Goal: Task Accomplishment & Management: Use online tool/utility

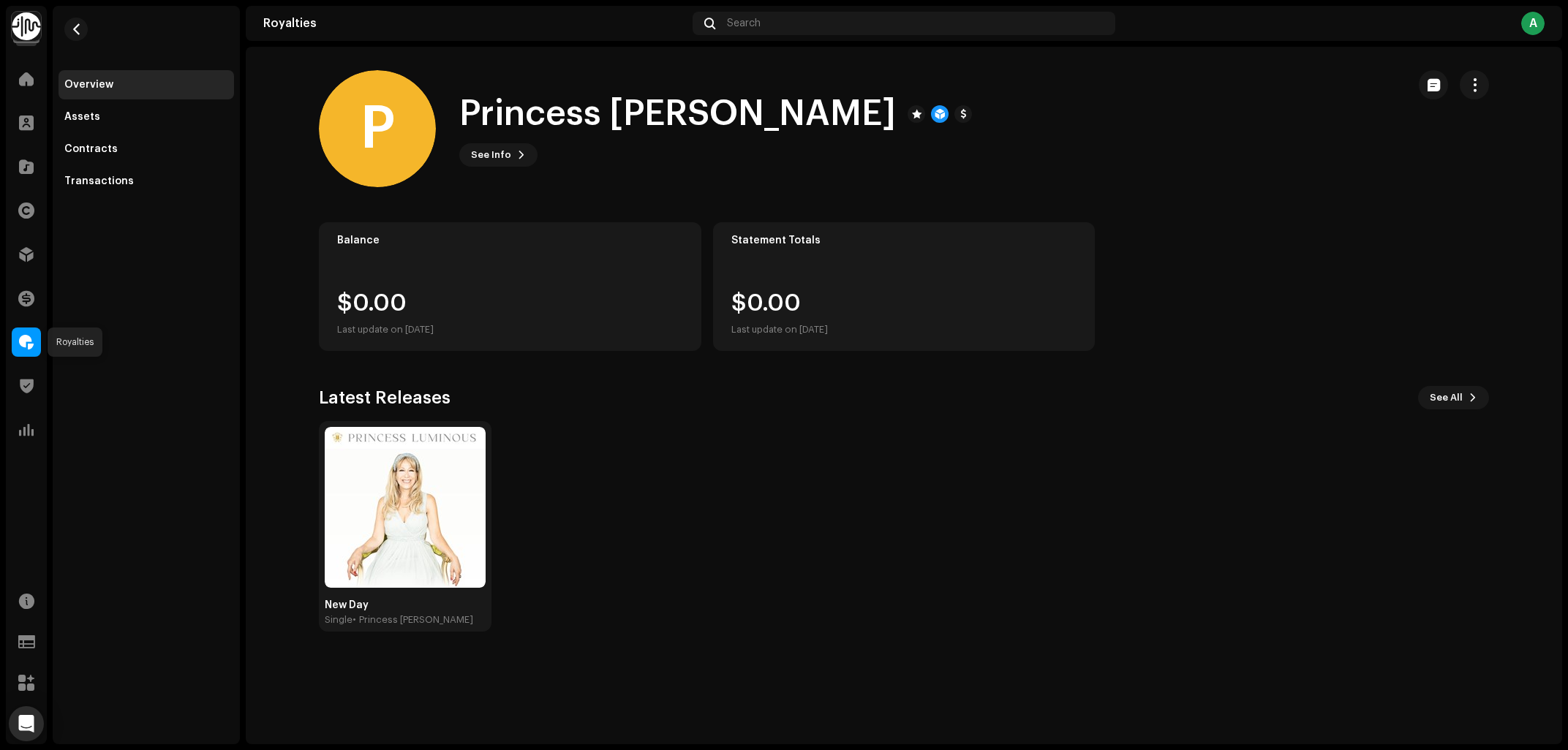
click at [17, 343] on div at bounding box center [26, 342] width 29 height 29
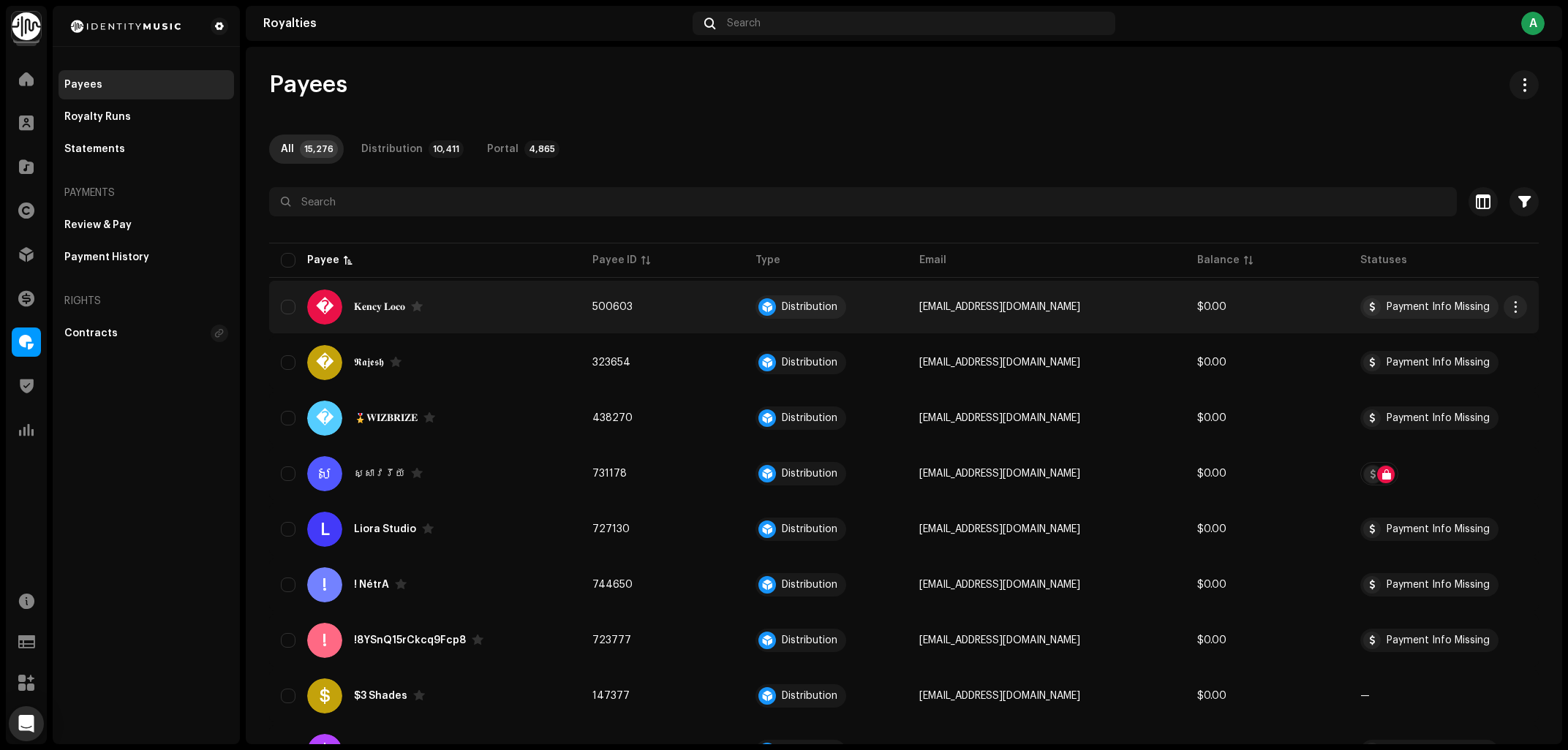
click at [506, 307] on div "� 𝐊𝐞𝐧𝐜𝐲 𝐋𝐨𝐜𝐨" at bounding box center [425, 306] width 288 height 35
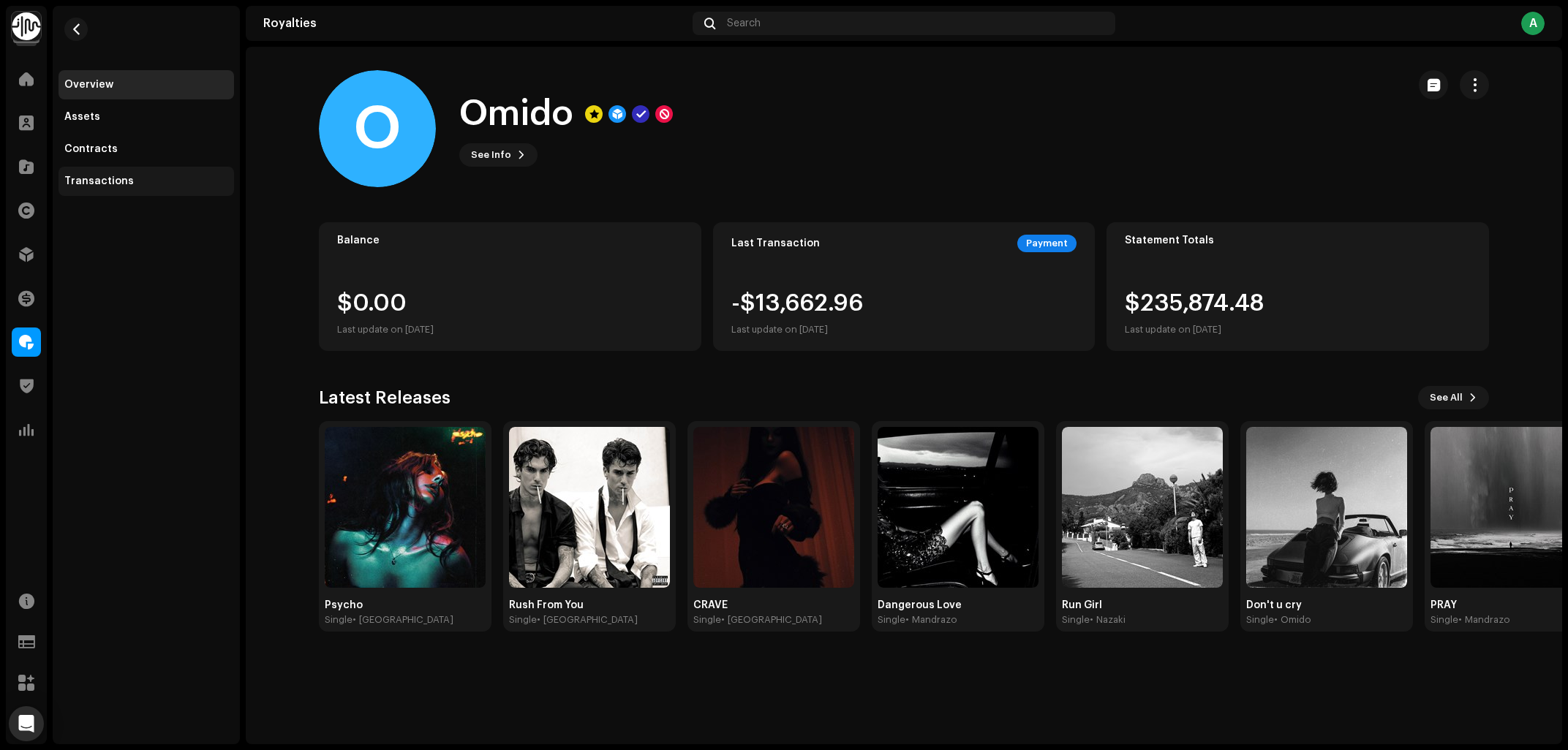
click at [92, 182] on div "Transactions" at bounding box center [99, 181] width 69 height 11
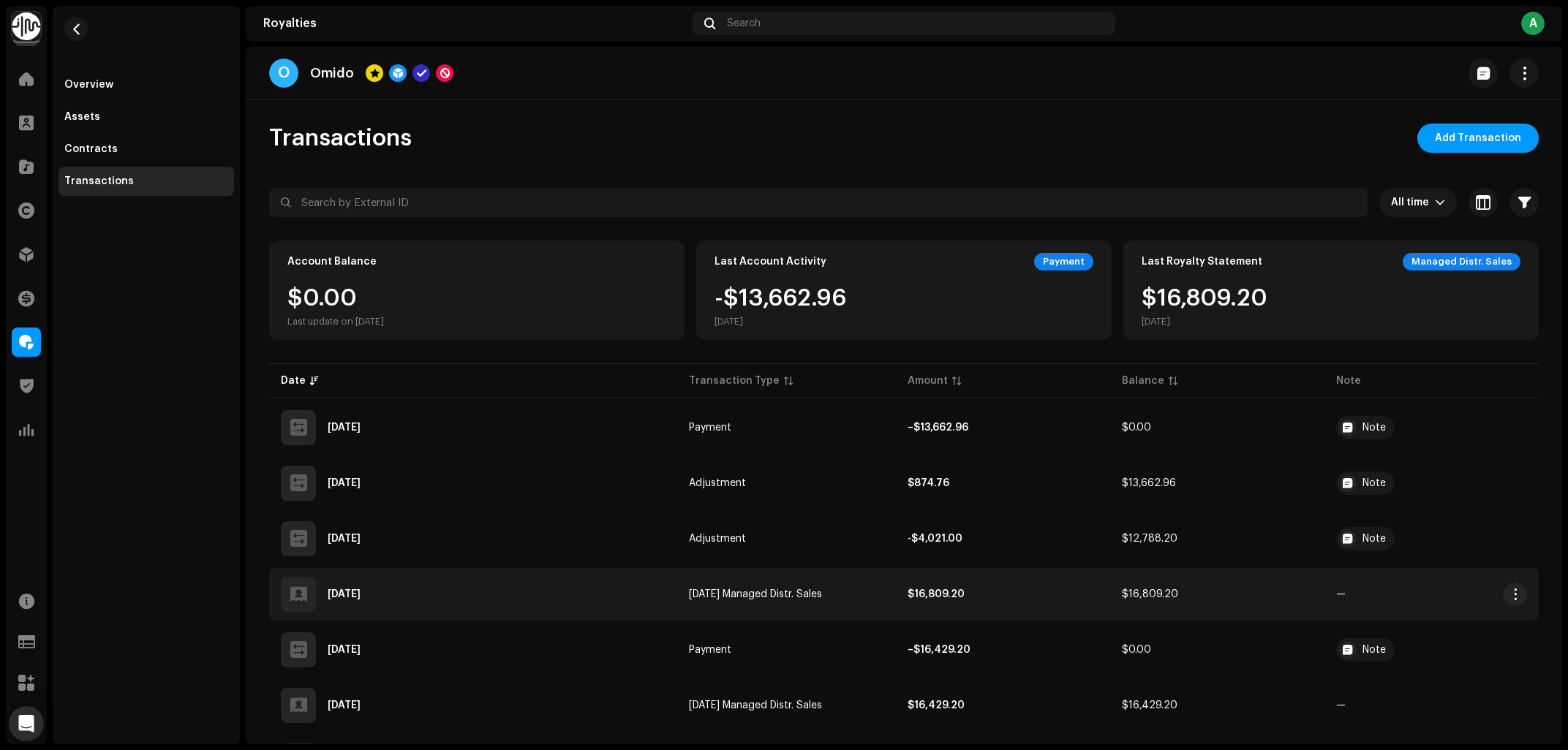
click at [555, 601] on div "[DATE]" at bounding box center [473, 594] width 384 height 35
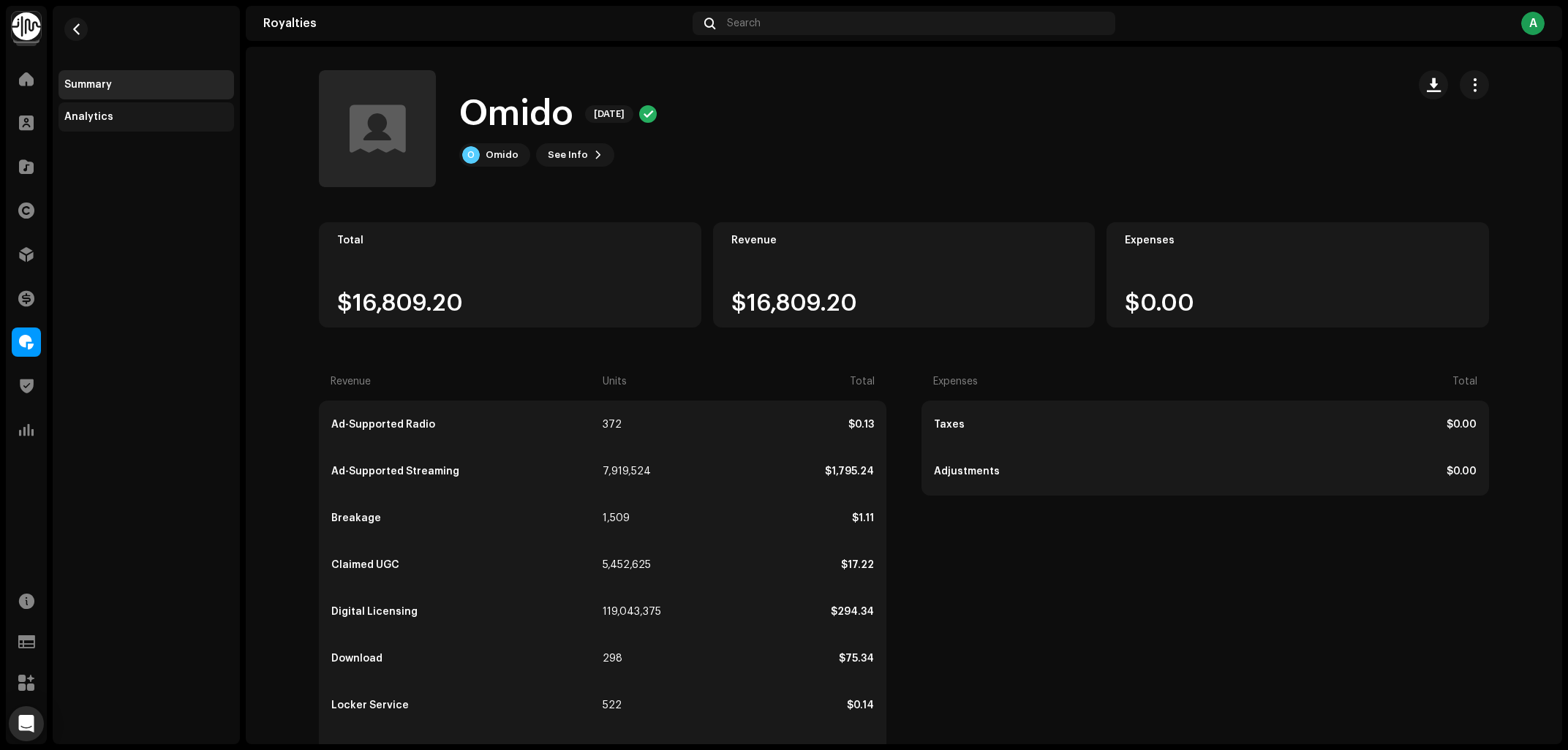
click at [87, 121] on div "Analytics" at bounding box center [89, 116] width 49 height 11
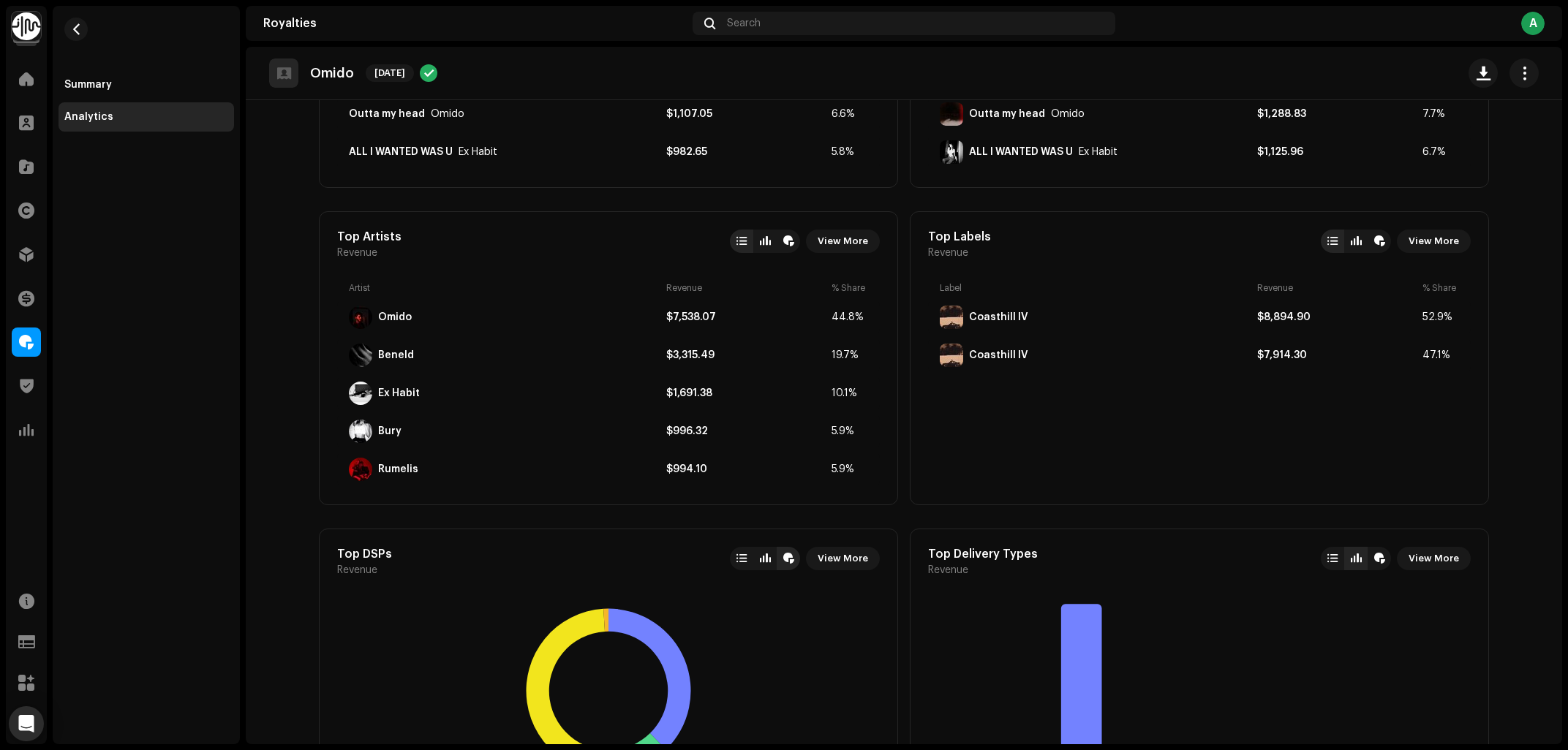
scroll to position [529, 0]
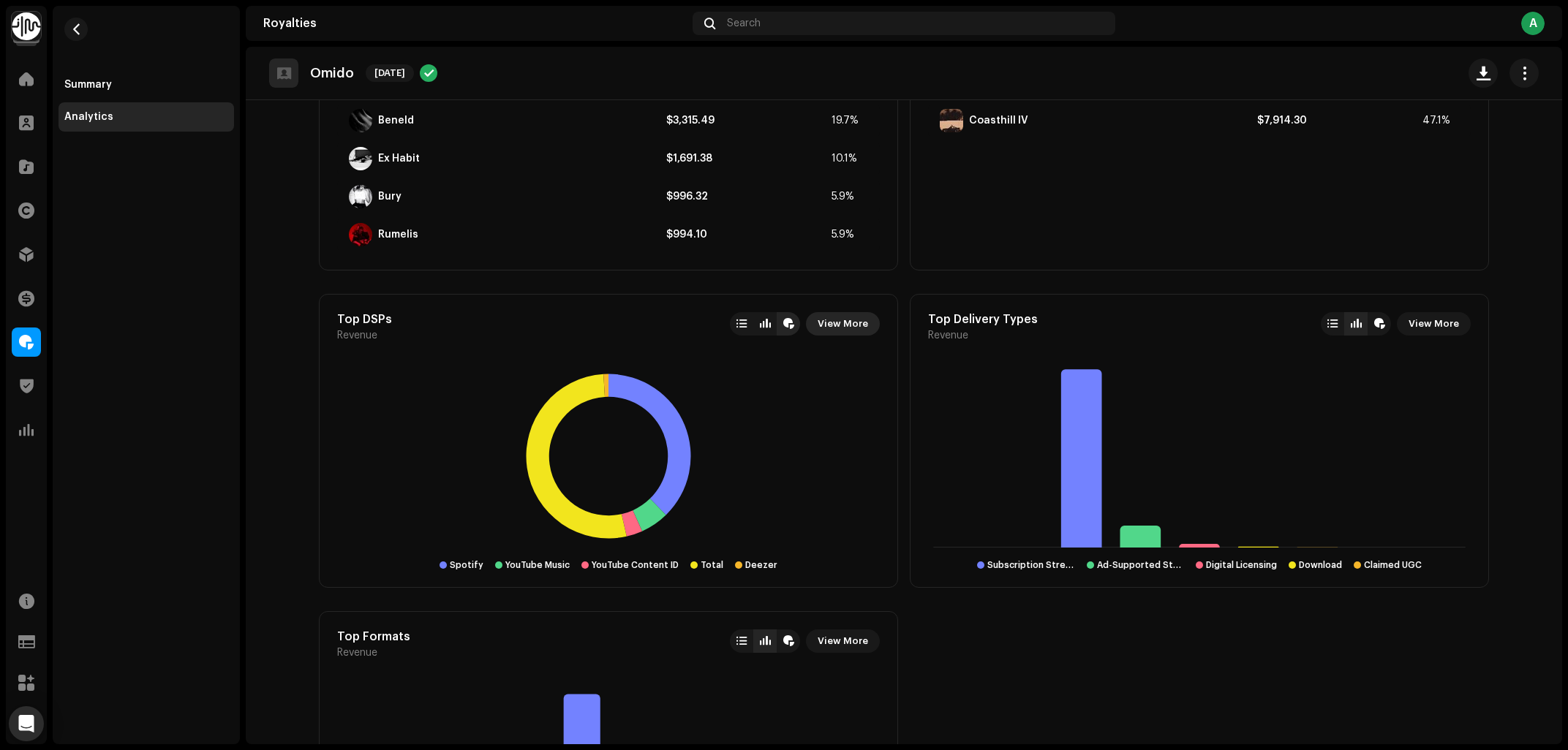
click at [859, 316] on span "View More" at bounding box center [843, 324] width 51 height 29
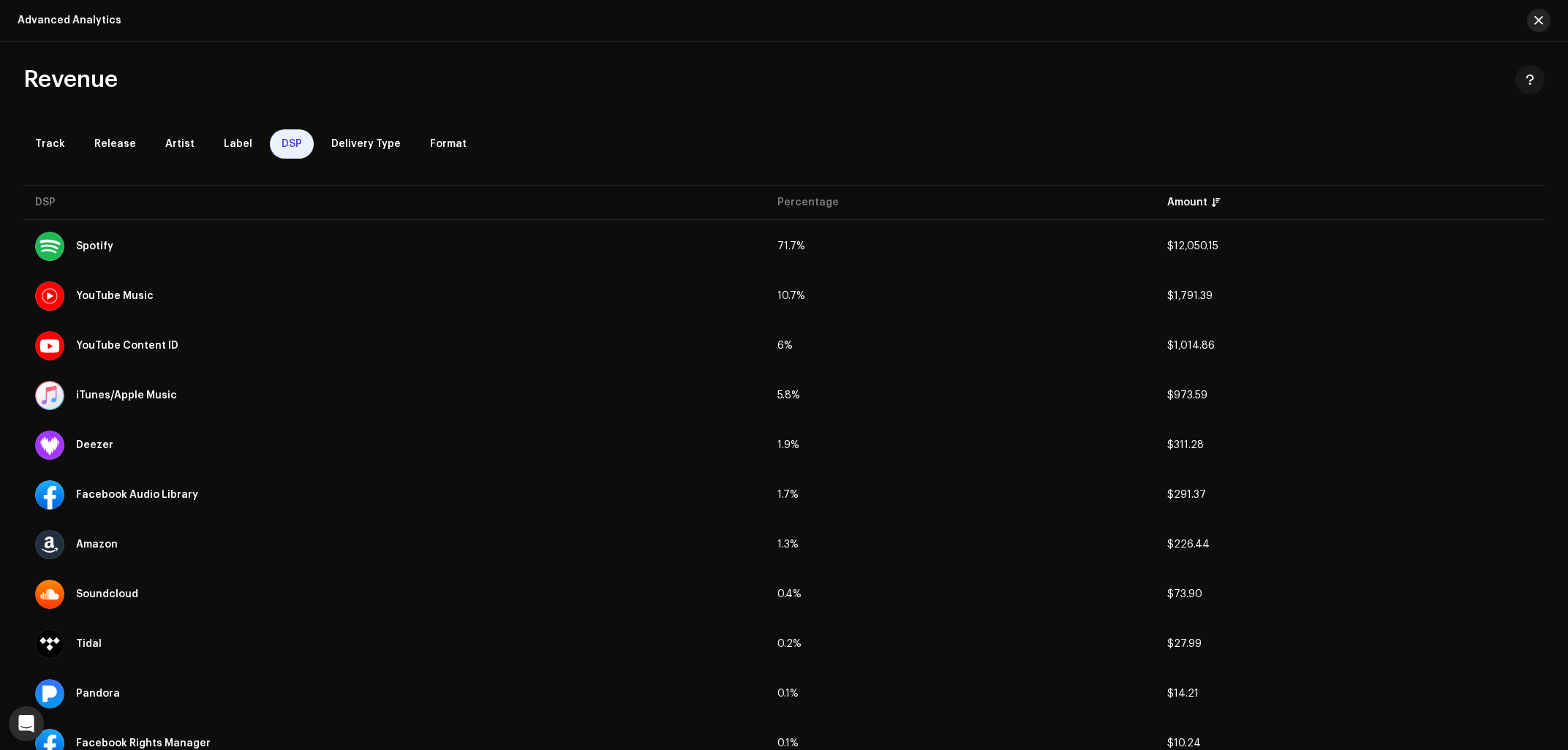
click at [1535, 23] on span "button" at bounding box center [1538, 20] width 9 height 11
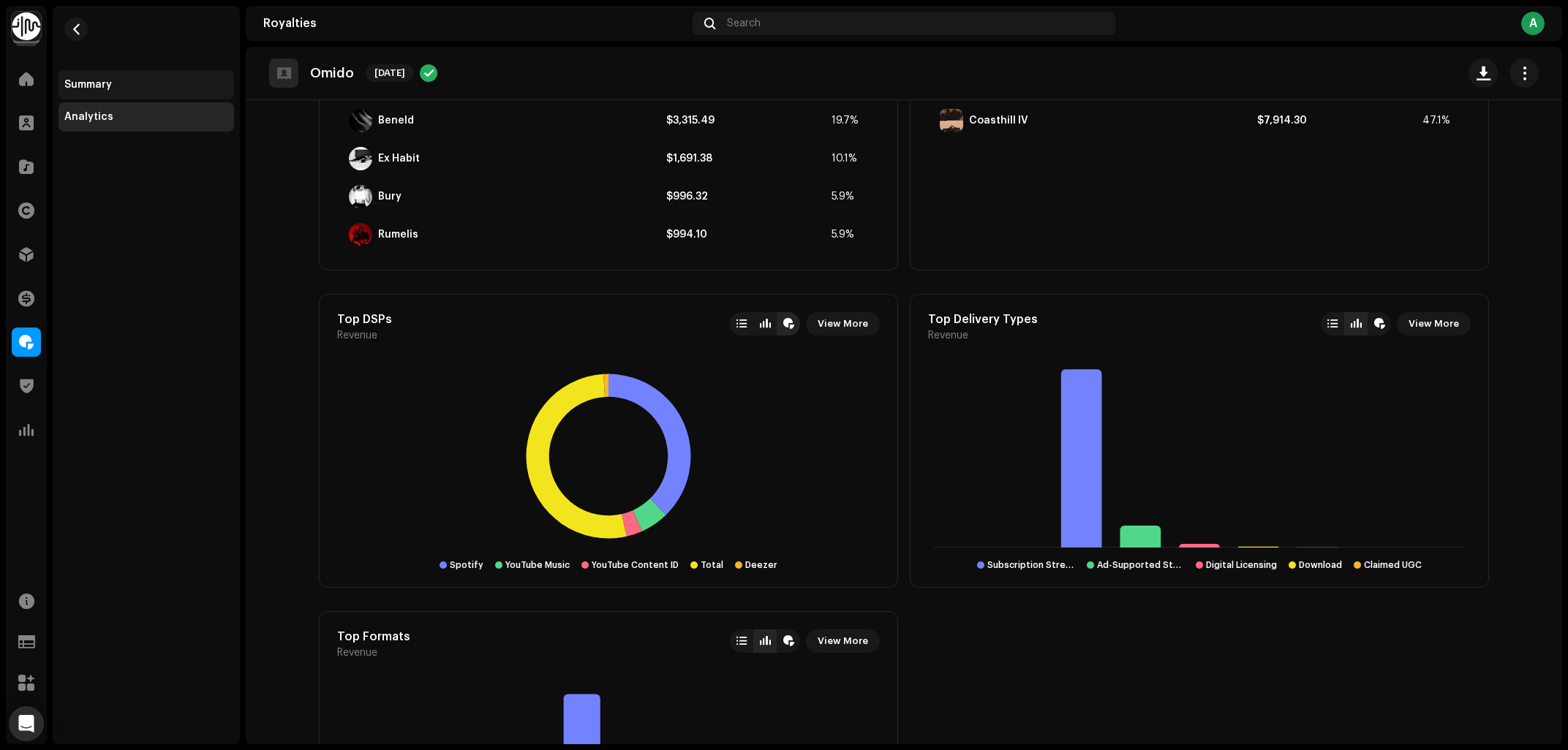
click at [92, 86] on div "Summary" at bounding box center [88, 85] width 47 height 11
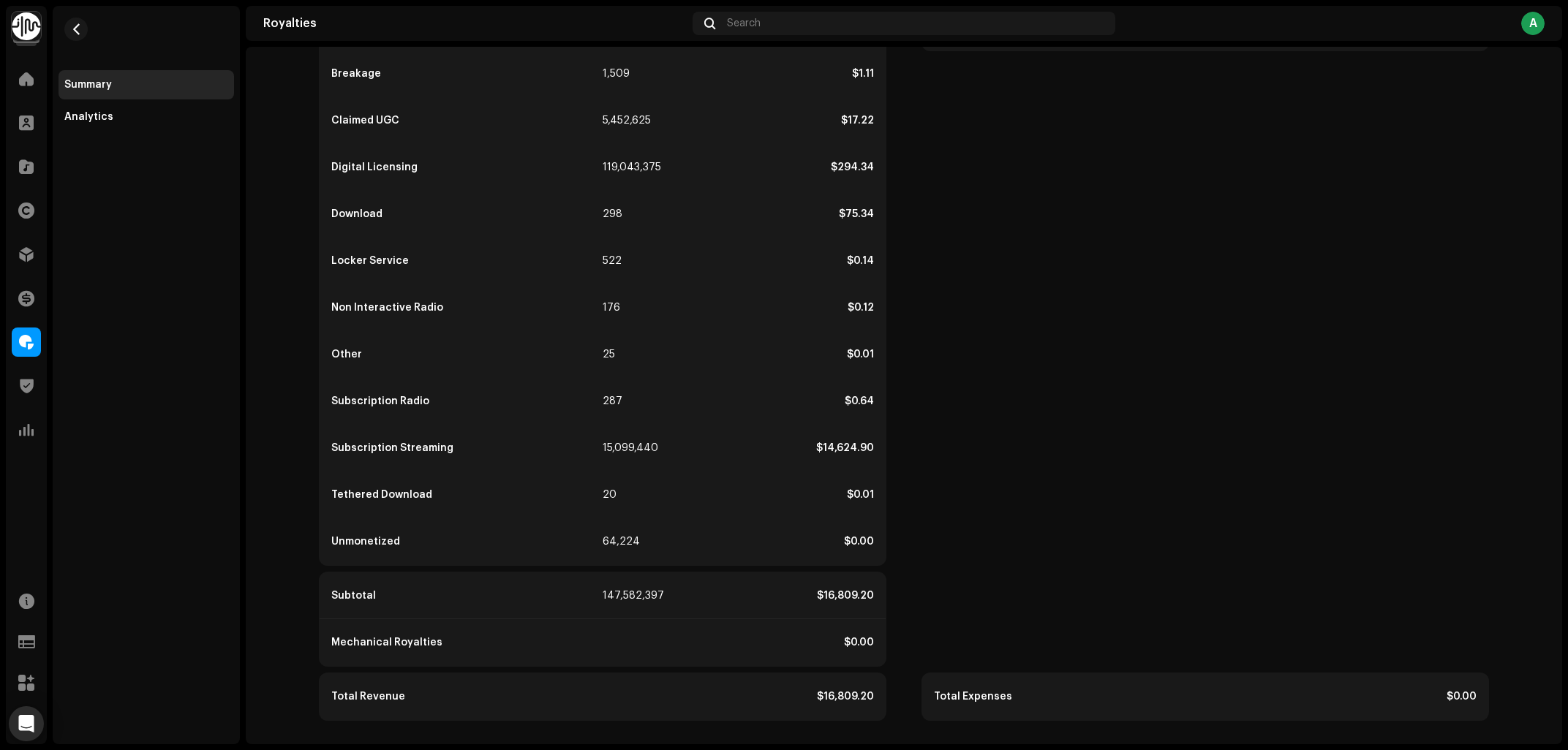
click at [28, 344] on span at bounding box center [26, 342] width 15 height 11
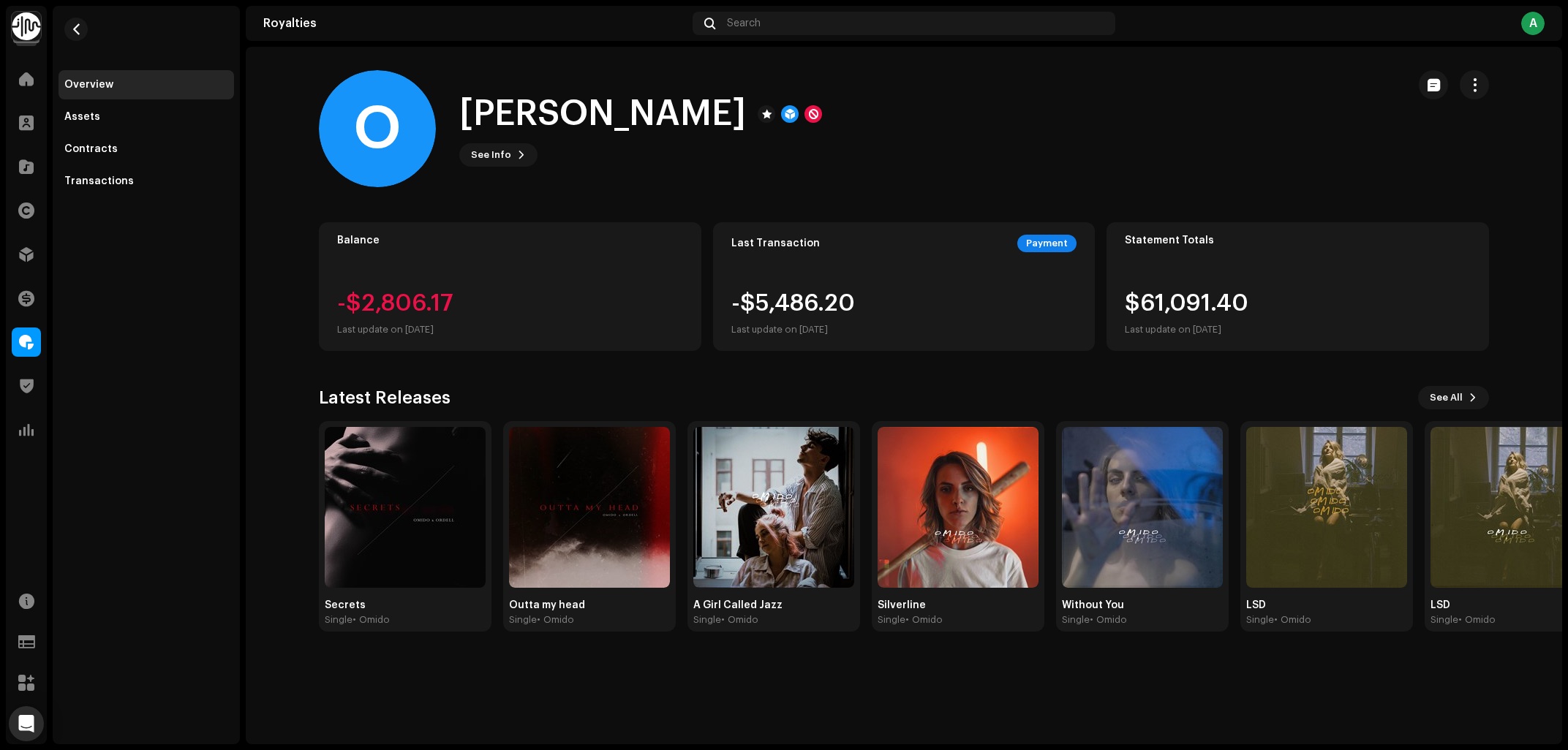
click at [1010, 78] on div "O [PERSON_NAME] See Info" at bounding box center [856, 129] width 1076 height 117
click at [141, 174] on div "Transactions" at bounding box center [146, 182] width 175 height 29
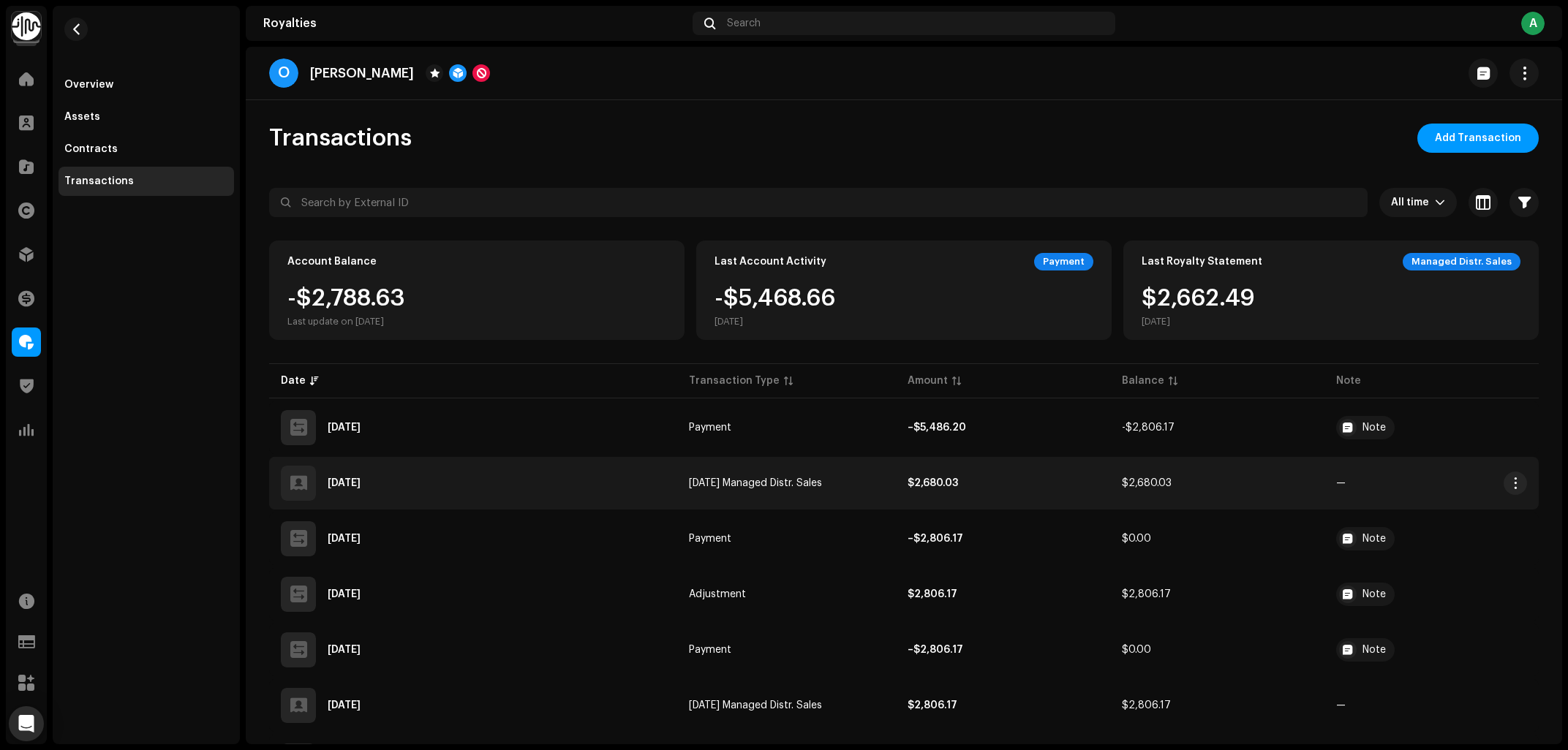
click at [507, 483] on div "Sep 11, 2025" at bounding box center [473, 483] width 384 height 35
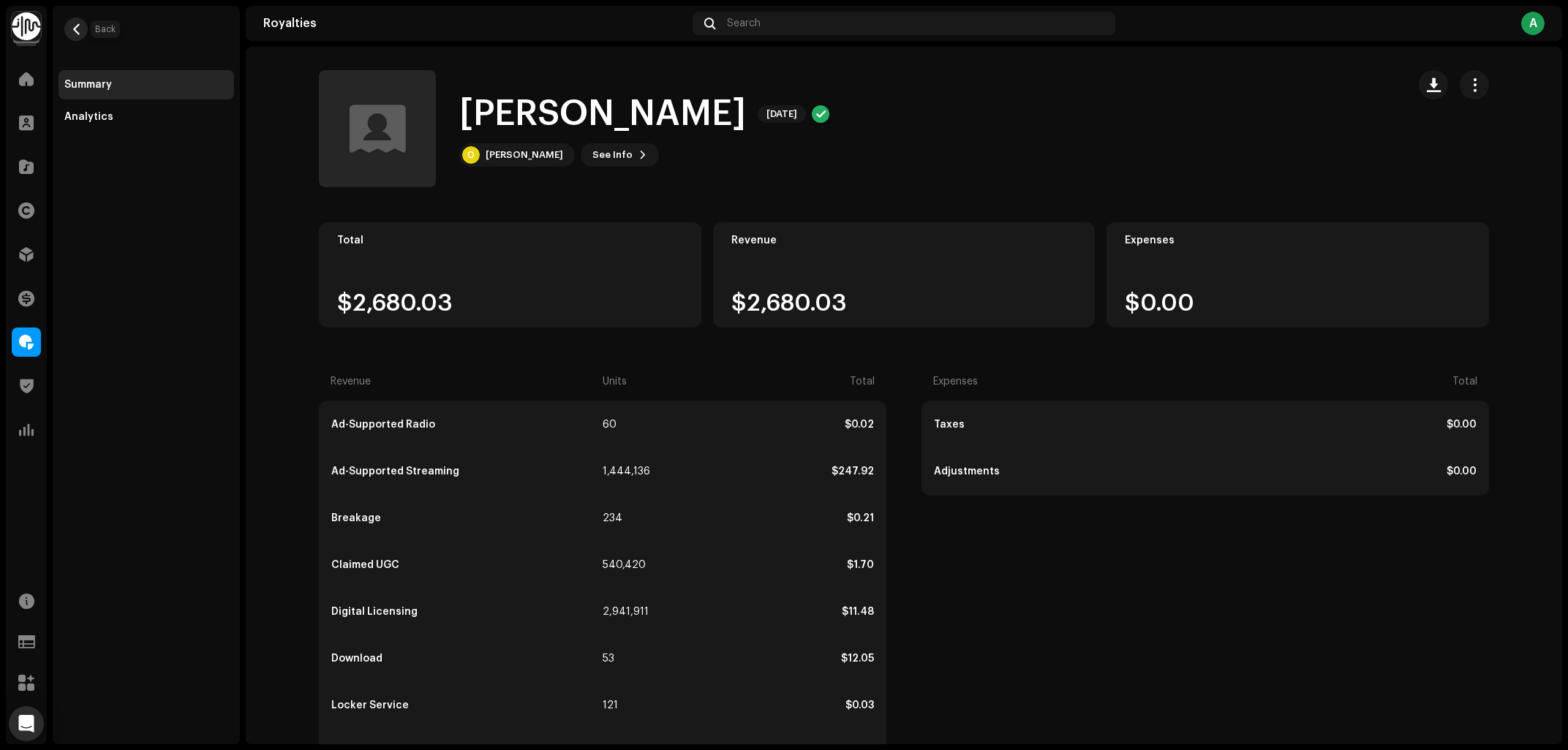
click at [84, 27] on button "button" at bounding box center [76, 29] width 24 height 24
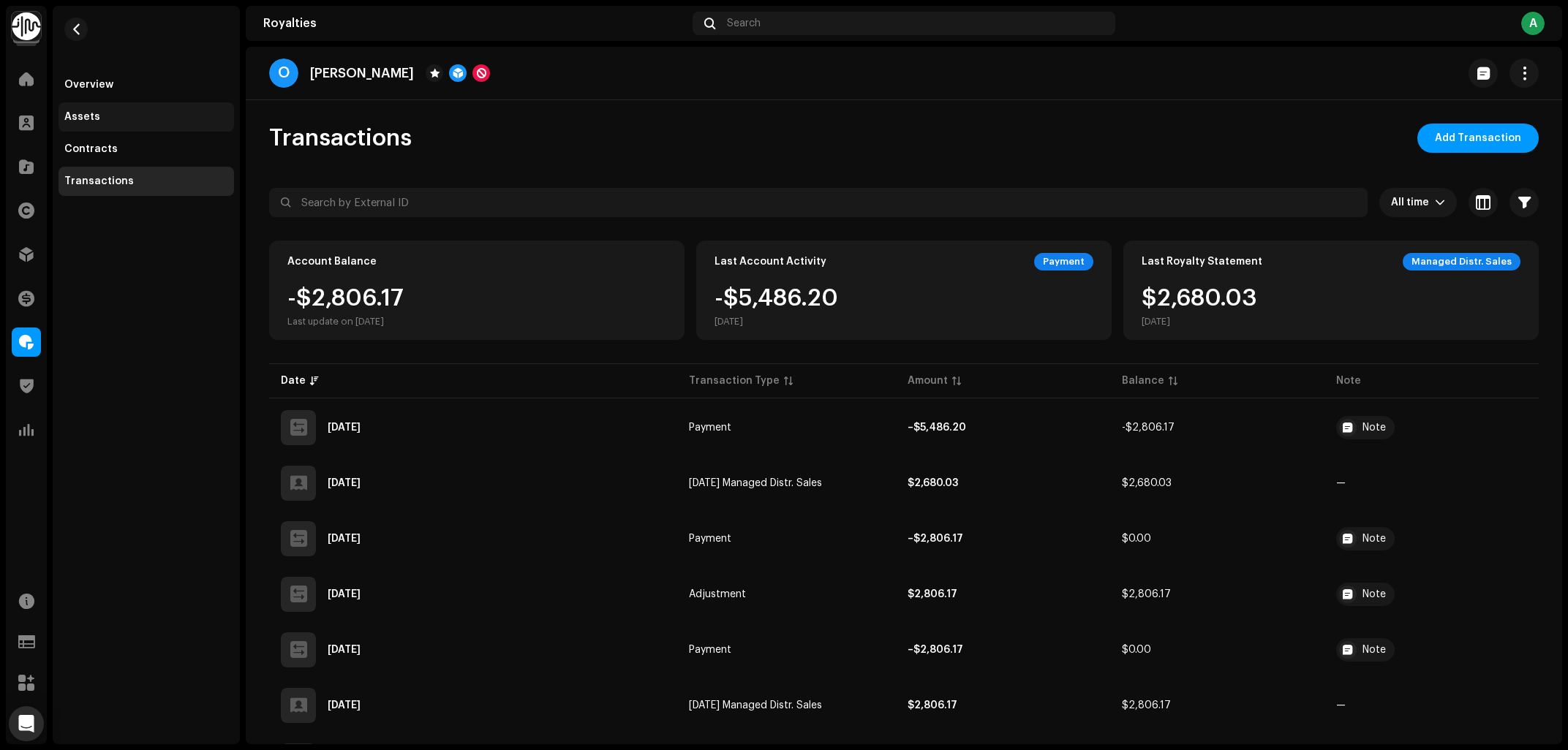
click at [92, 114] on div "Assets" at bounding box center [82, 116] width 36 height 11
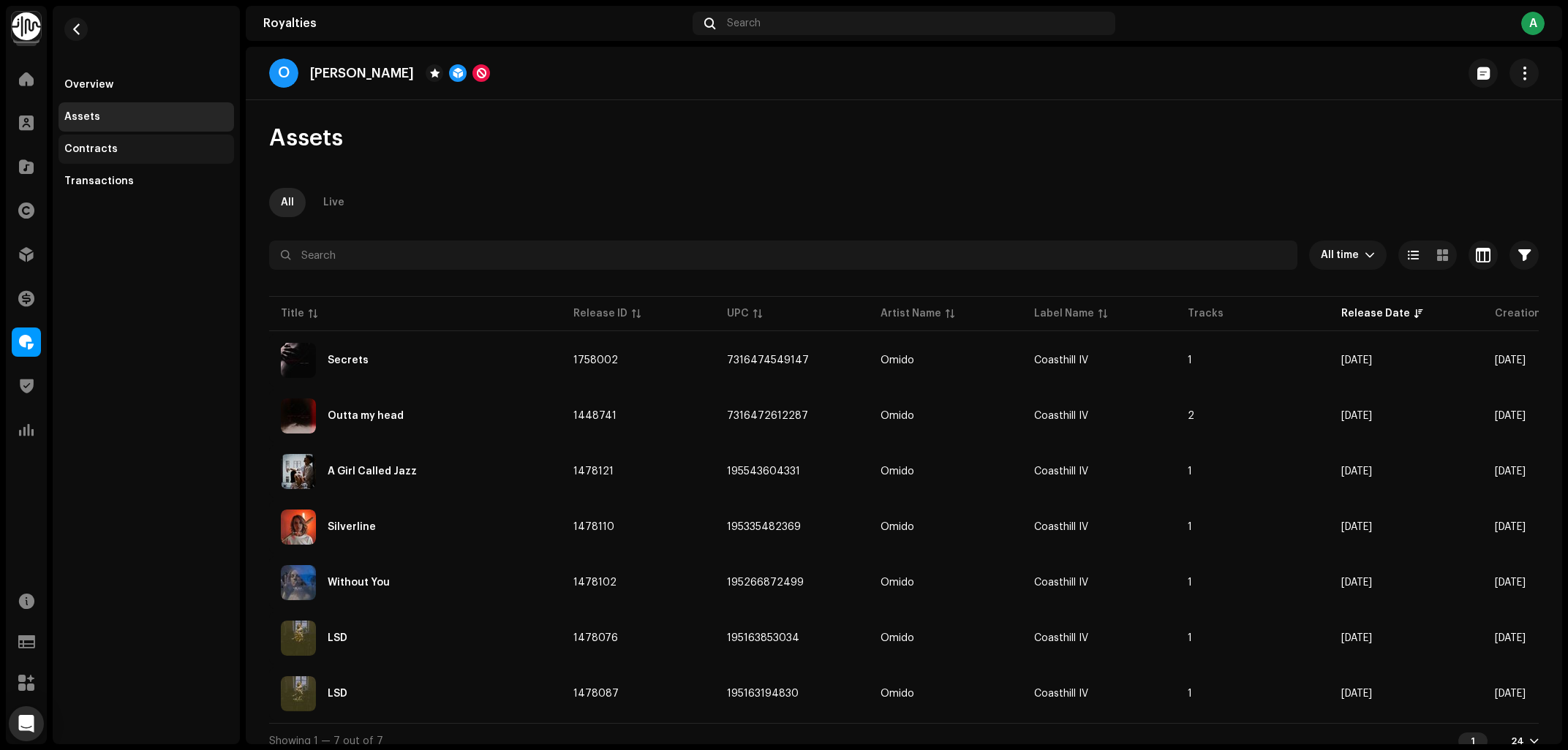
click at [111, 153] on div "Contracts" at bounding box center [91, 149] width 54 height 11
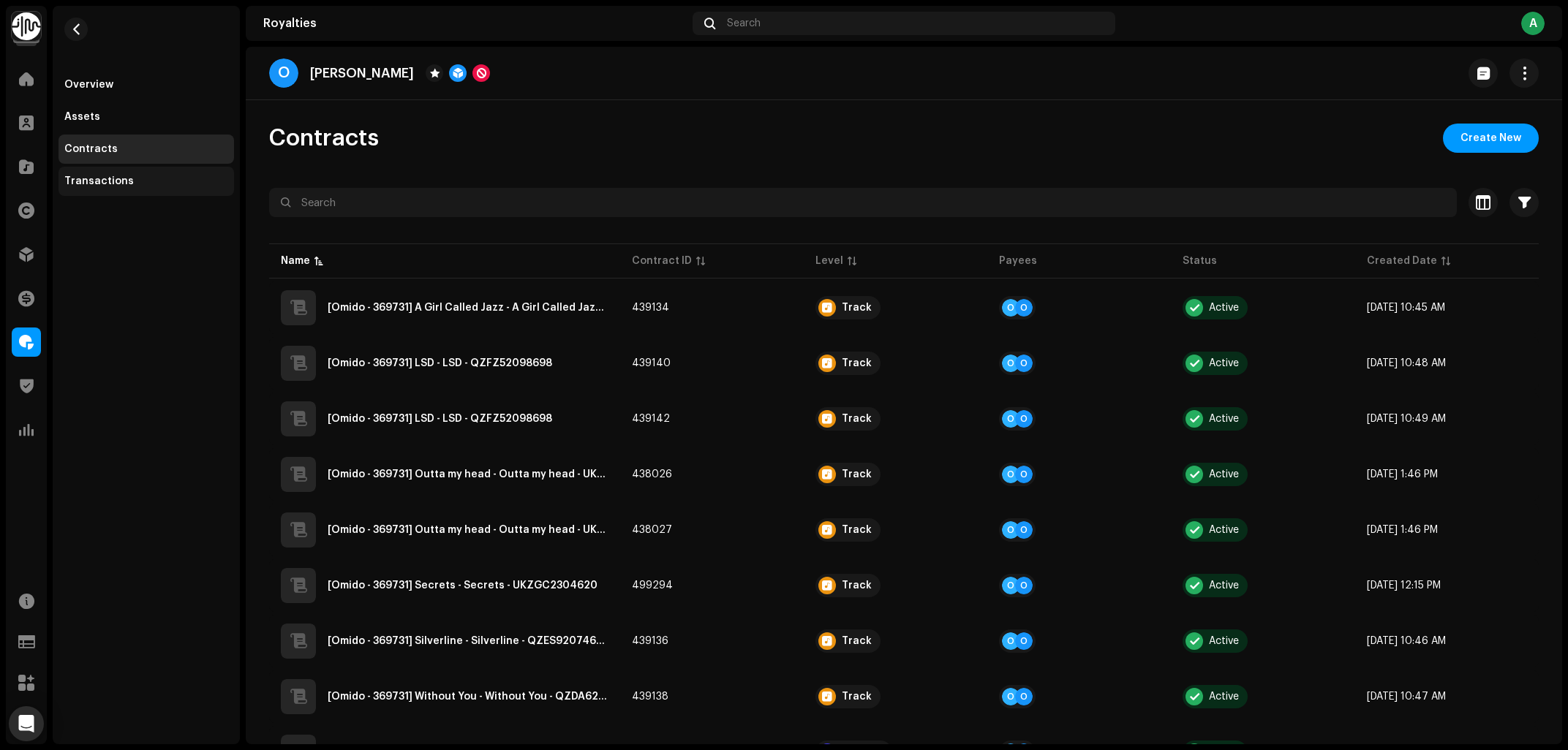
click at [90, 184] on div "Transactions" at bounding box center [99, 181] width 69 height 11
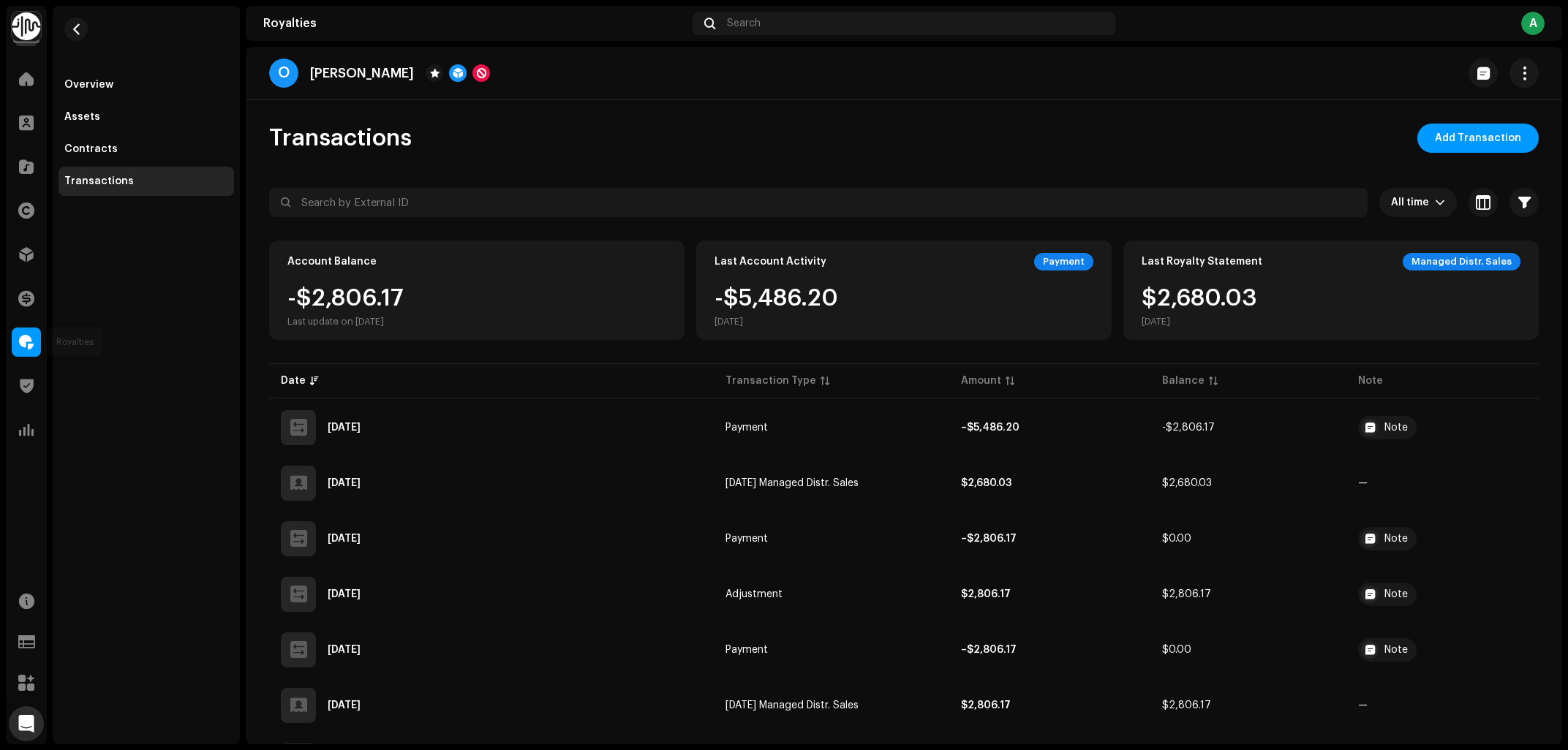
click at [27, 344] on span at bounding box center [26, 342] width 15 height 11
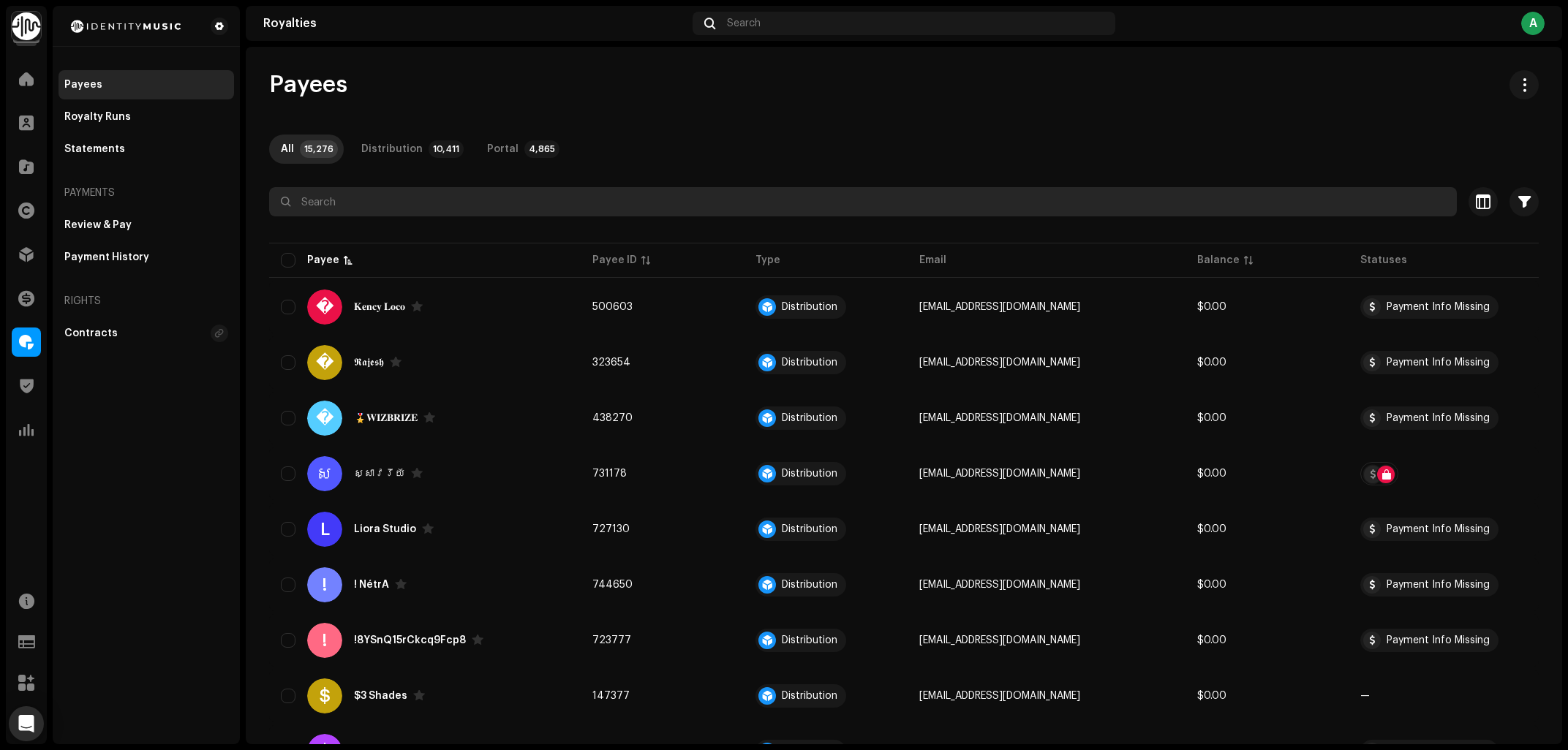
click at [389, 205] on input "text" at bounding box center [863, 202] width 1188 height 29
click at [368, 198] on input "text" at bounding box center [863, 202] width 1188 height 29
type input "omido"
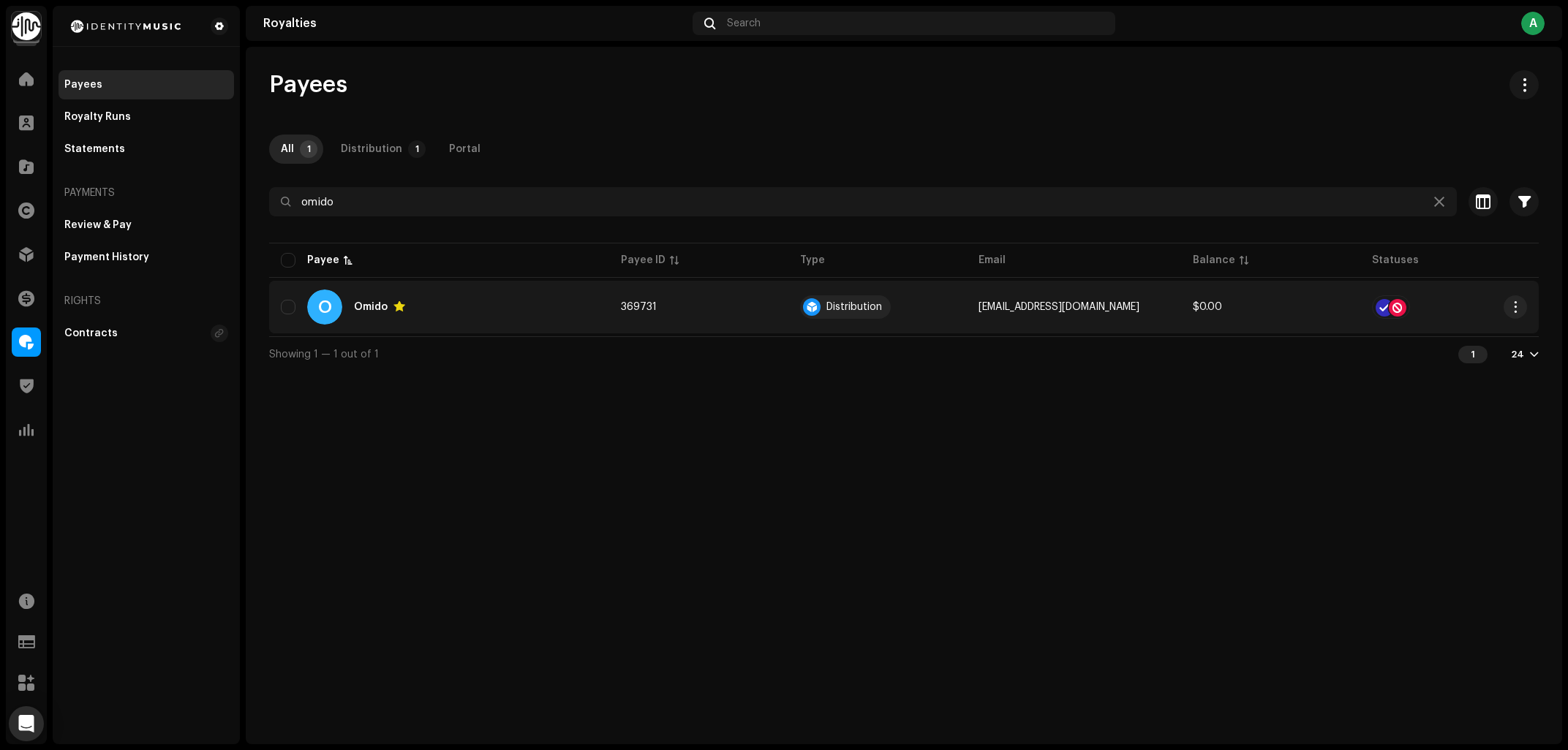
click at [446, 322] on div "O Omido" at bounding box center [439, 306] width 317 height 35
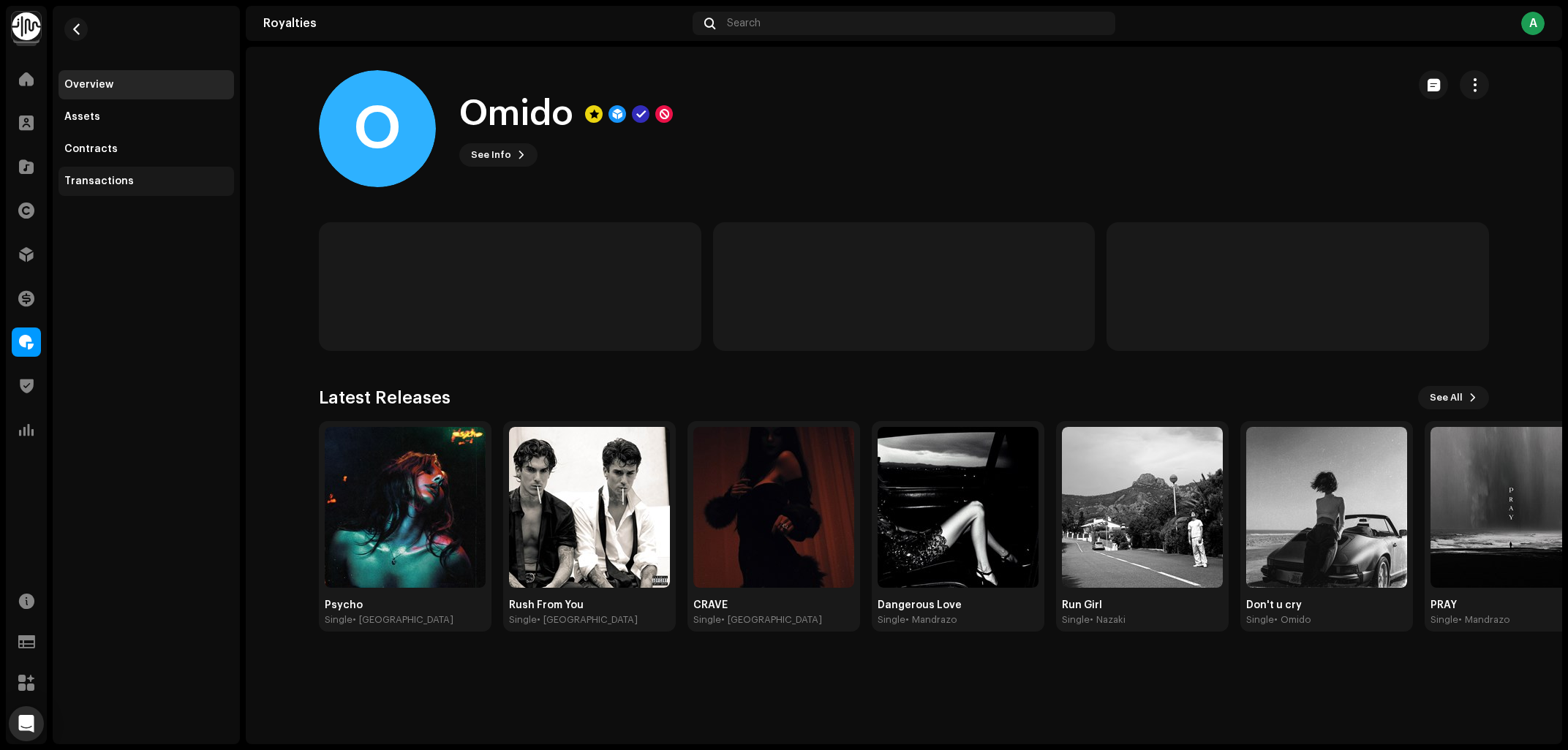
click at [149, 188] on div "Transactions" at bounding box center [146, 182] width 175 height 29
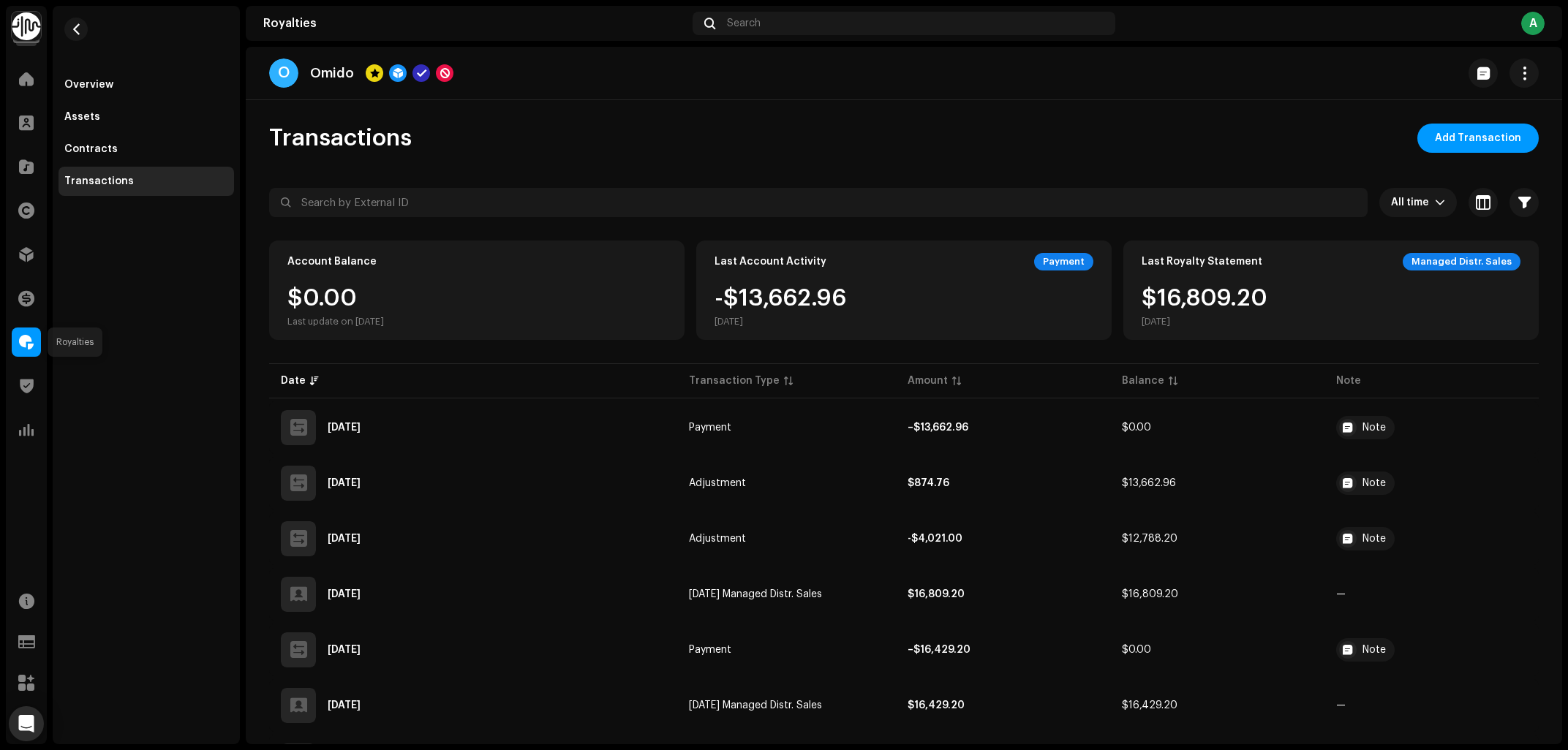
click at [20, 342] on span at bounding box center [26, 342] width 15 height 11
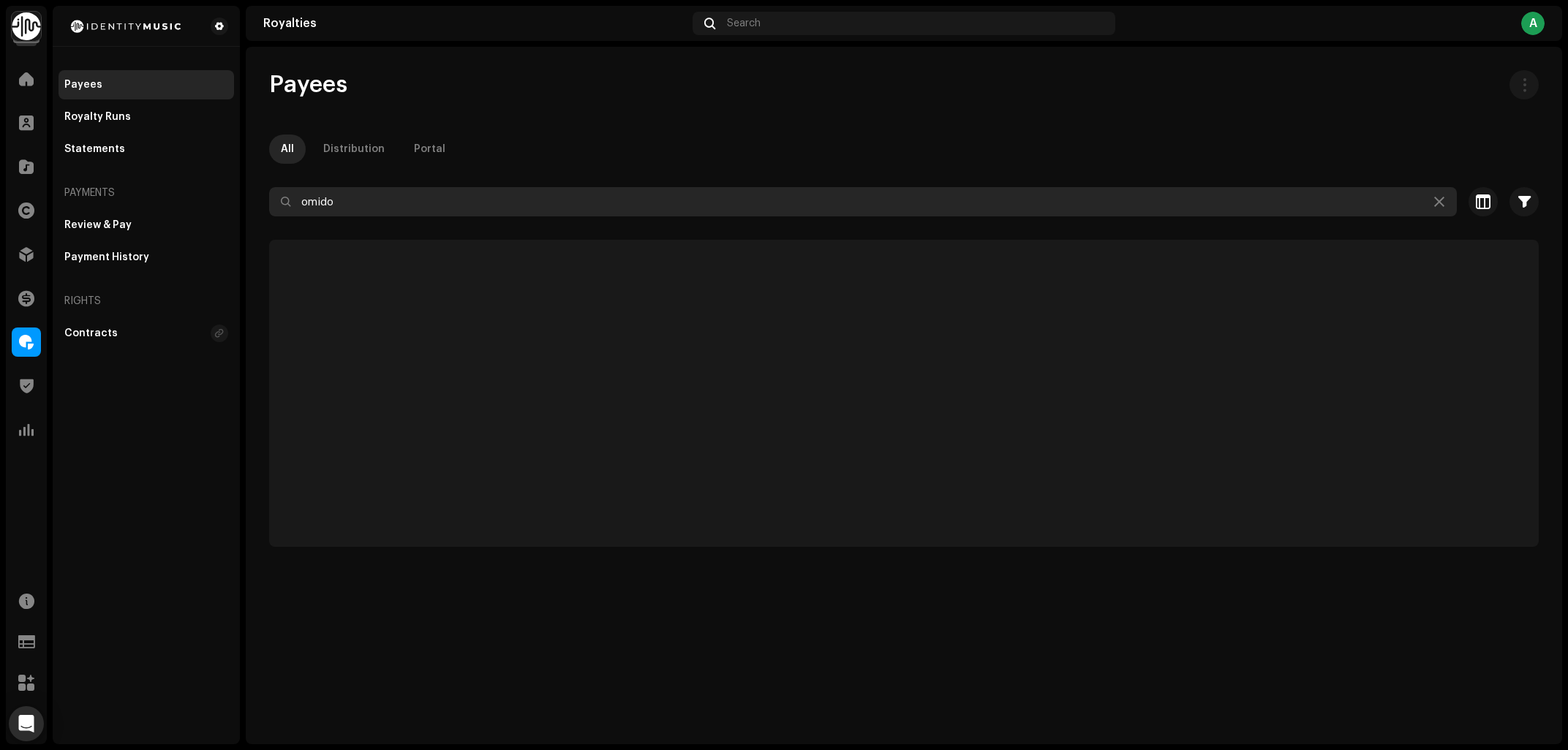
drag, startPoint x: 385, startPoint y: 193, endPoint x: 213, endPoint y: 201, distance: 172.2
click at [213, 201] on div "Identity Music Home Clients Catalog Rights Distribution Finance Royalties Trust…" at bounding box center [784, 375] width 1568 height 750
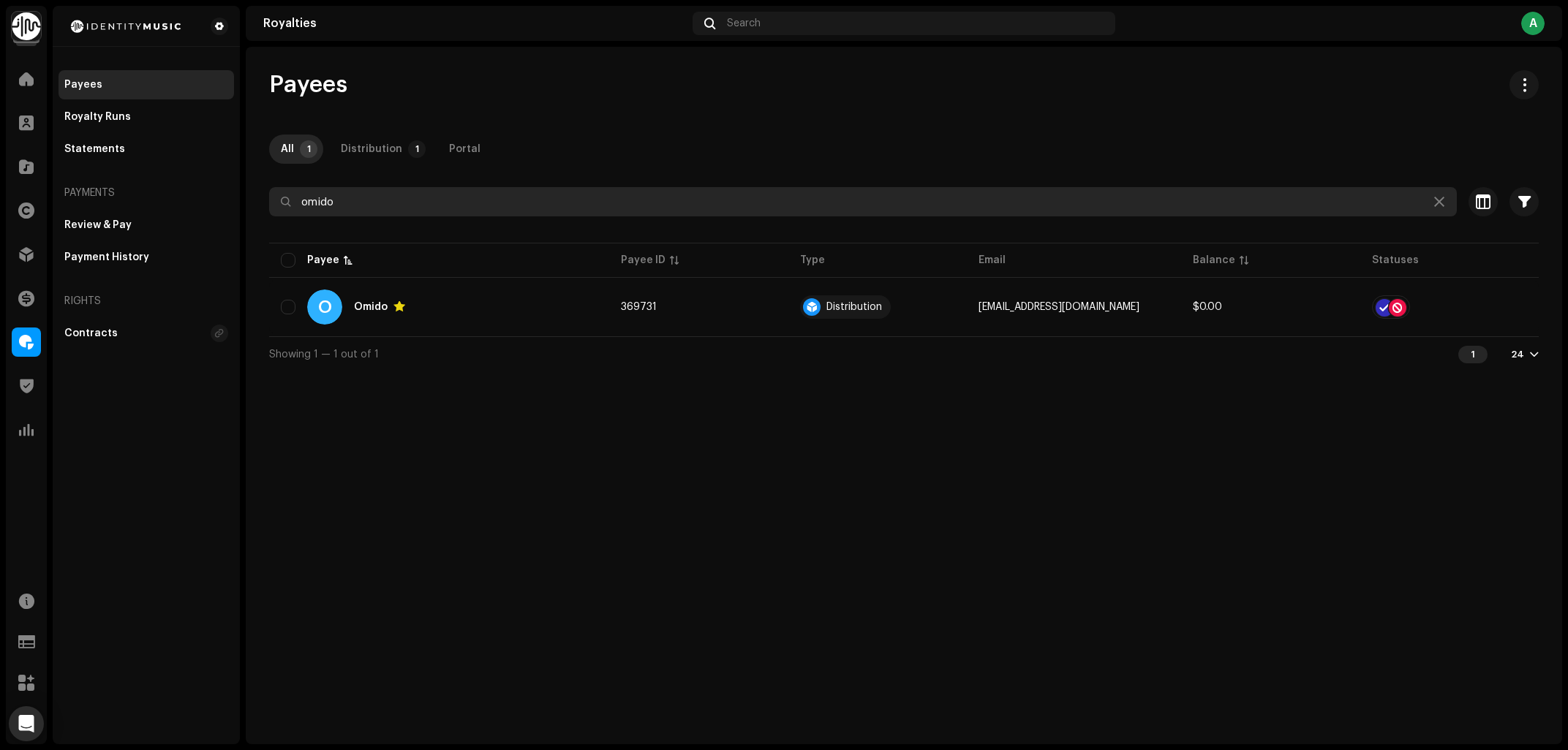
click at [373, 202] on input "omido" at bounding box center [863, 202] width 1188 height 29
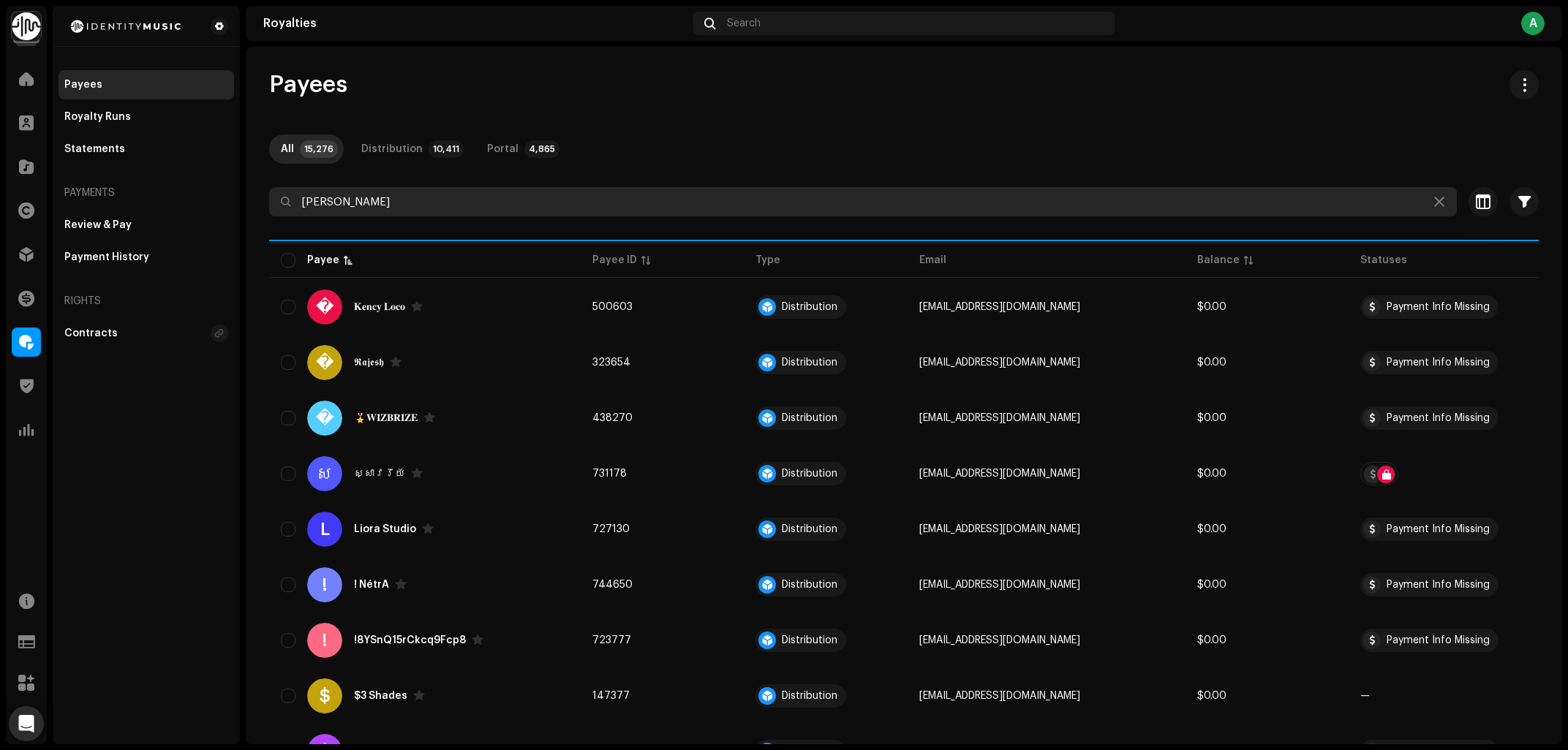
type input "ordell"
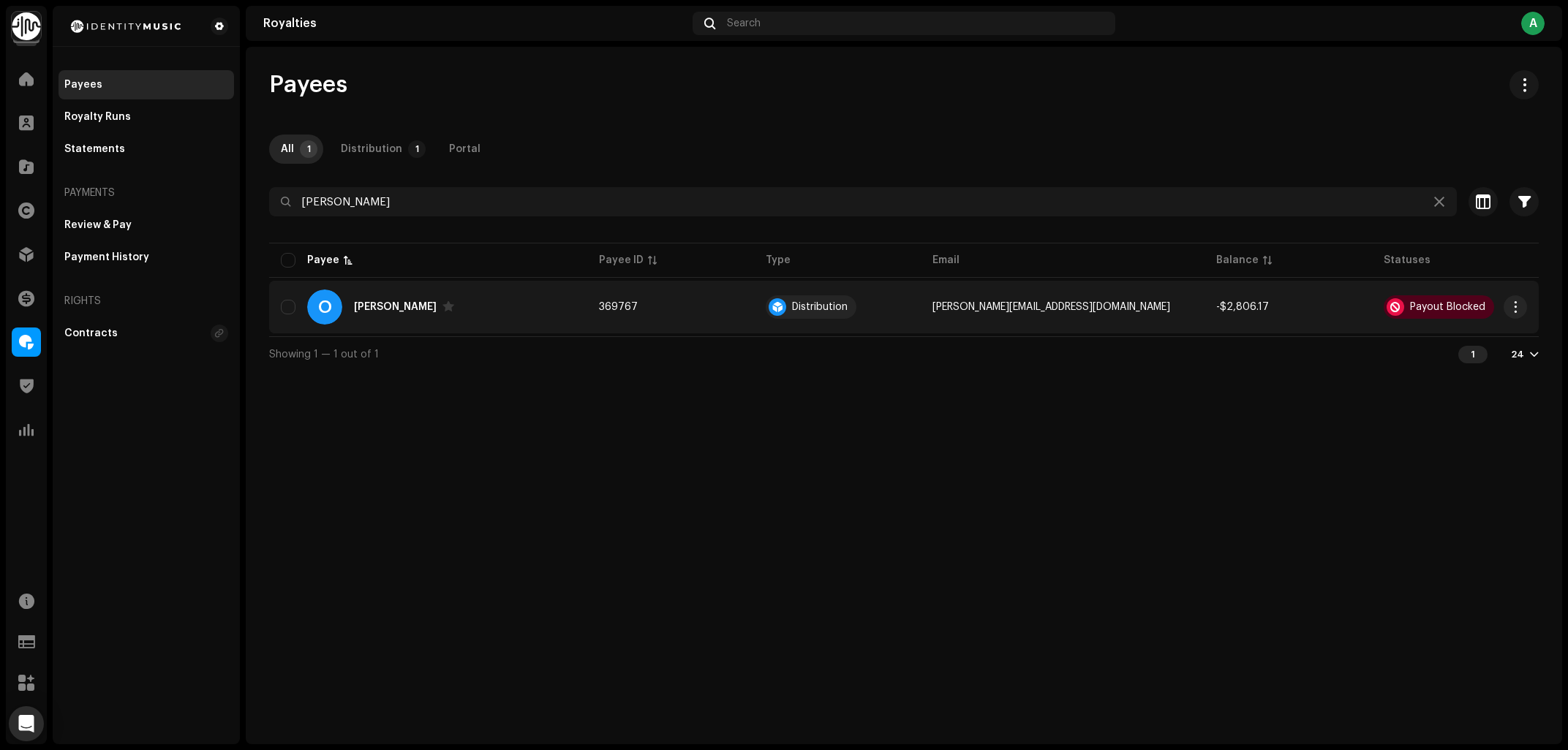
click at [508, 305] on div "O Ordell" at bounding box center [428, 306] width 295 height 35
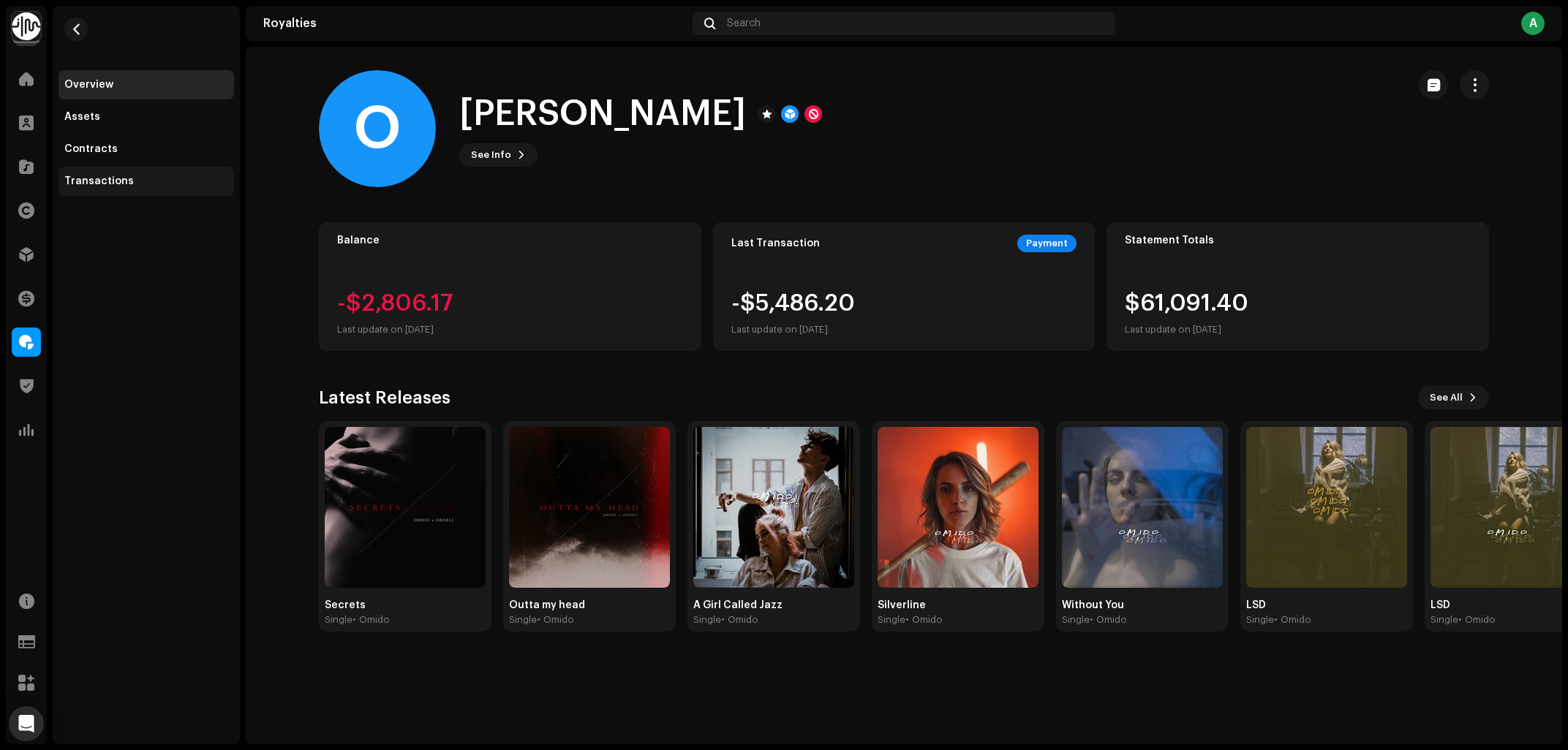
click at [148, 173] on div "Transactions" at bounding box center [146, 182] width 175 height 29
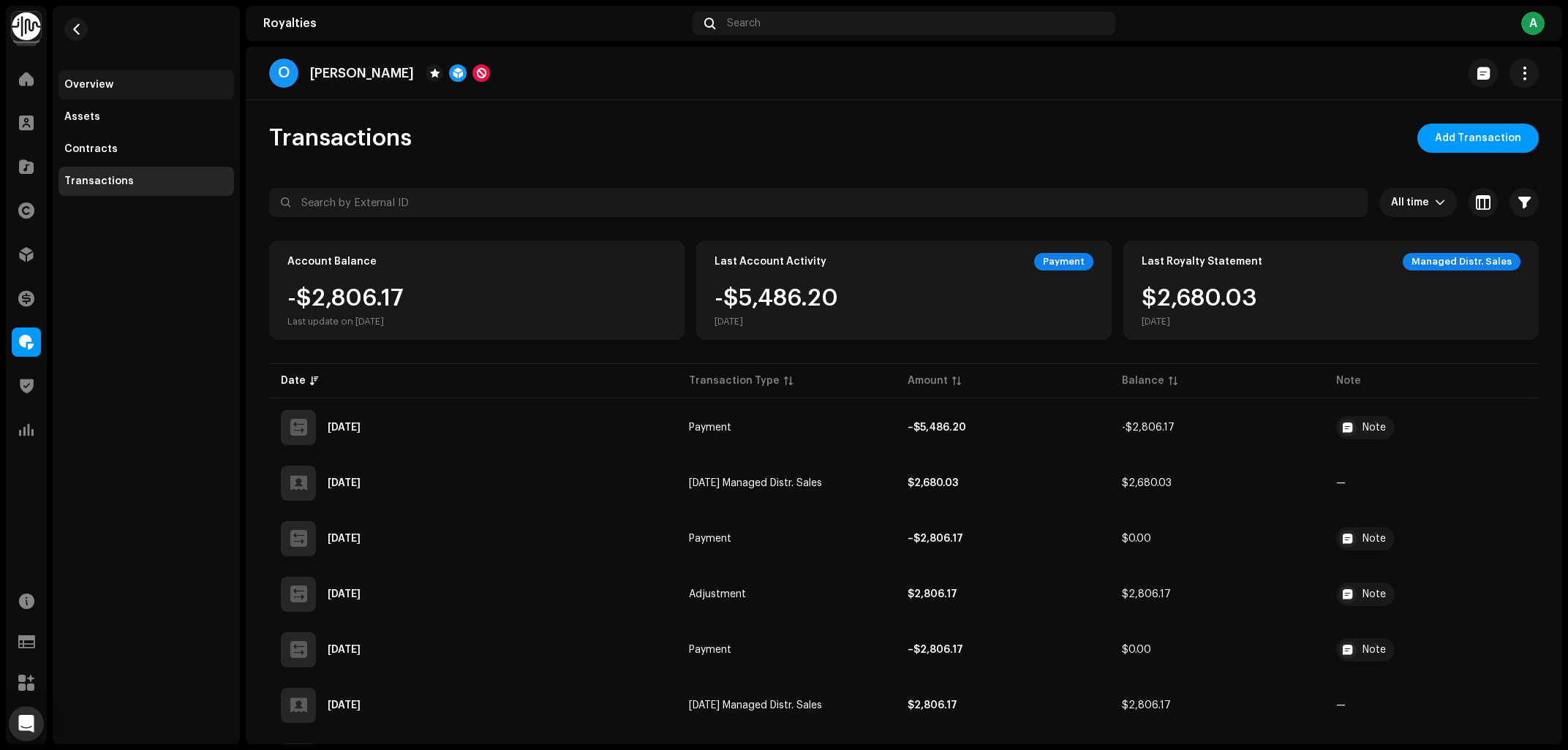
click at [128, 84] on div "Overview" at bounding box center [146, 85] width 164 height 11
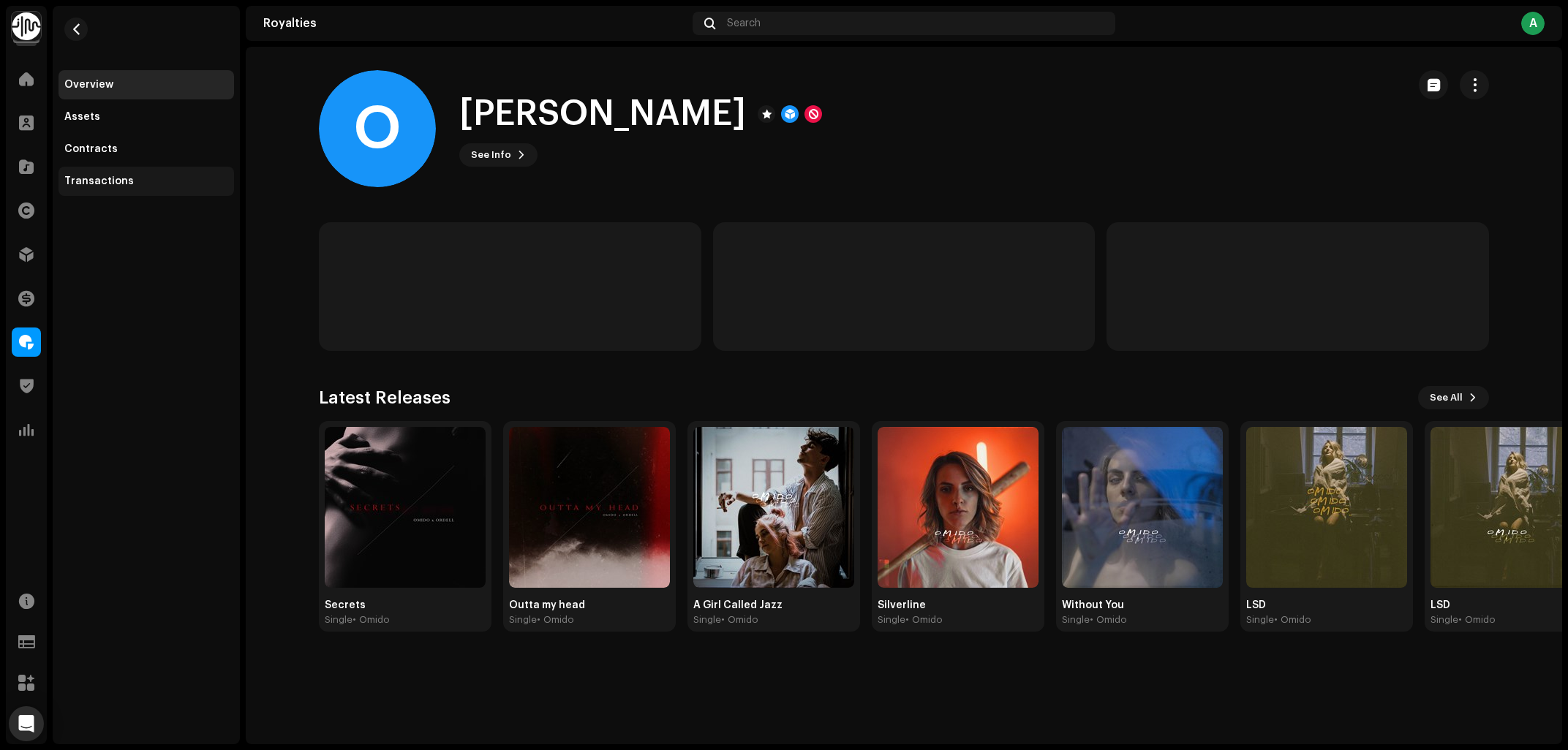
click at [108, 188] on div "Transactions" at bounding box center [146, 182] width 175 height 29
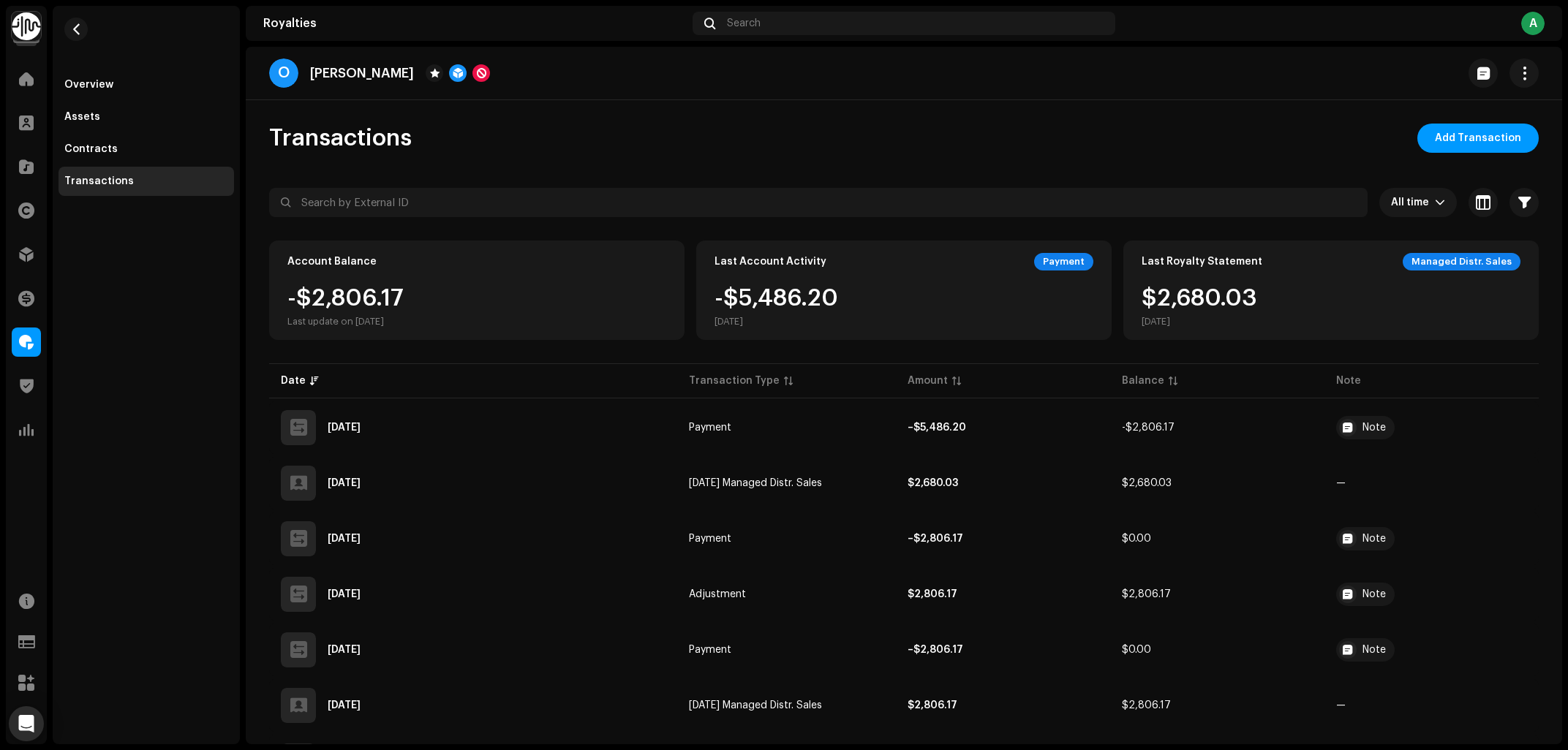
click at [887, 134] on div "Transactions Add Transaction" at bounding box center [903, 138] width 1269 height 29
click at [762, 133] on div "Transactions Add Transaction" at bounding box center [903, 138] width 1269 height 29
click at [712, 138] on div "Transactions Add Transaction" at bounding box center [903, 138] width 1269 height 29
click at [653, 141] on div "Transactions Add Transaction" at bounding box center [903, 138] width 1269 height 29
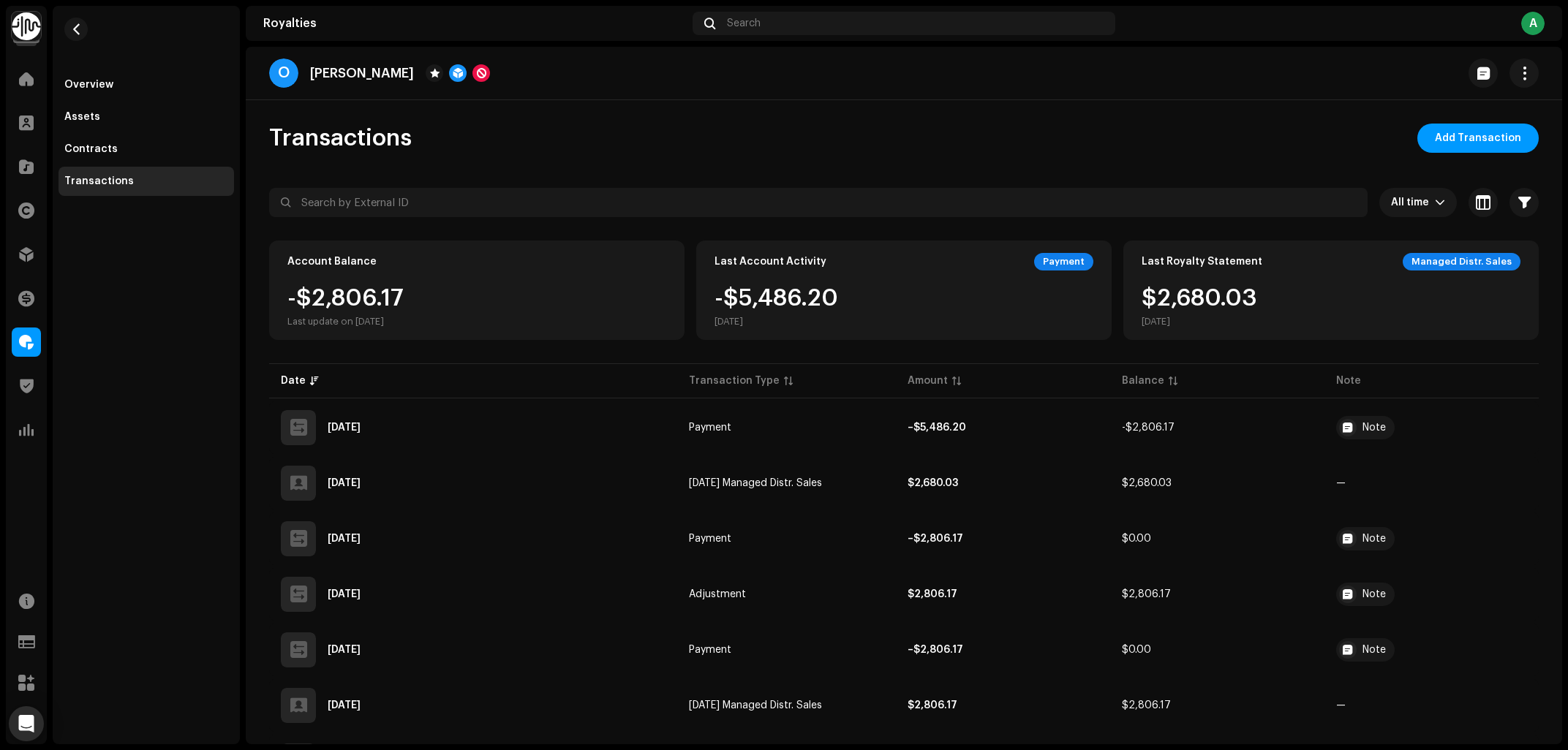
click at [653, 141] on div "Transactions Add Transaction" at bounding box center [903, 138] width 1269 height 29
click at [824, 128] on div "Transactions Add Transaction" at bounding box center [903, 138] width 1269 height 29
click at [703, 111] on div "O Ordell Transactions Add Transaction All time Selected 0 Select all Options Fi…" at bounding box center [904, 395] width 1316 height 697
click at [708, 126] on div "Transactions Add Transaction" at bounding box center [903, 138] width 1269 height 29
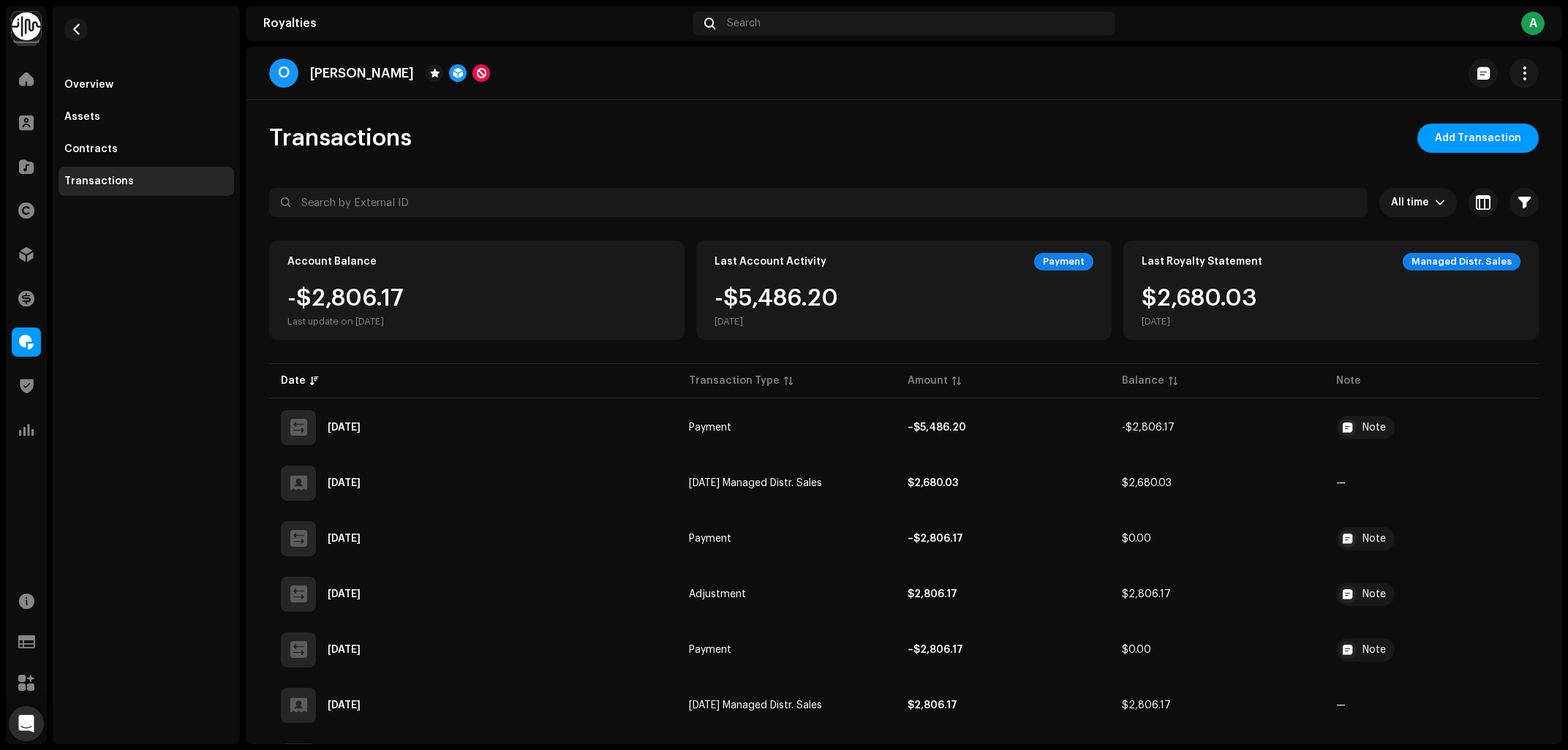
click at [708, 126] on div "Transactions Add Transaction" at bounding box center [903, 138] width 1269 height 29
click at [711, 126] on div "Transactions Add Transaction" at bounding box center [903, 138] width 1269 height 29
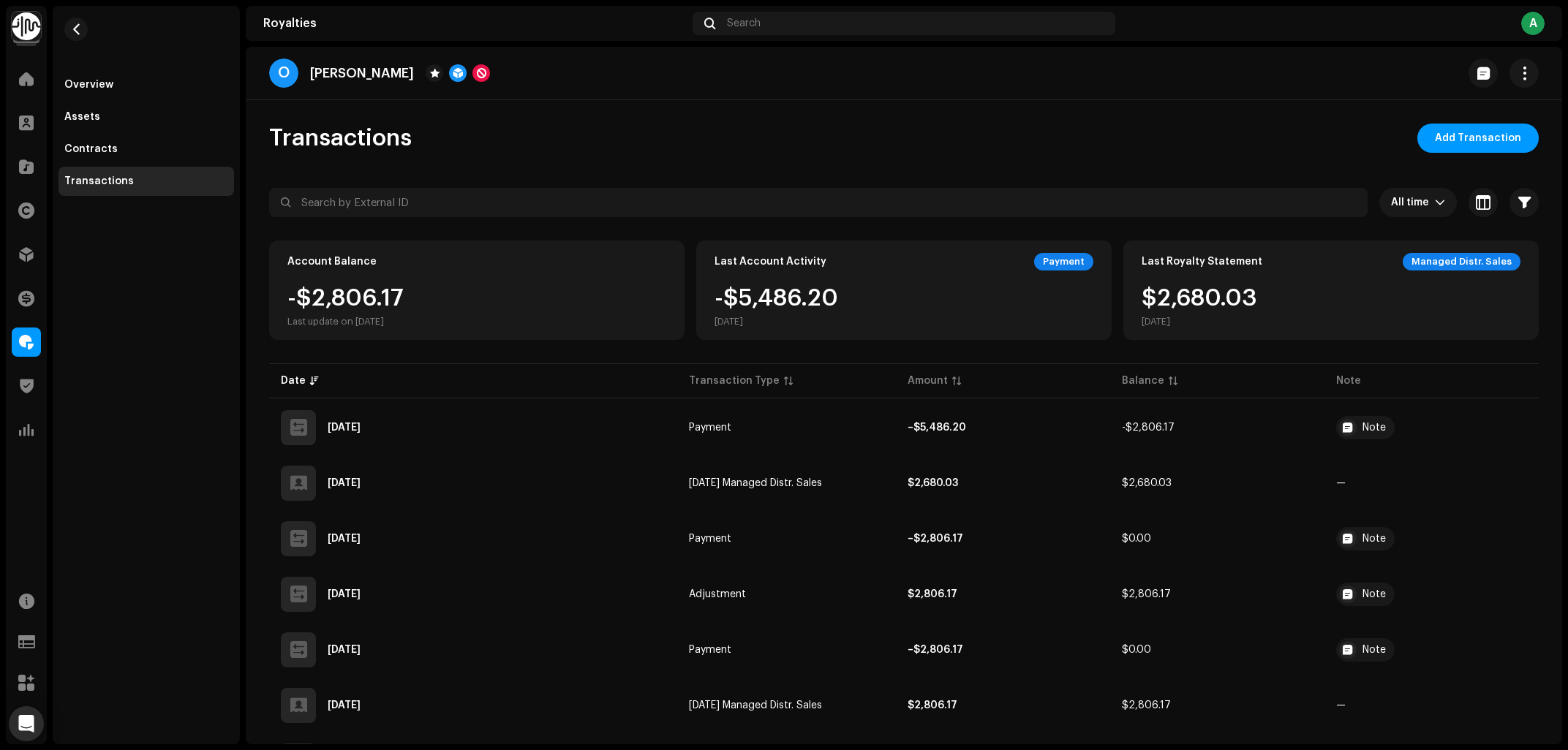
click at [711, 126] on div "Transactions Add Transaction" at bounding box center [903, 138] width 1269 height 29
click at [646, 87] on div "O Ordell" at bounding box center [903, 73] width 1269 height 29
click at [656, 125] on div "Transactions Add Transaction" at bounding box center [903, 138] width 1269 height 29
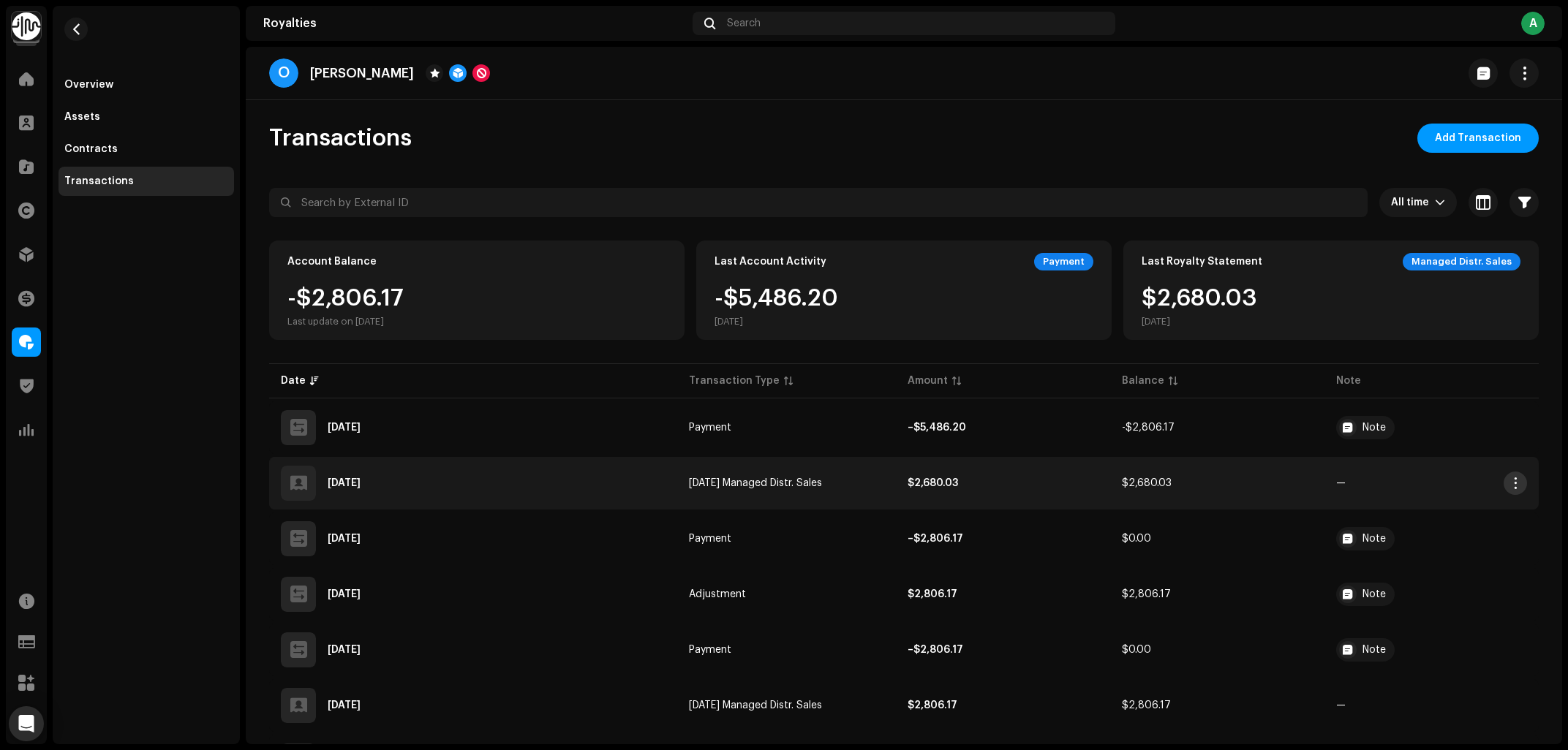
click at [1513, 491] on button "button" at bounding box center [1515, 483] width 24 height 24
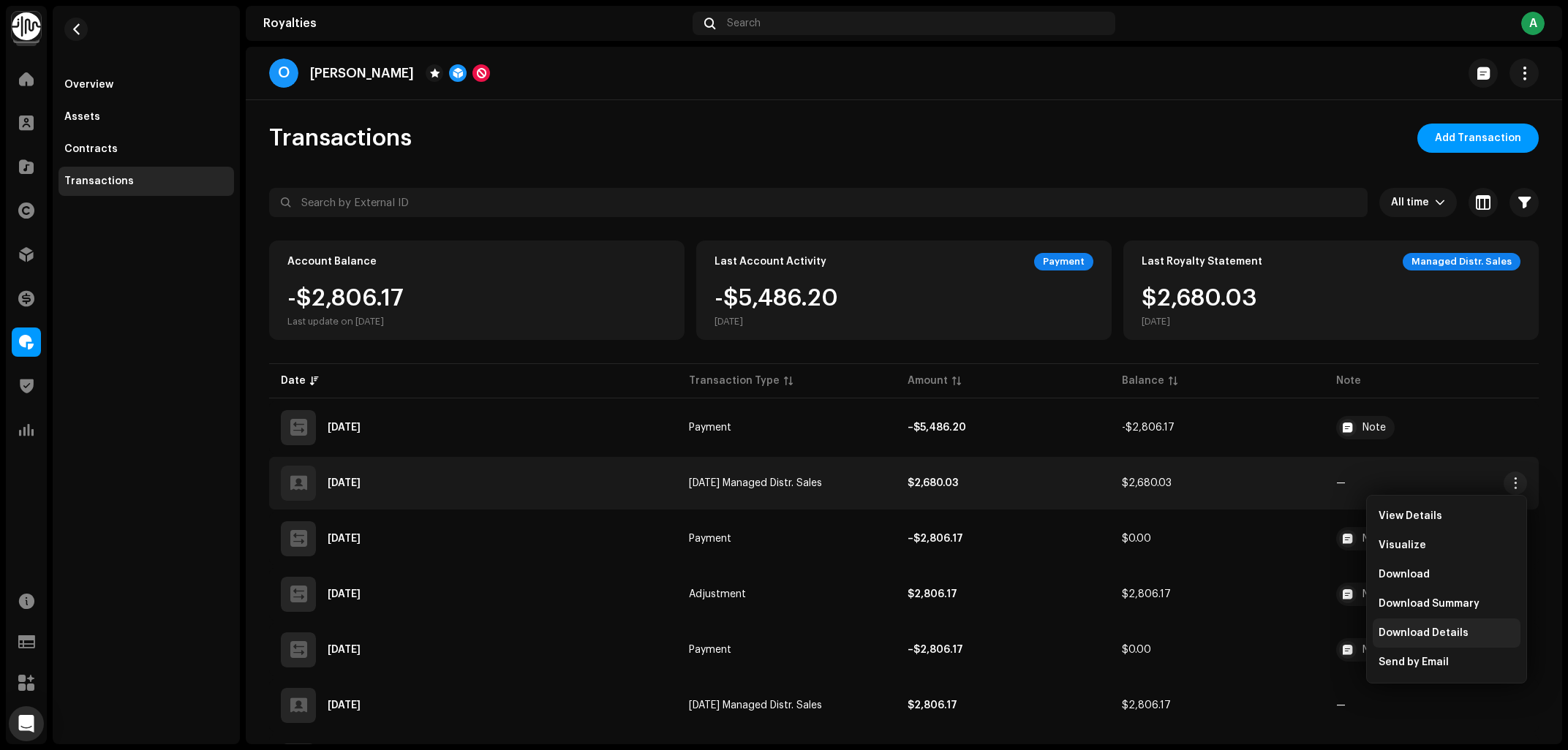
click at [1448, 633] on span "Download Details" at bounding box center [1423, 633] width 90 height 11
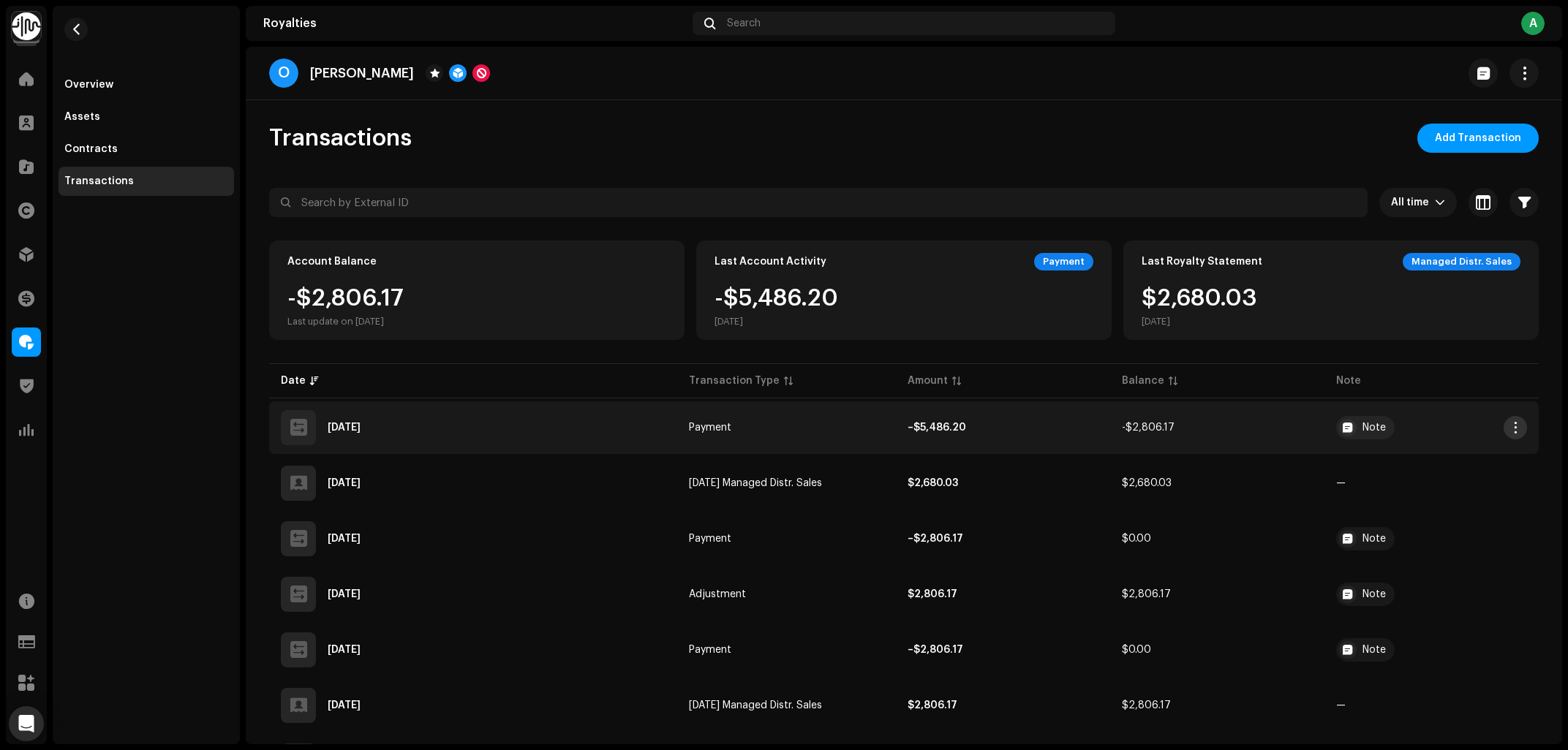
click at [1517, 425] on span "button" at bounding box center [1515, 428] width 11 height 11
click at [203, 411] on div "Overview Assets Contracts Transactions" at bounding box center [147, 375] width 187 height 739
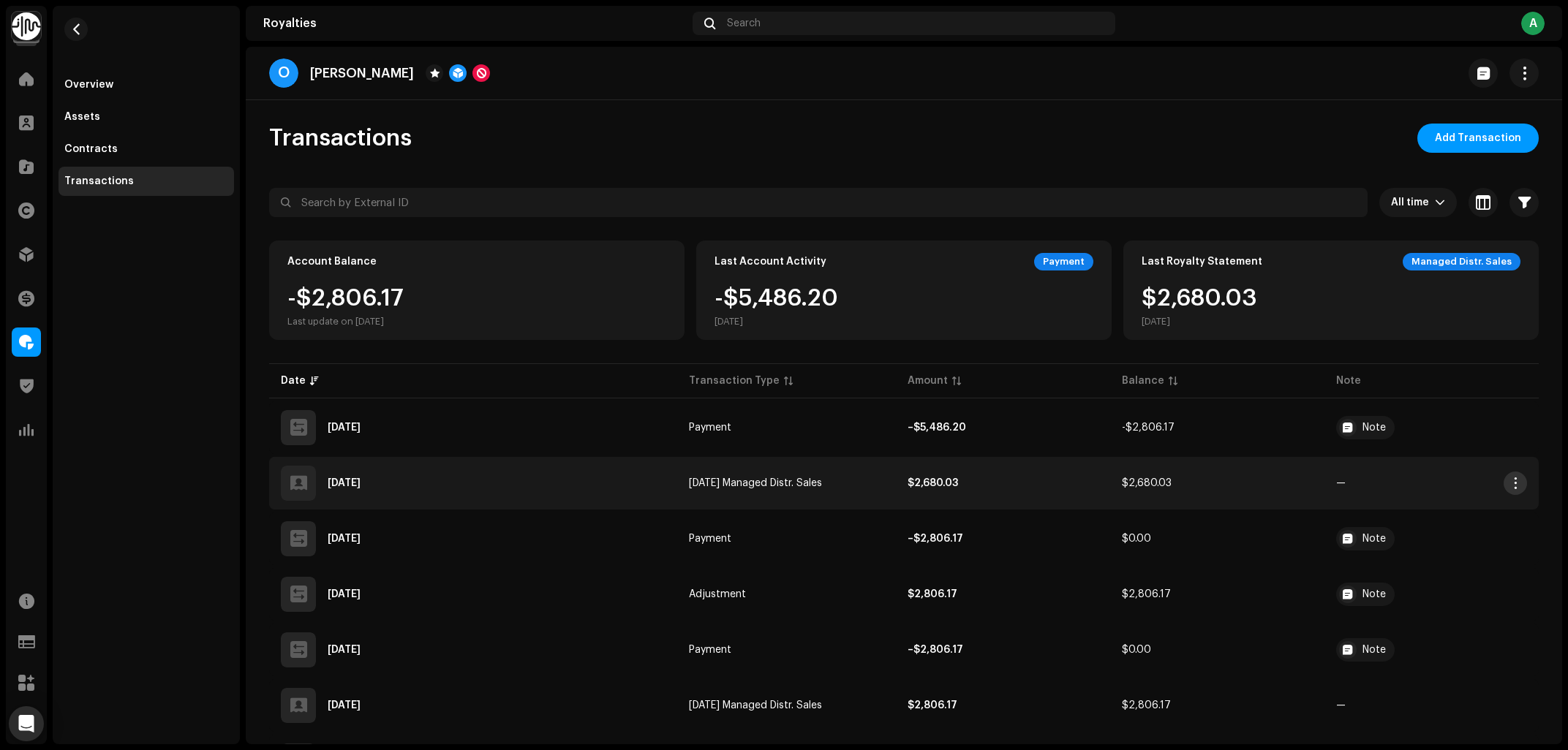
click at [1512, 484] on span "button" at bounding box center [1515, 483] width 11 height 11
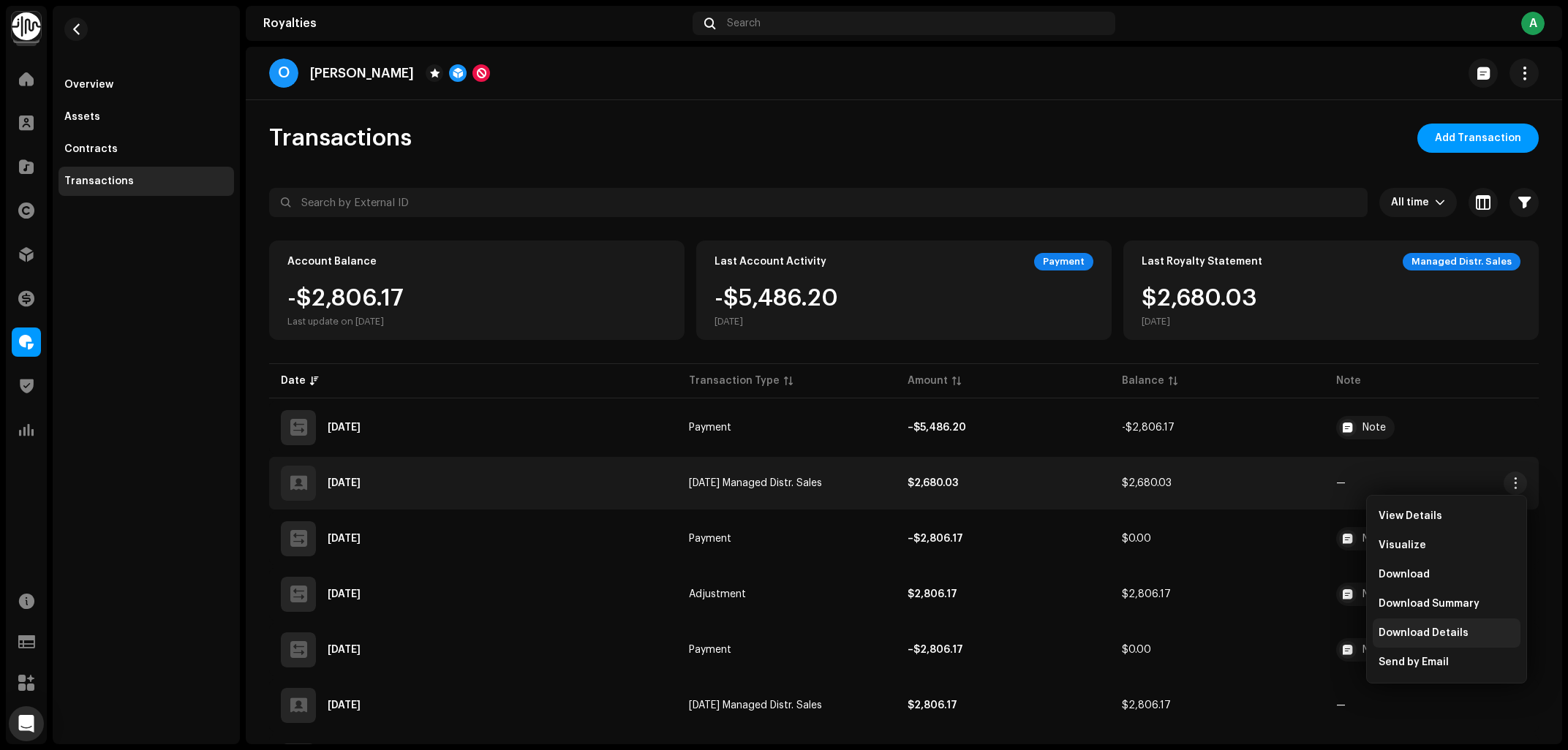
click at [1430, 632] on span "Download Details" at bounding box center [1423, 633] width 90 height 11
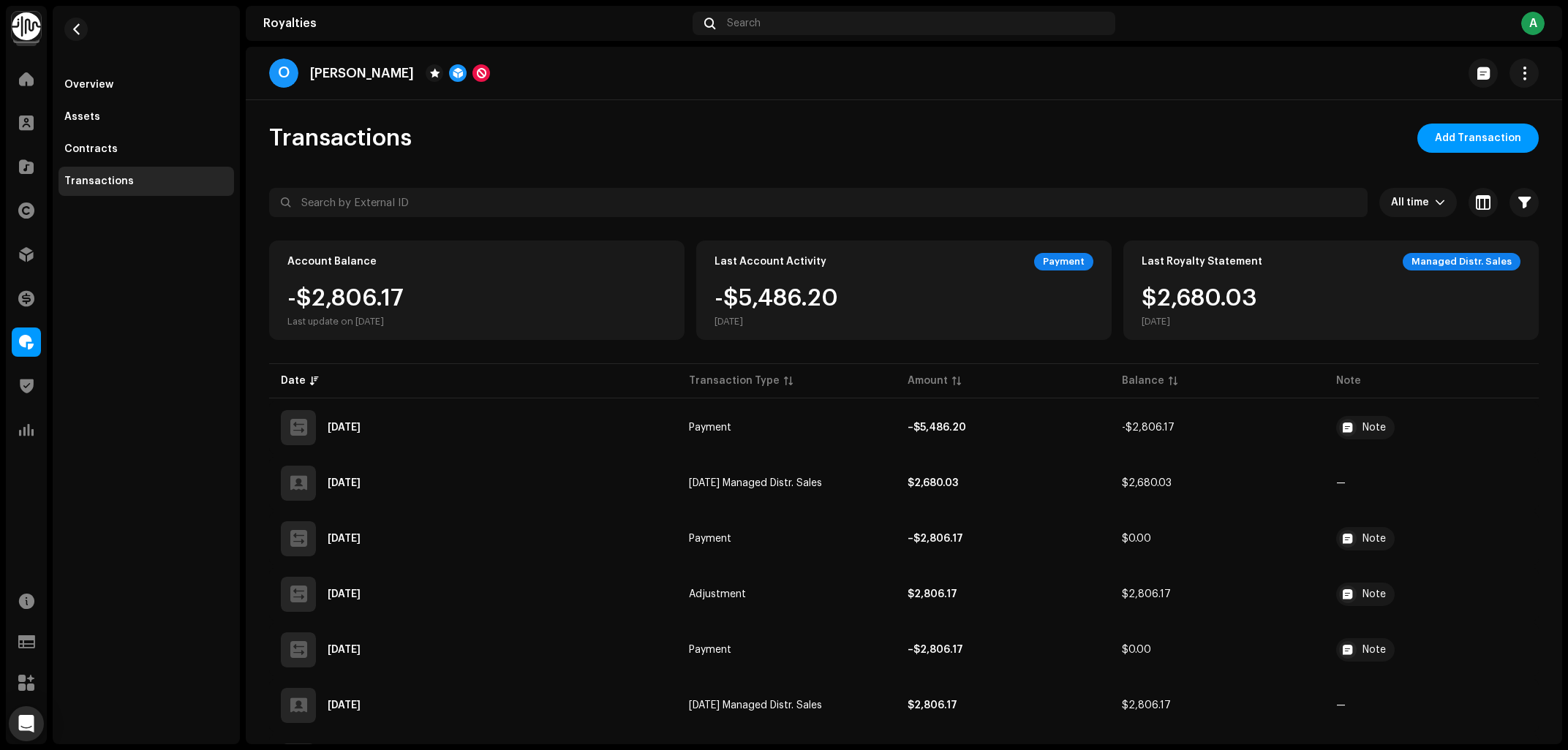
click at [727, 139] on div "Transactions Add Transaction" at bounding box center [903, 138] width 1269 height 29
click at [32, 165] on span at bounding box center [26, 166] width 15 height 11
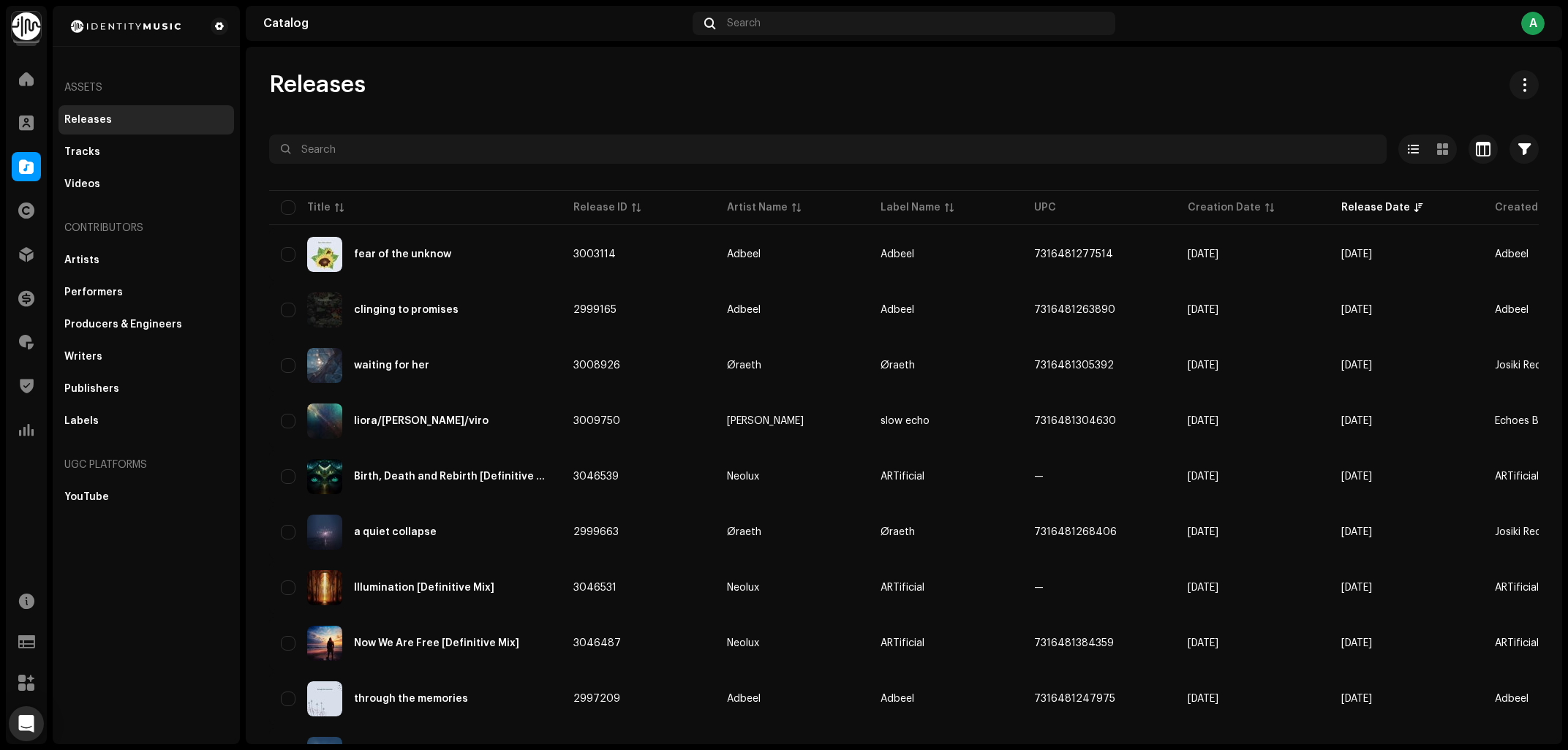
click at [643, 72] on div "Releases" at bounding box center [903, 85] width 1269 height 29
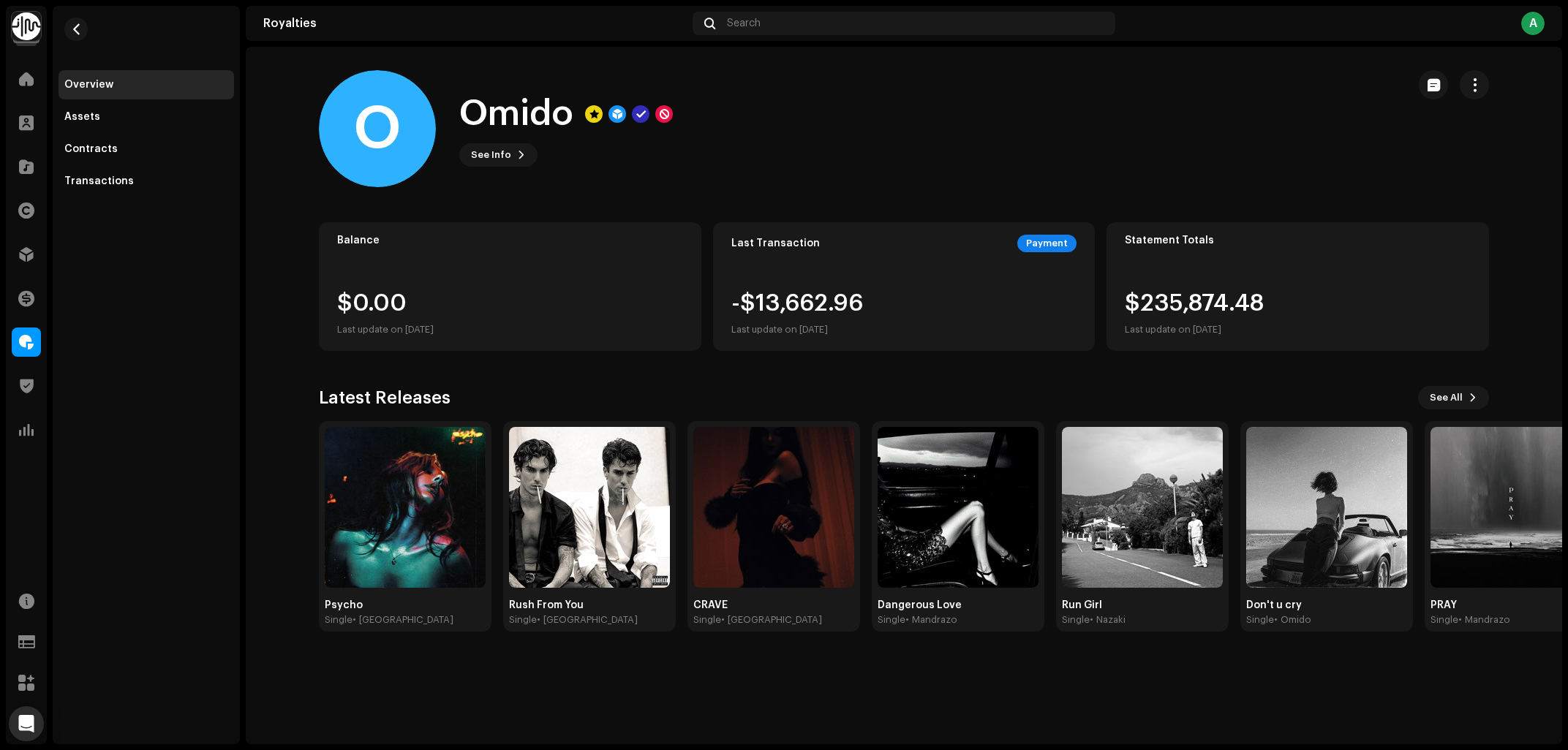
click at [868, 147] on div "O Omido See Info" at bounding box center [856, 129] width 1076 height 117
click at [95, 185] on div "Transactions" at bounding box center [99, 181] width 69 height 11
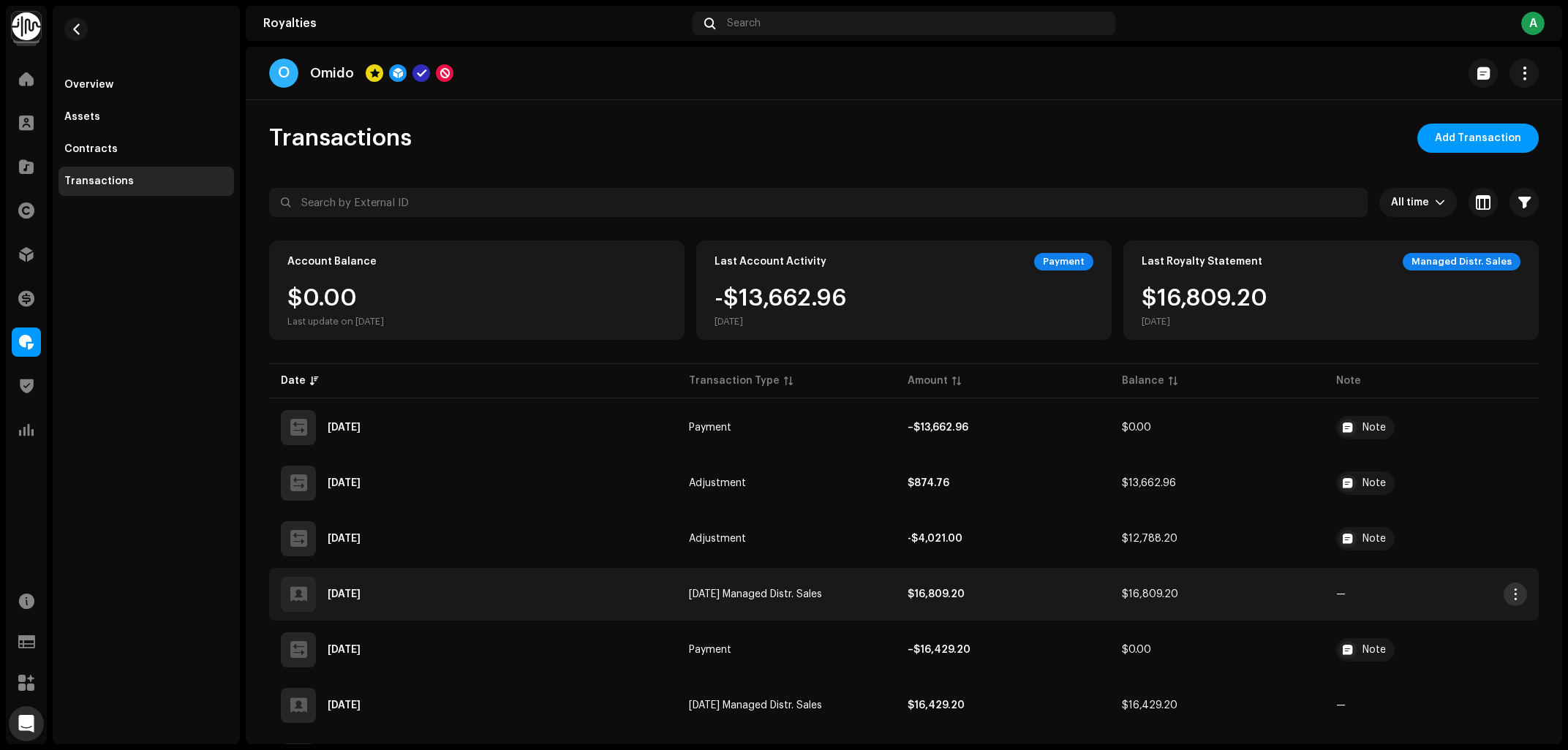
click at [1512, 600] on span "button" at bounding box center [1515, 594] width 11 height 11
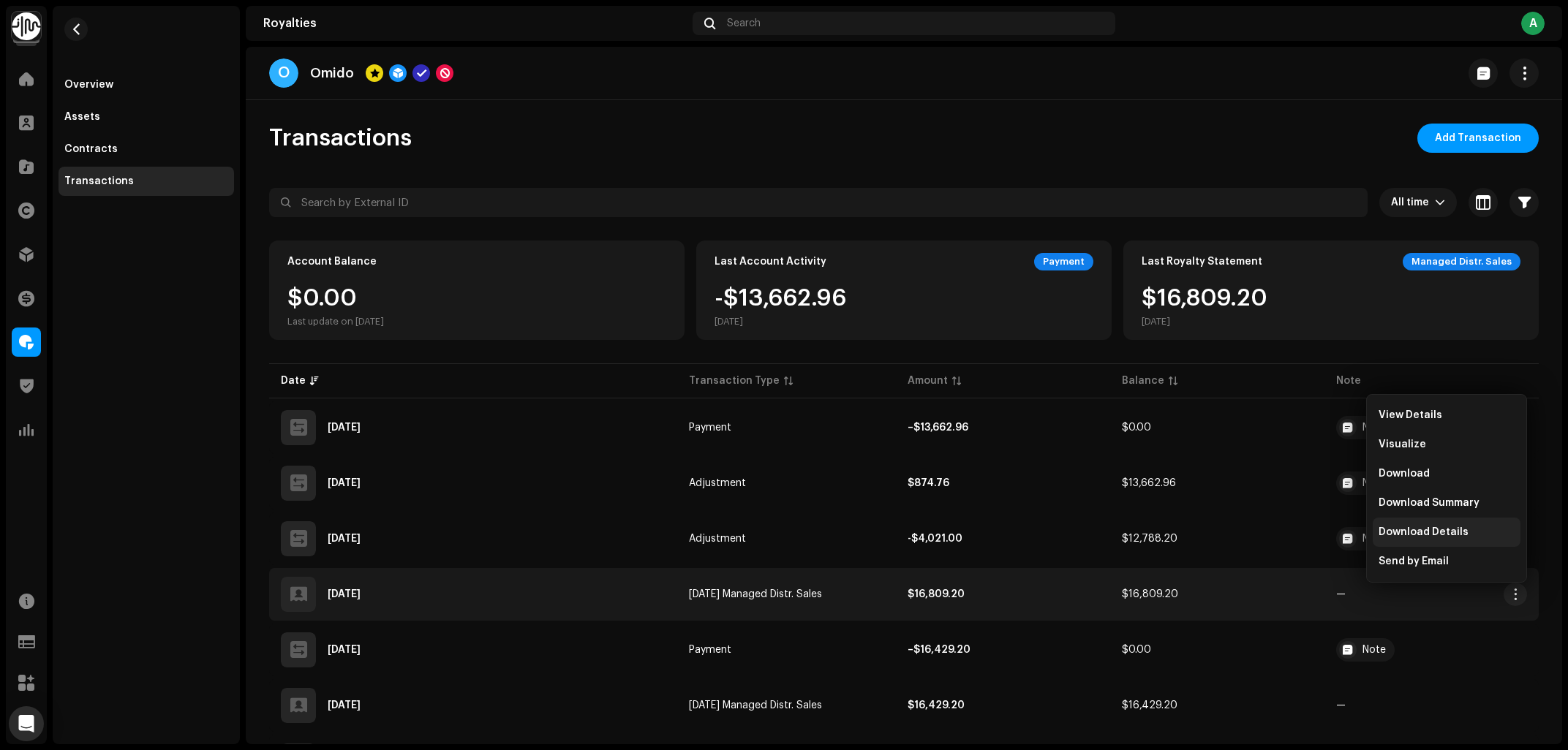
click at [1423, 537] on span "Download Details" at bounding box center [1423, 532] width 90 height 11
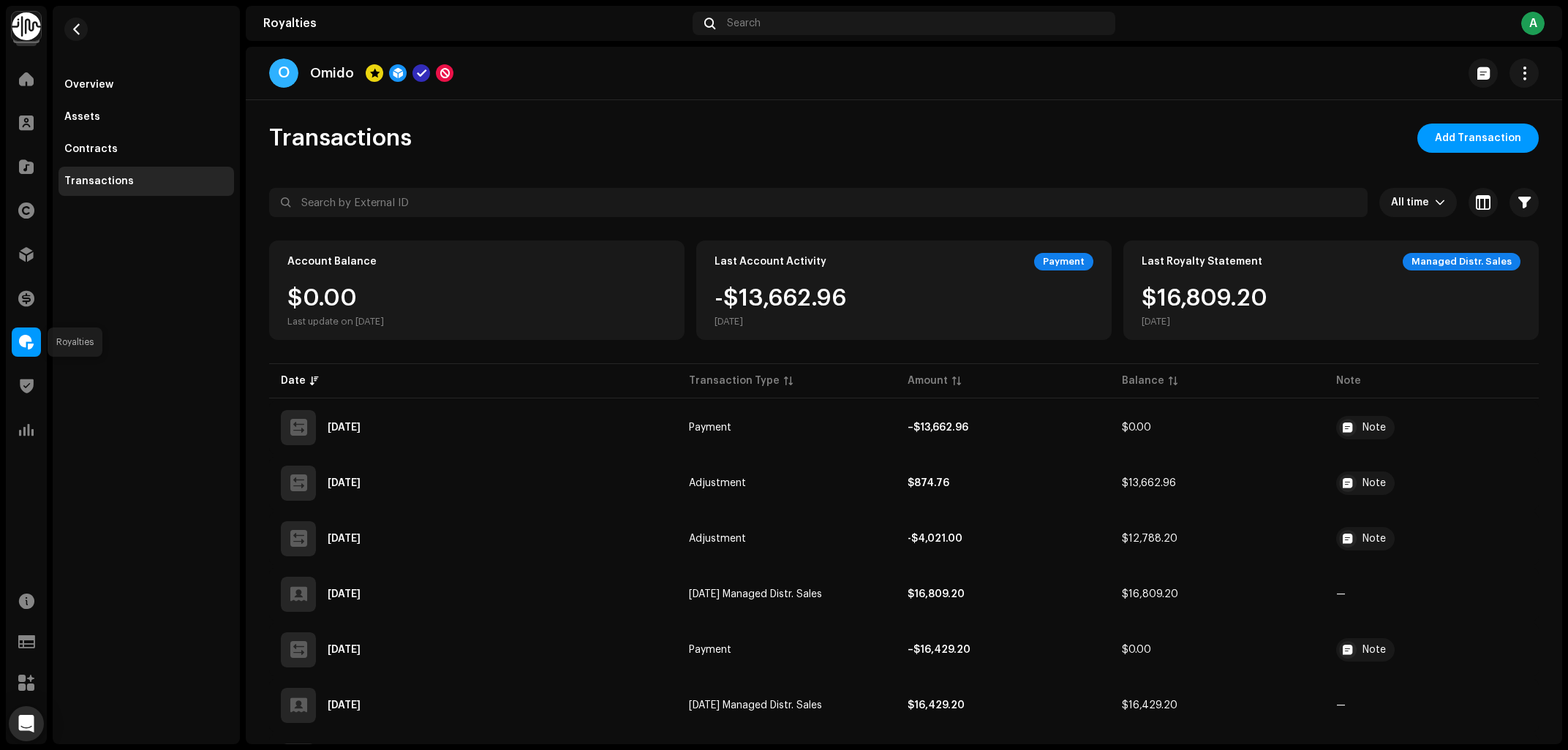
click at [26, 340] on span at bounding box center [26, 342] width 15 height 11
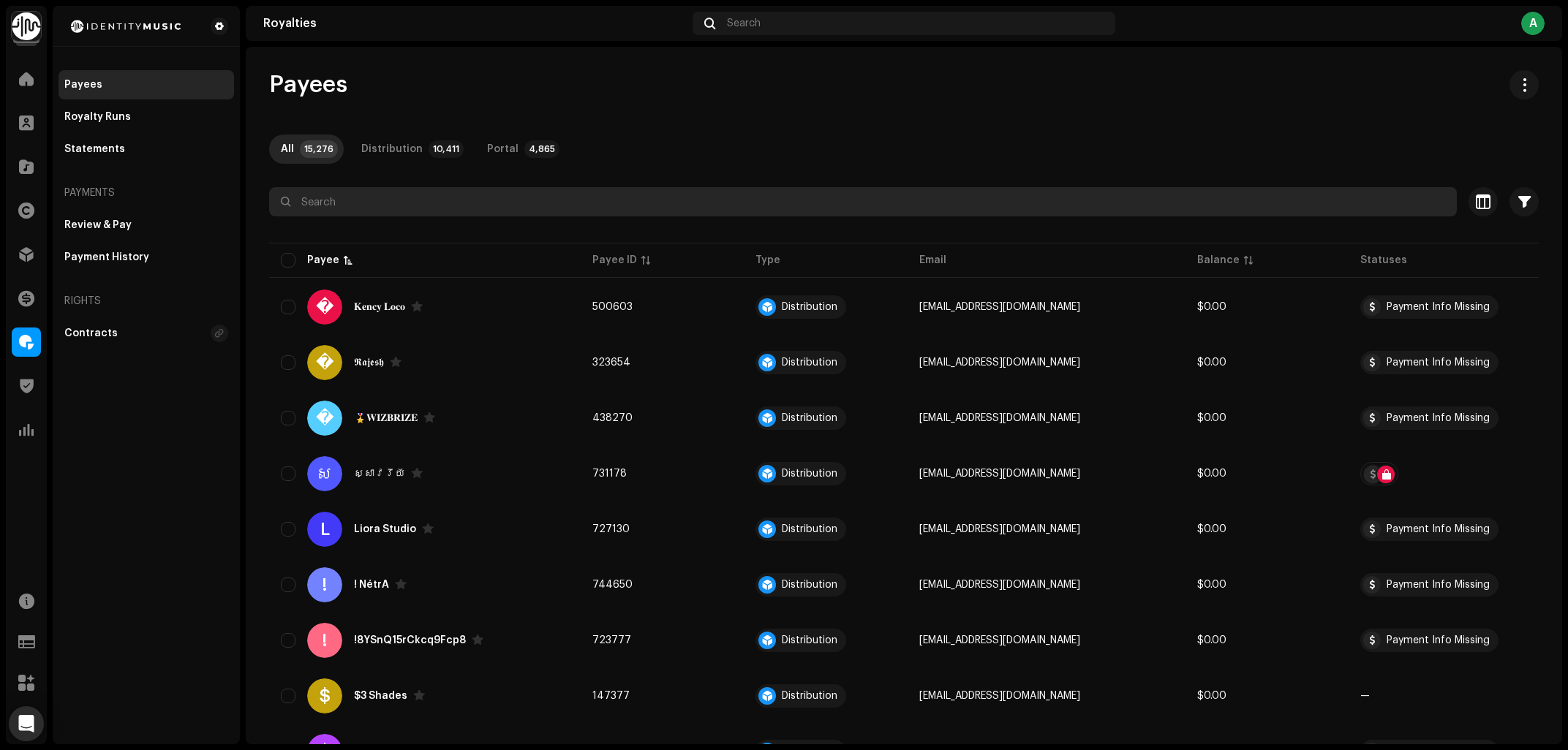
click at [404, 199] on input "text" at bounding box center [863, 202] width 1188 height 29
type input "ordell"
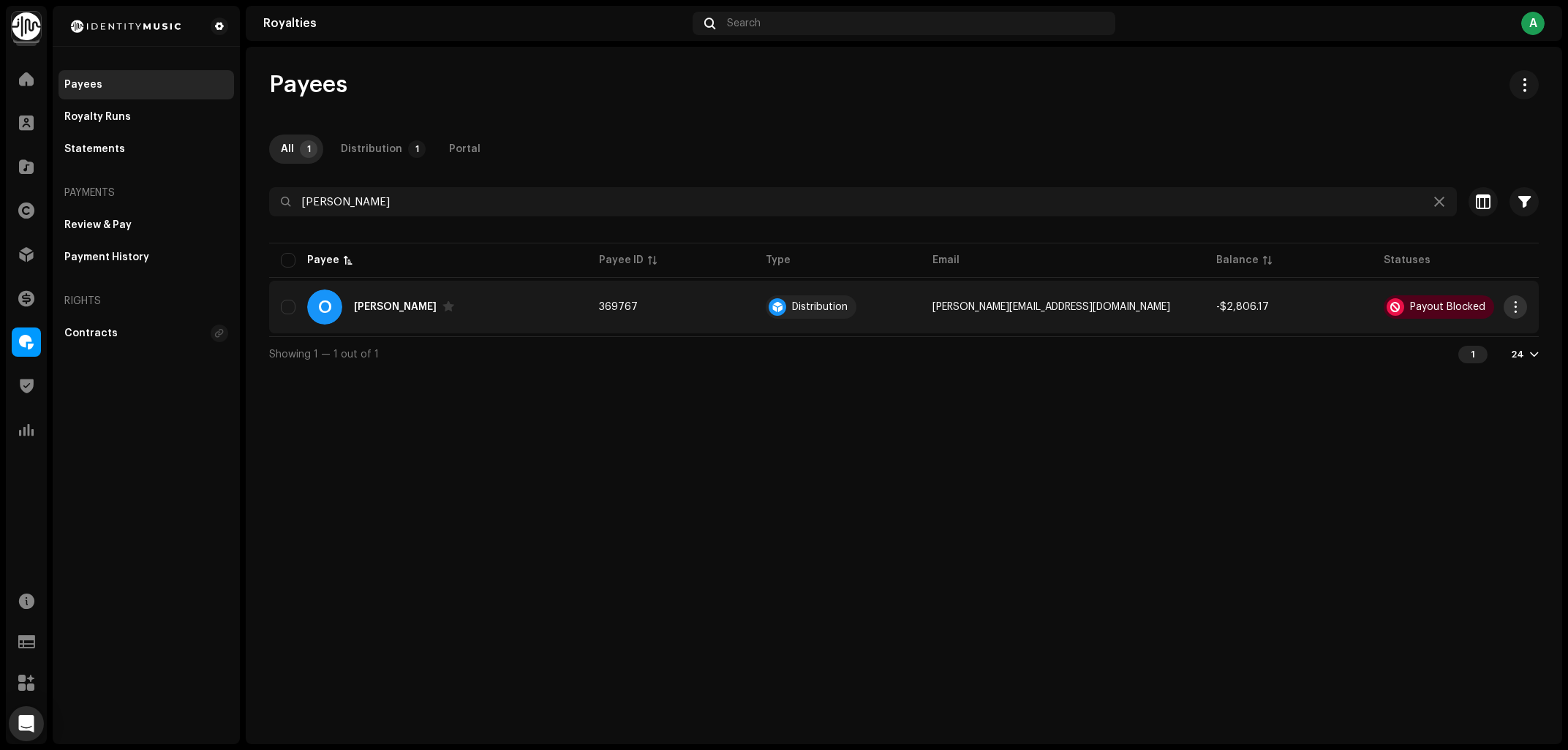
click at [1519, 304] on span "button" at bounding box center [1515, 307] width 11 height 11
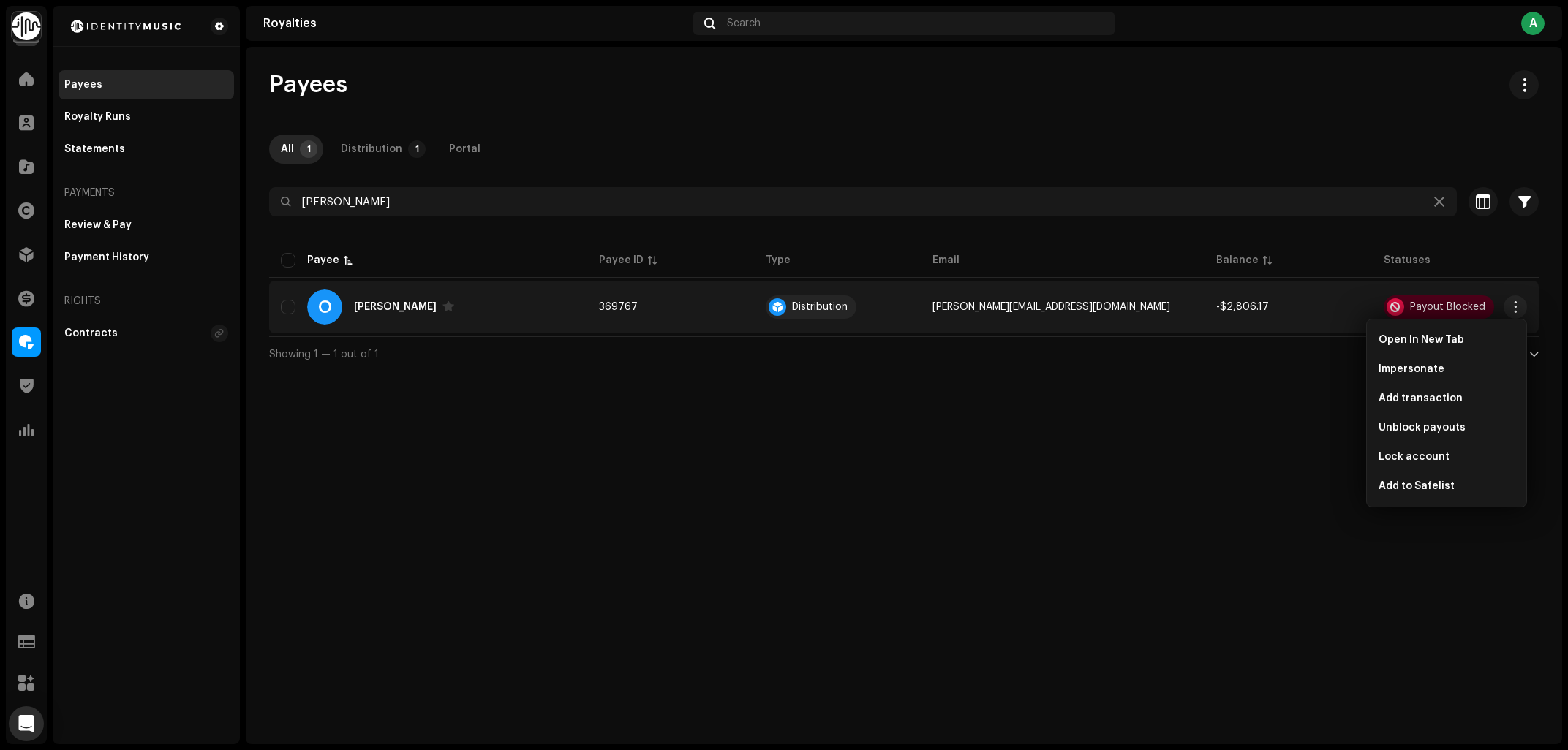
click at [1049, 568] on div "Payees All 1 Distribution 1 Portal ordell Selected 0 Select all 1 Options Filte…" at bounding box center [904, 395] width 1316 height 697
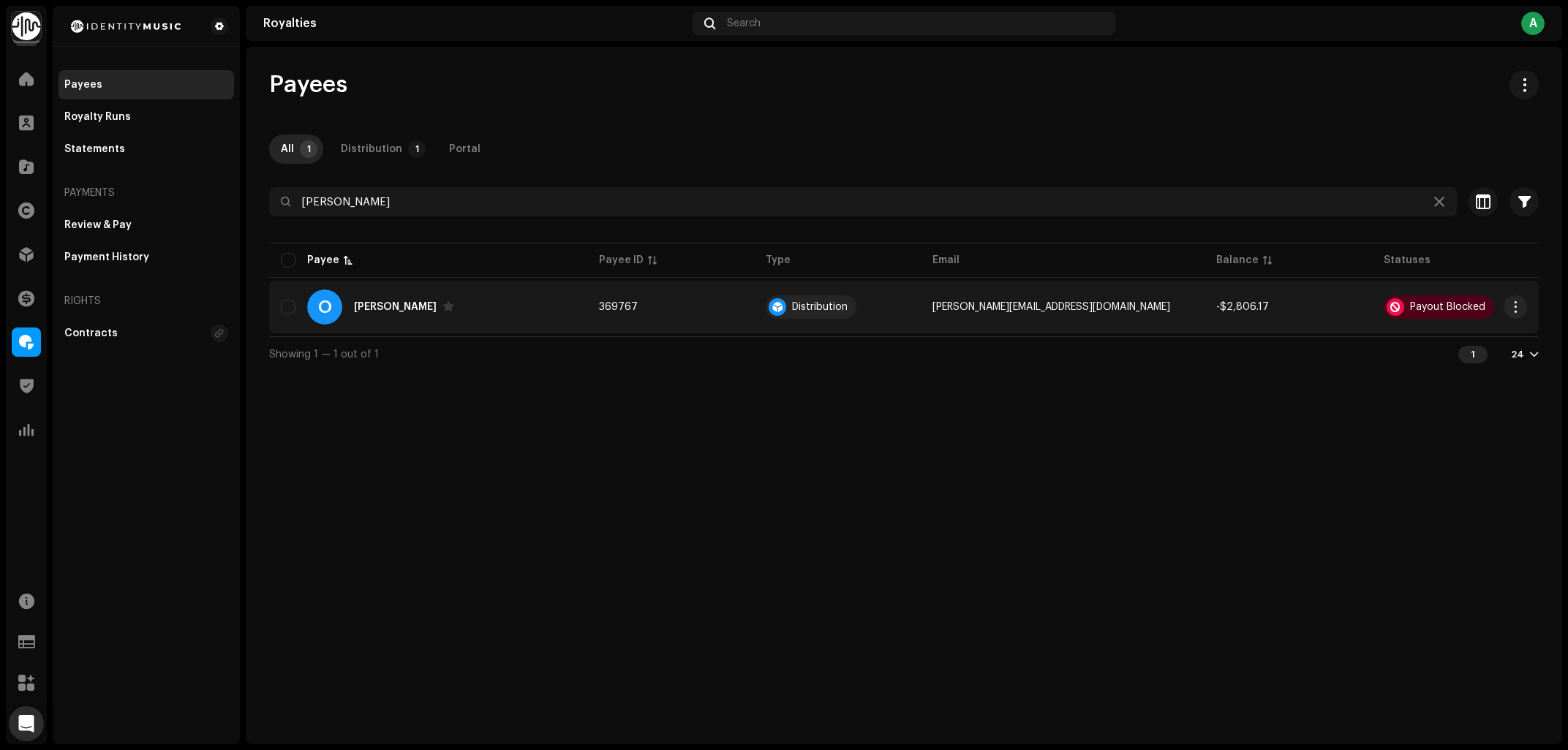
click at [523, 309] on div "O Ordell" at bounding box center [428, 306] width 295 height 35
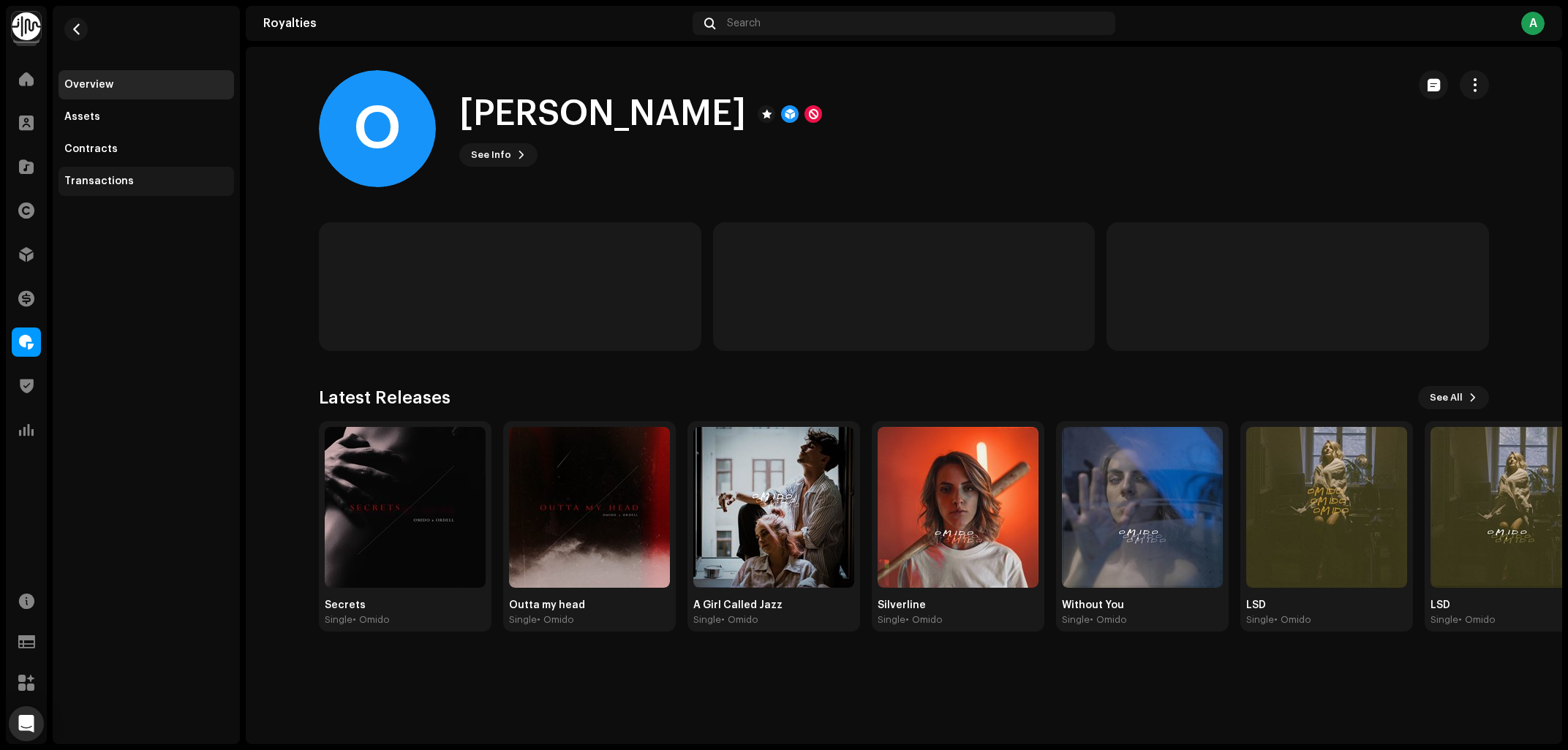
click at [118, 181] on div "Transactions" at bounding box center [99, 181] width 69 height 11
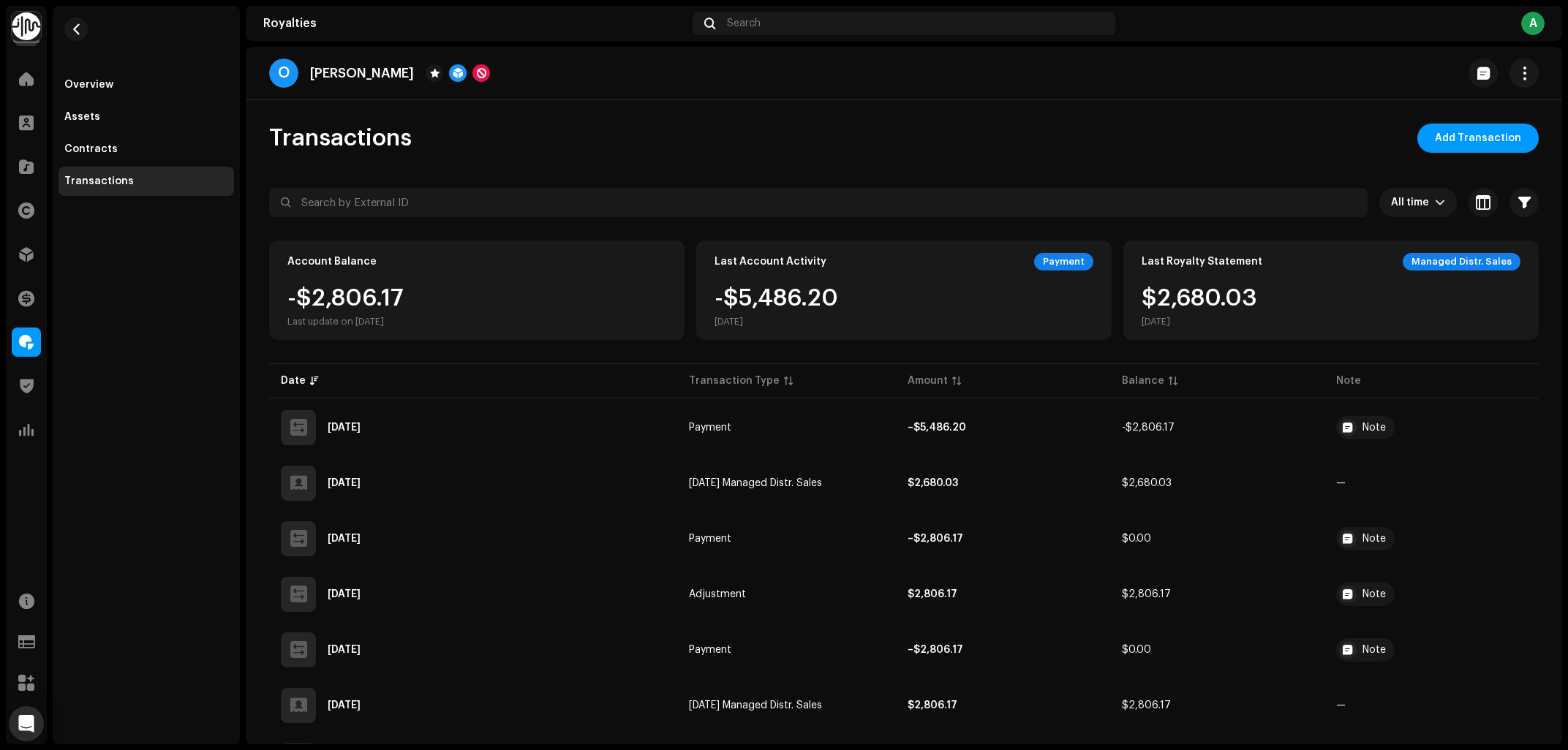
click at [660, 71] on div "O Ordell" at bounding box center [903, 73] width 1269 height 29
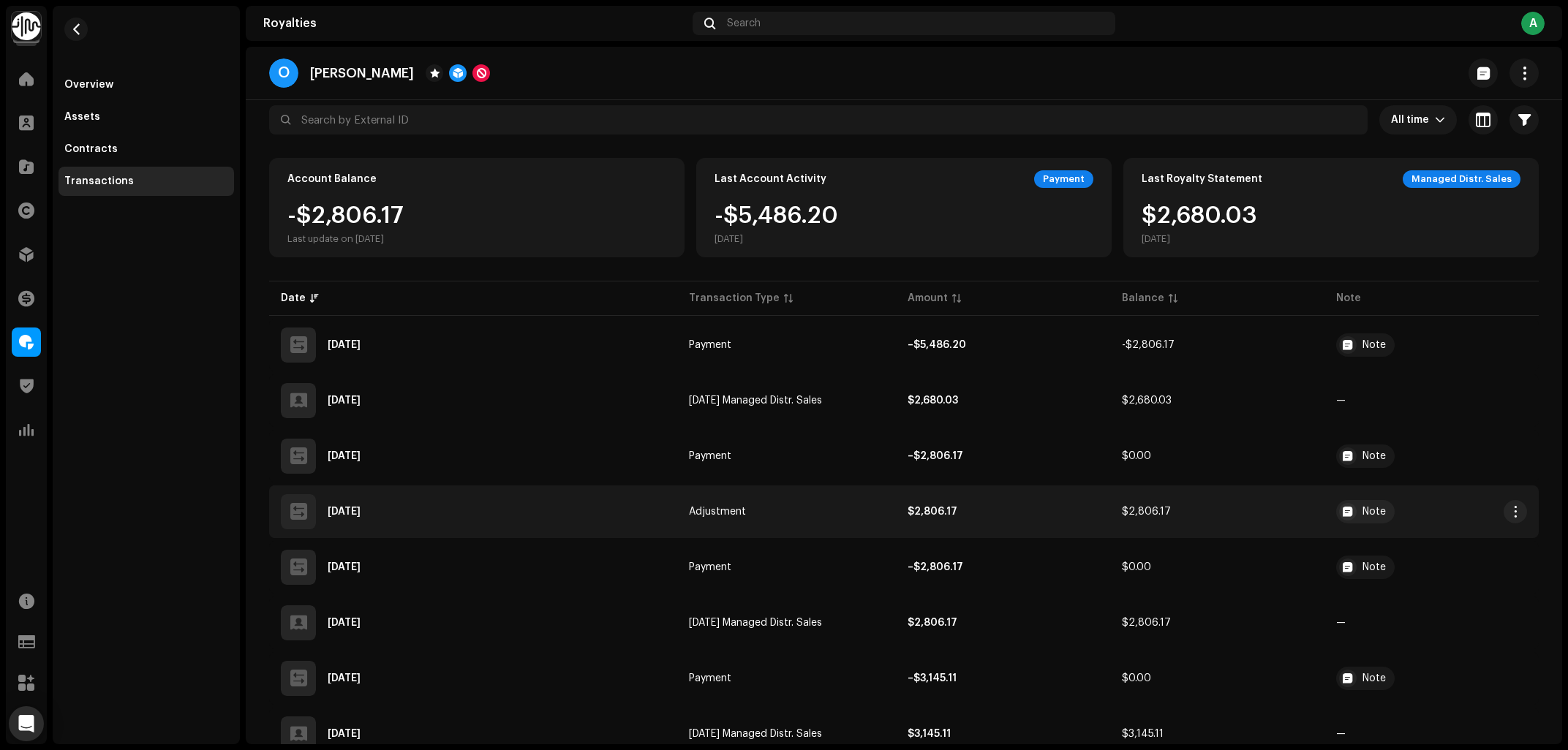
scroll to position [59, 0]
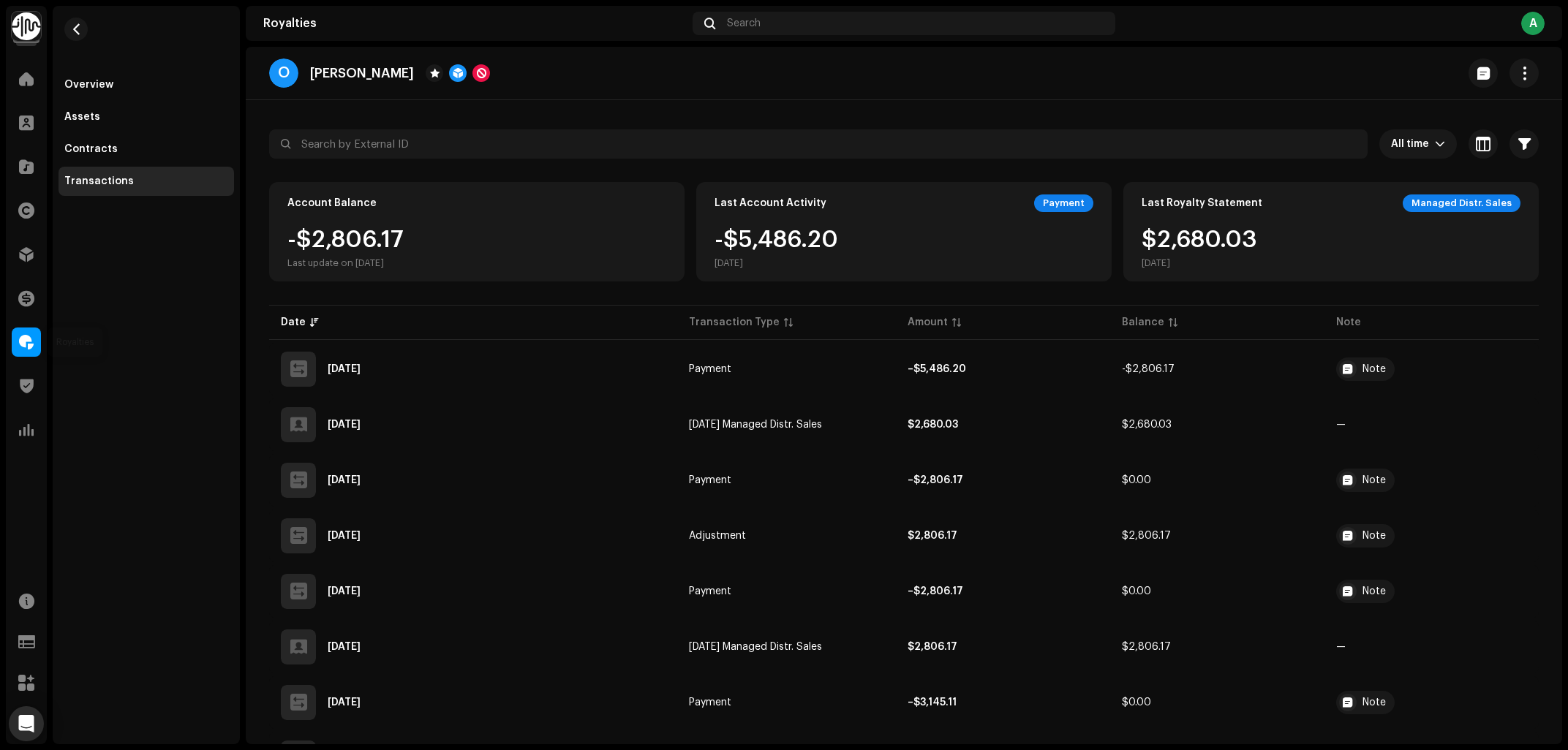
click at [25, 337] on span at bounding box center [26, 342] width 15 height 11
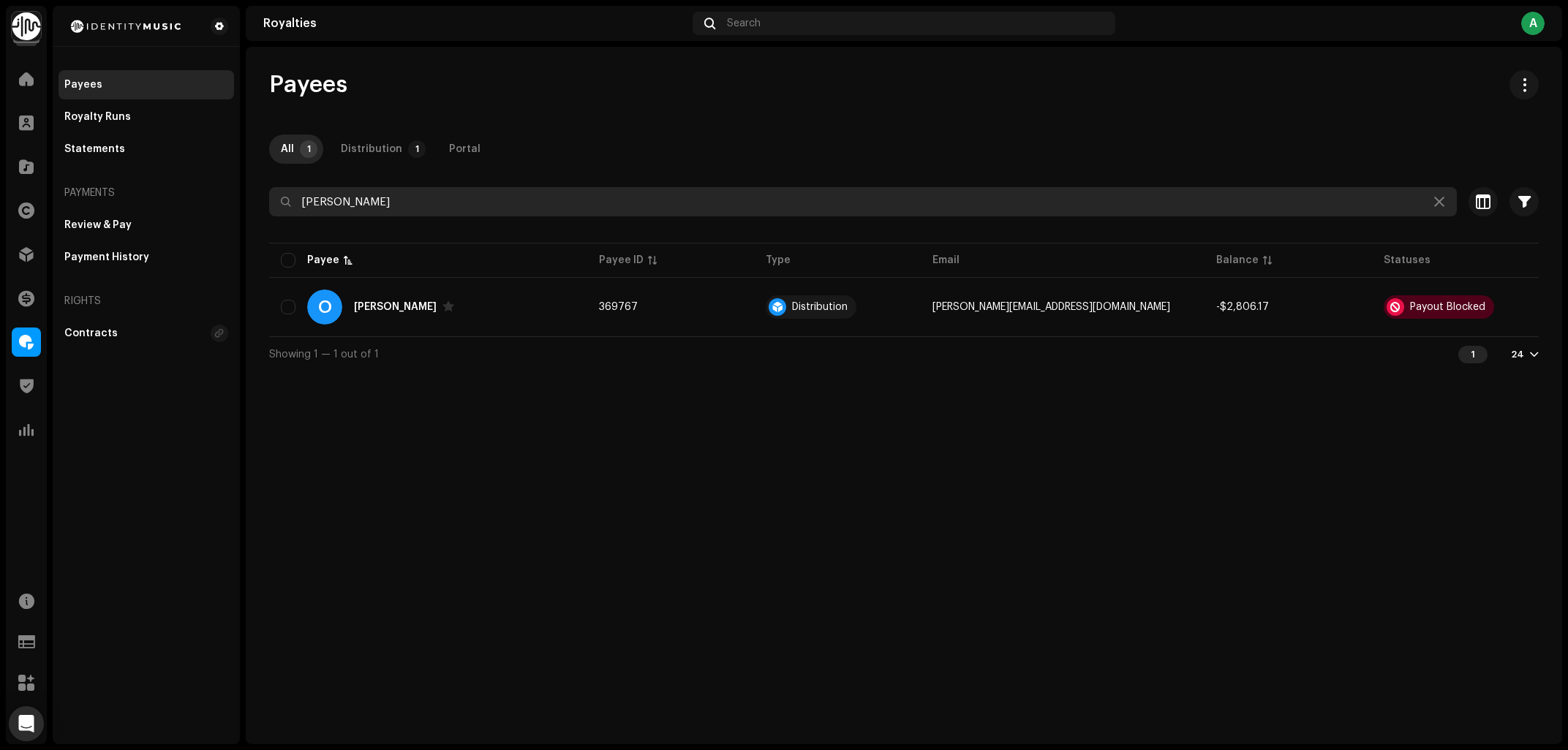
drag, startPoint x: 397, startPoint y: 208, endPoint x: 266, endPoint y: 204, distance: 131.1
click at [269, 204] on input "ordell" at bounding box center [863, 202] width 1188 height 29
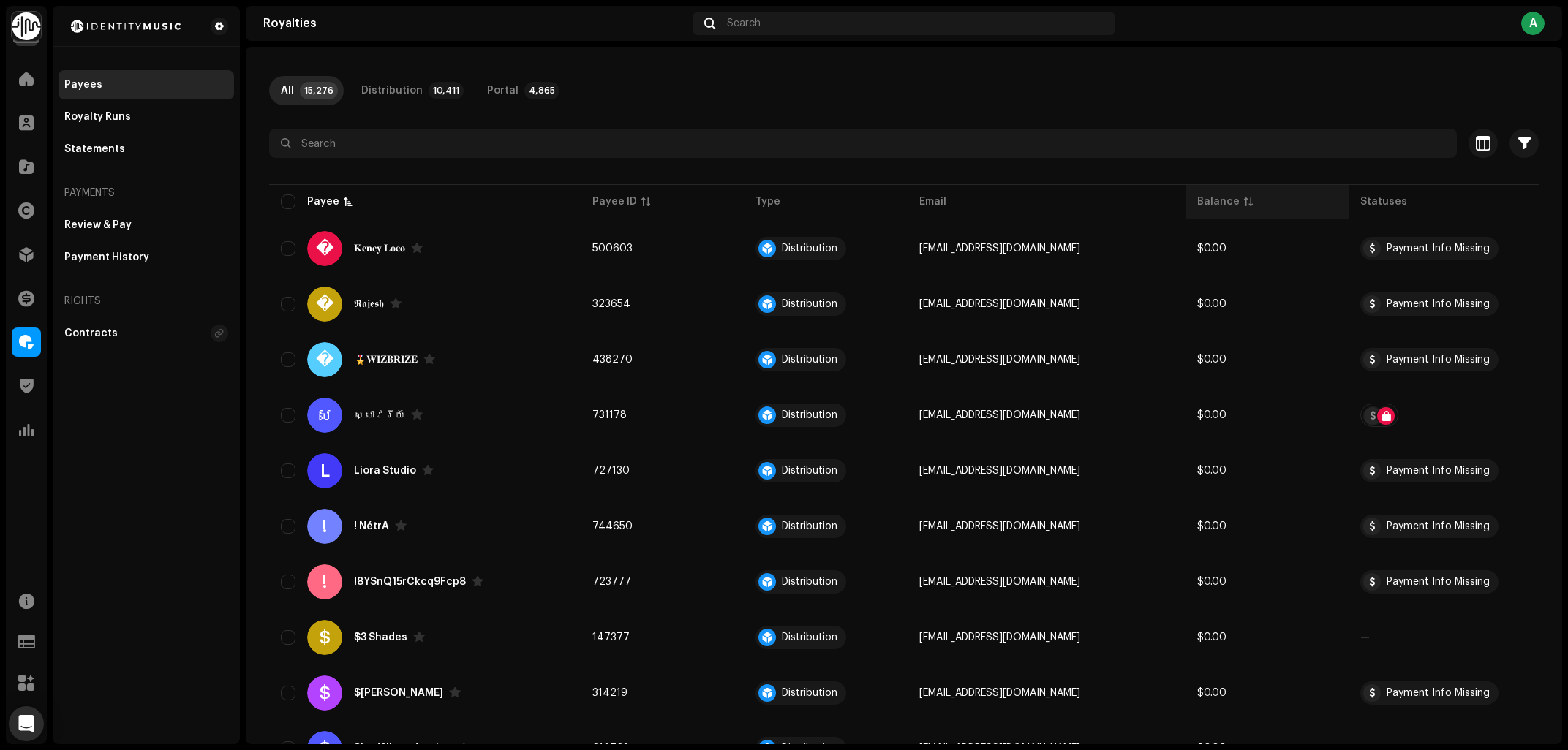
click at [1244, 206] on p-sorticon at bounding box center [1248, 201] width 9 height 9
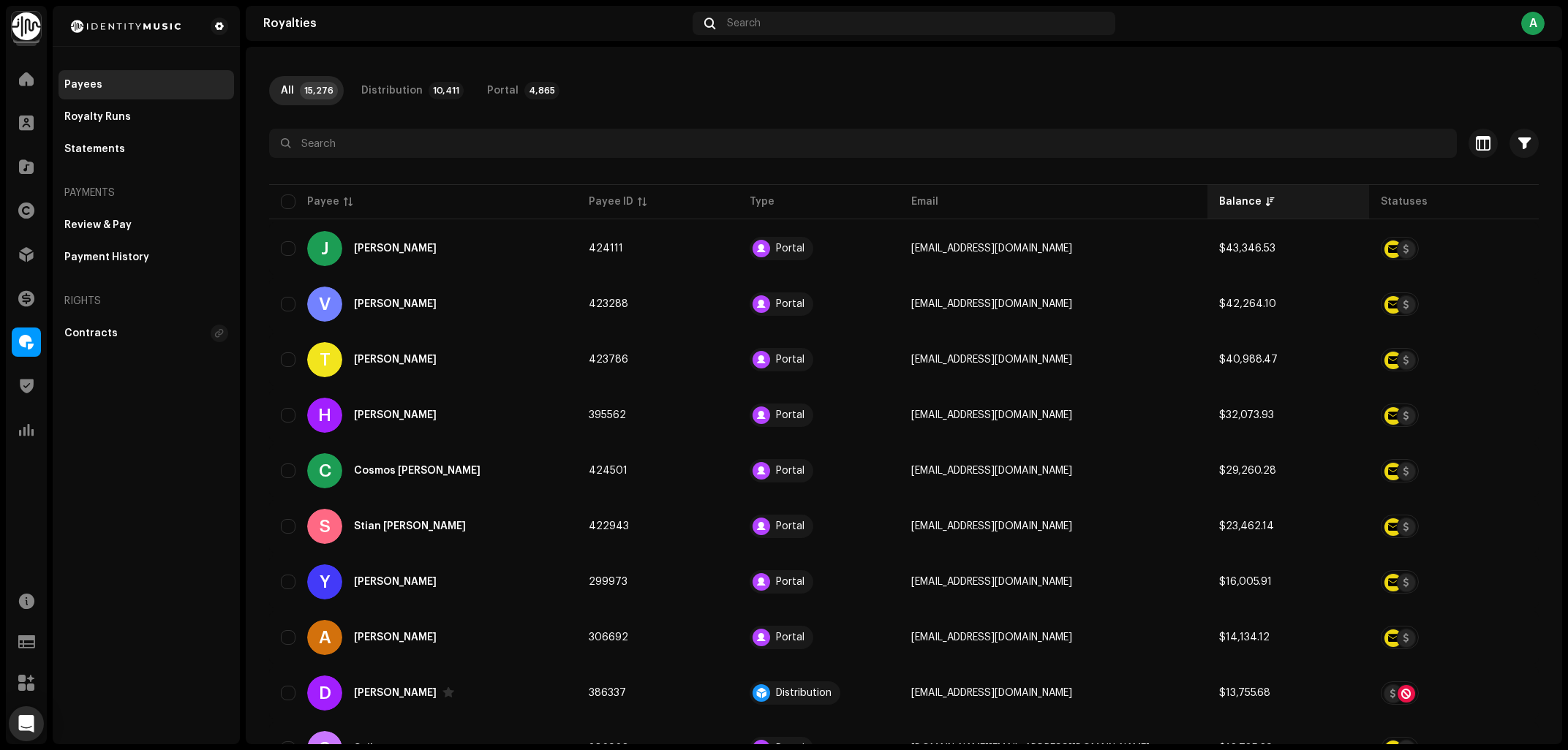
click at [1266, 206] on p-sorticon at bounding box center [1270, 201] width 9 height 9
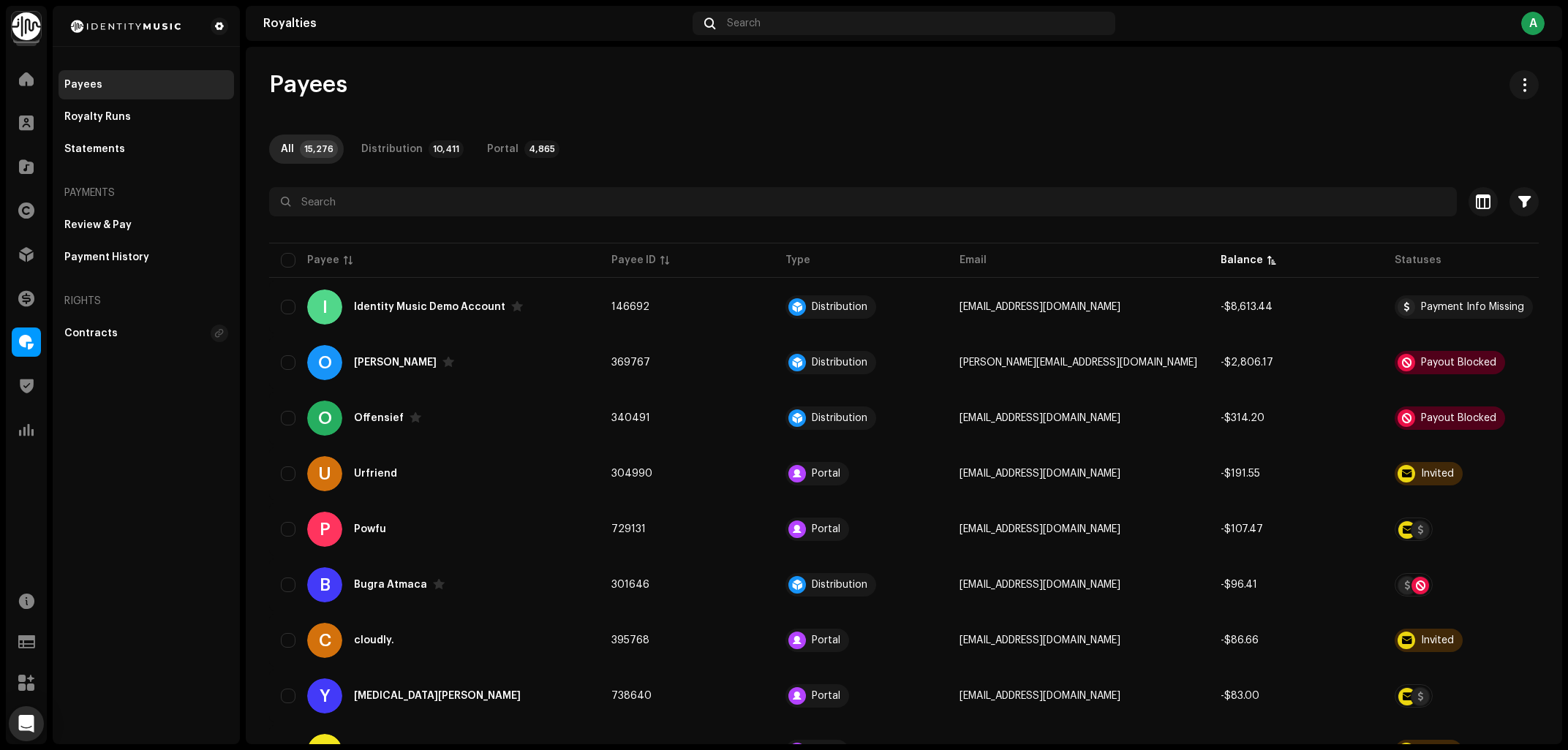
click at [644, 72] on div "Payees" at bounding box center [903, 85] width 1269 height 29
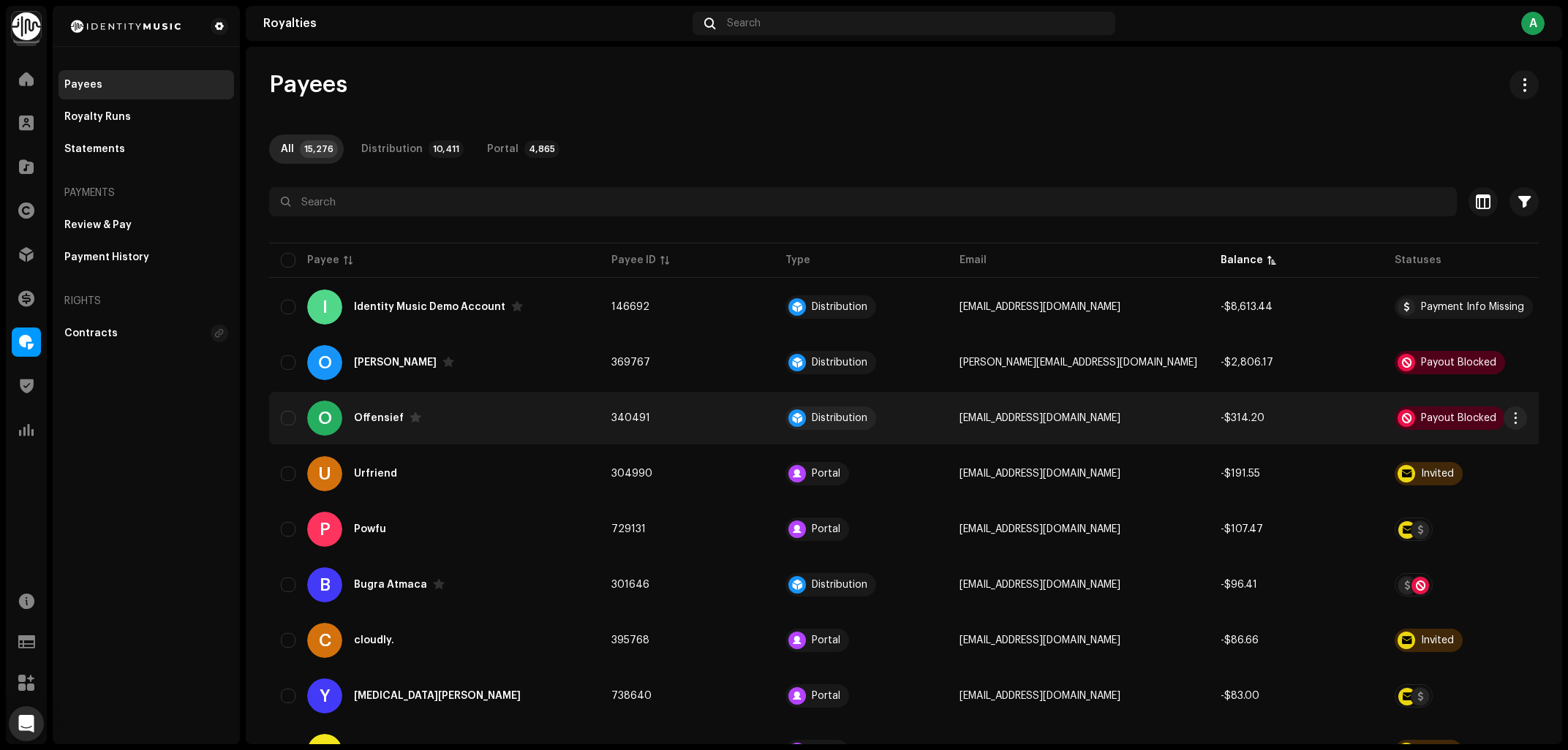
click at [497, 408] on div "O Offensief" at bounding box center [434, 418] width 307 height 35
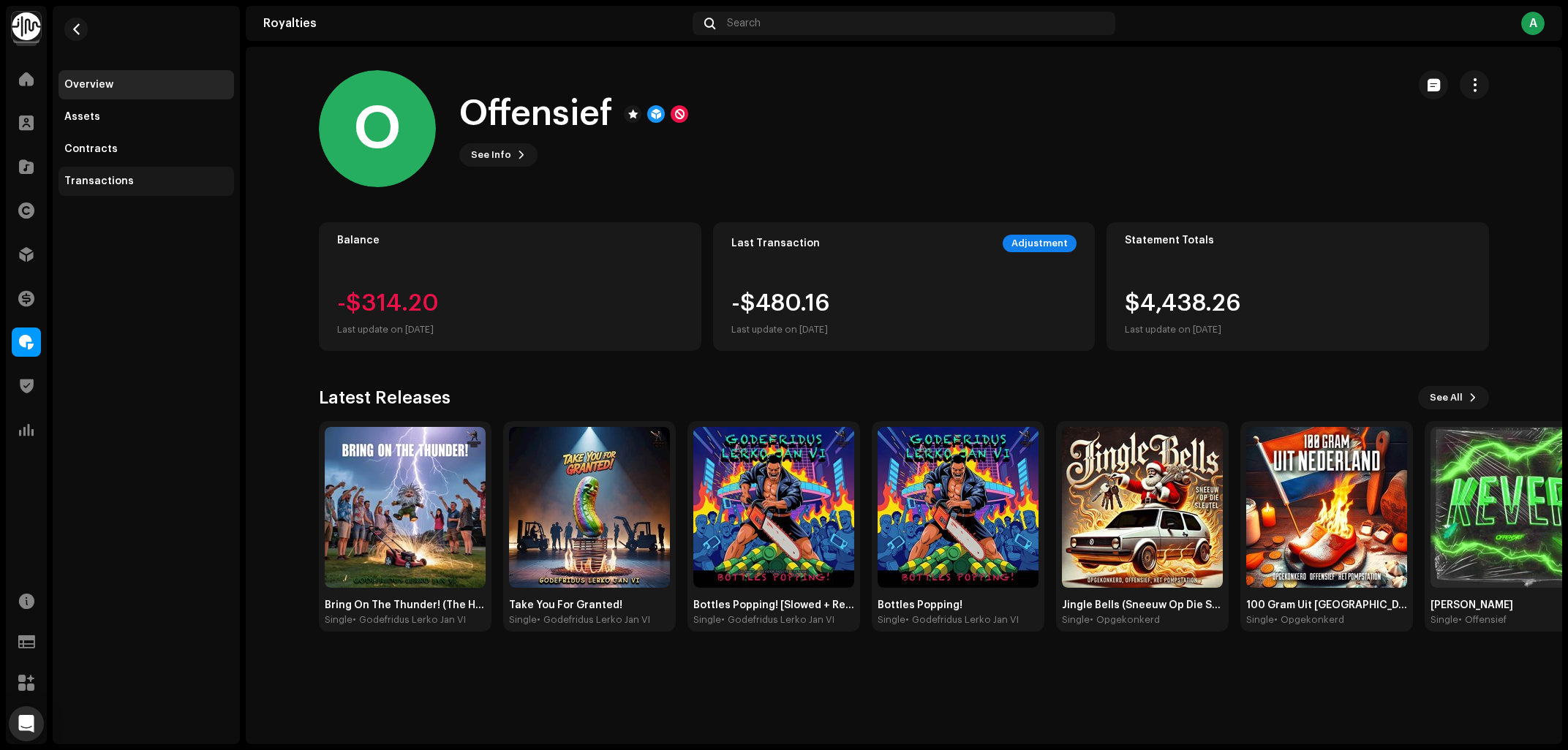
click at [143, 179] on div "Transactions" at bounding box center [146, 181] width 164 height 11
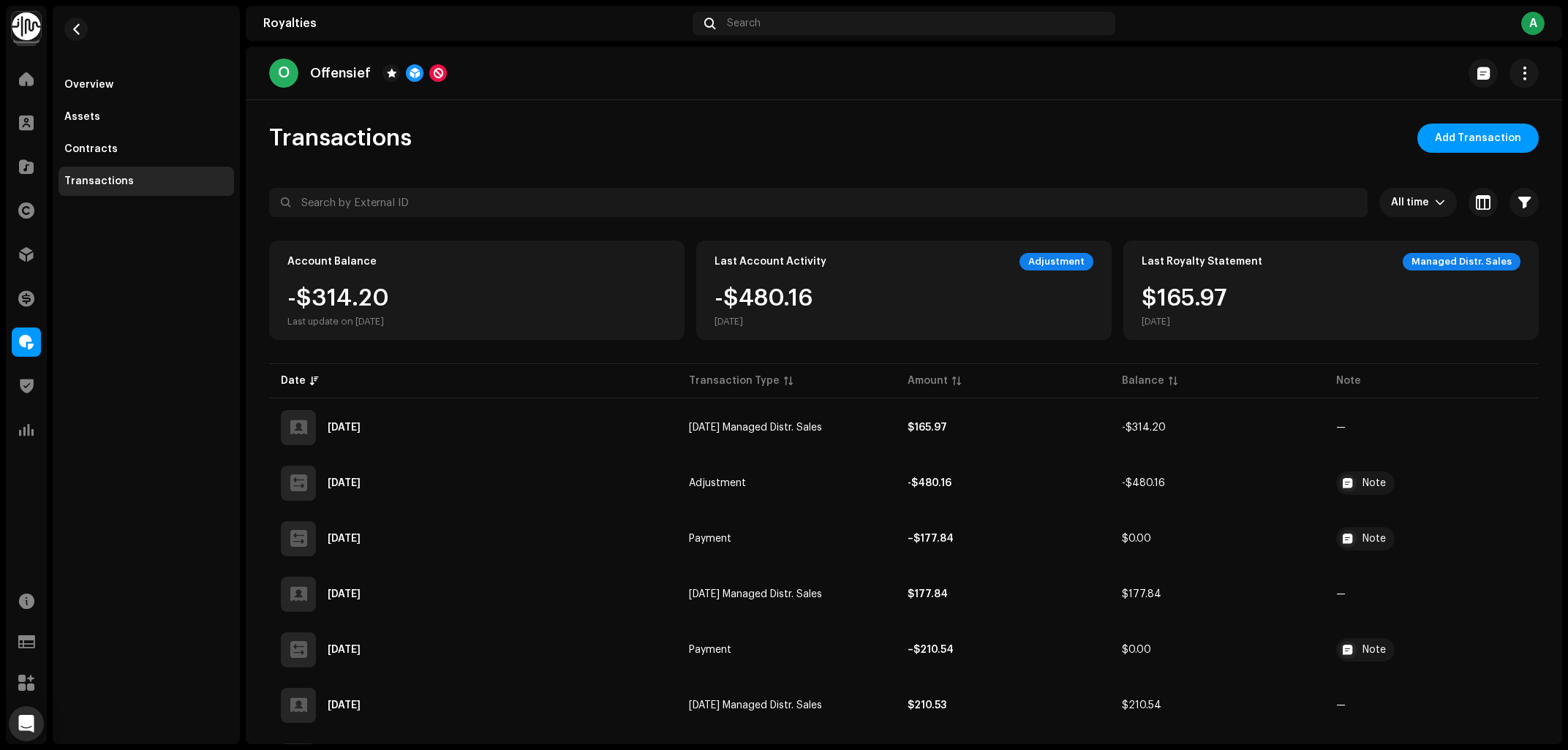
click at [170, 387] on div "Overview Assets Contracts Transactions" at bounding box center [147, 375] width 187 height 739
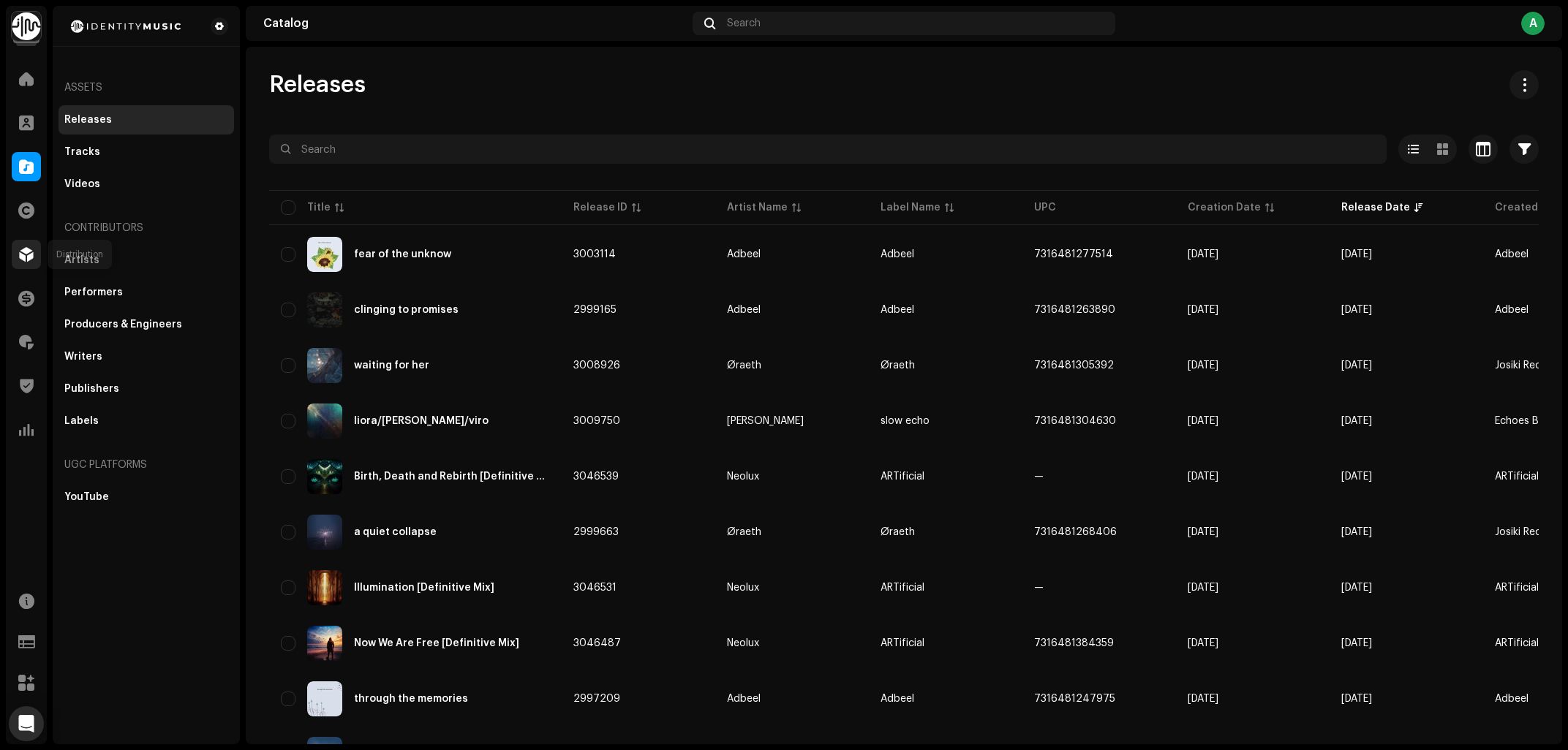
click at [19, 260] on div at bounding box center [26, 254] width 29 height 29
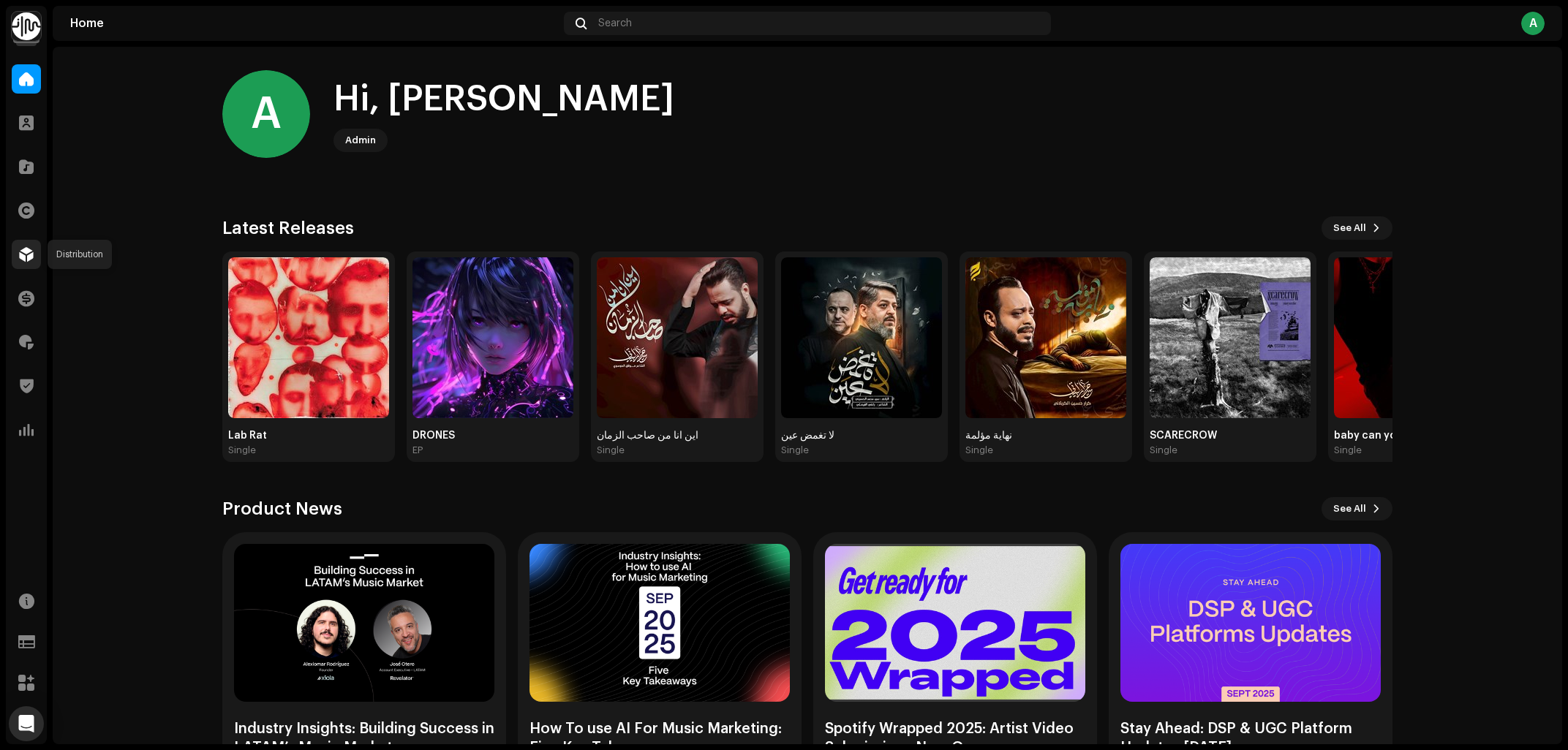
click at [29, 254] on span at bounding box center [26, 254] width 15 height 11
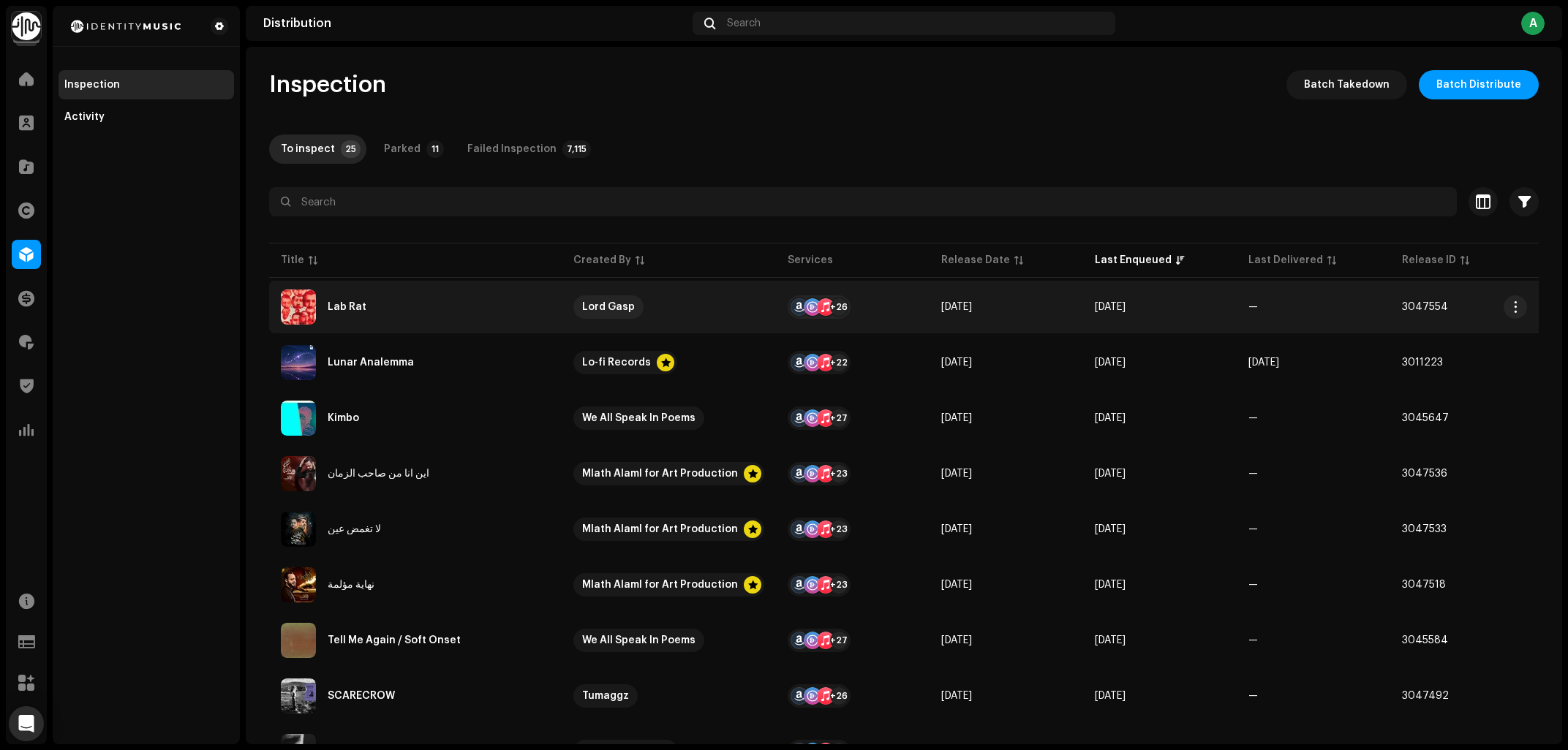
click at [404, 310] on div "Lab Rat" at bounding box center [415, 306] width 269 height 35
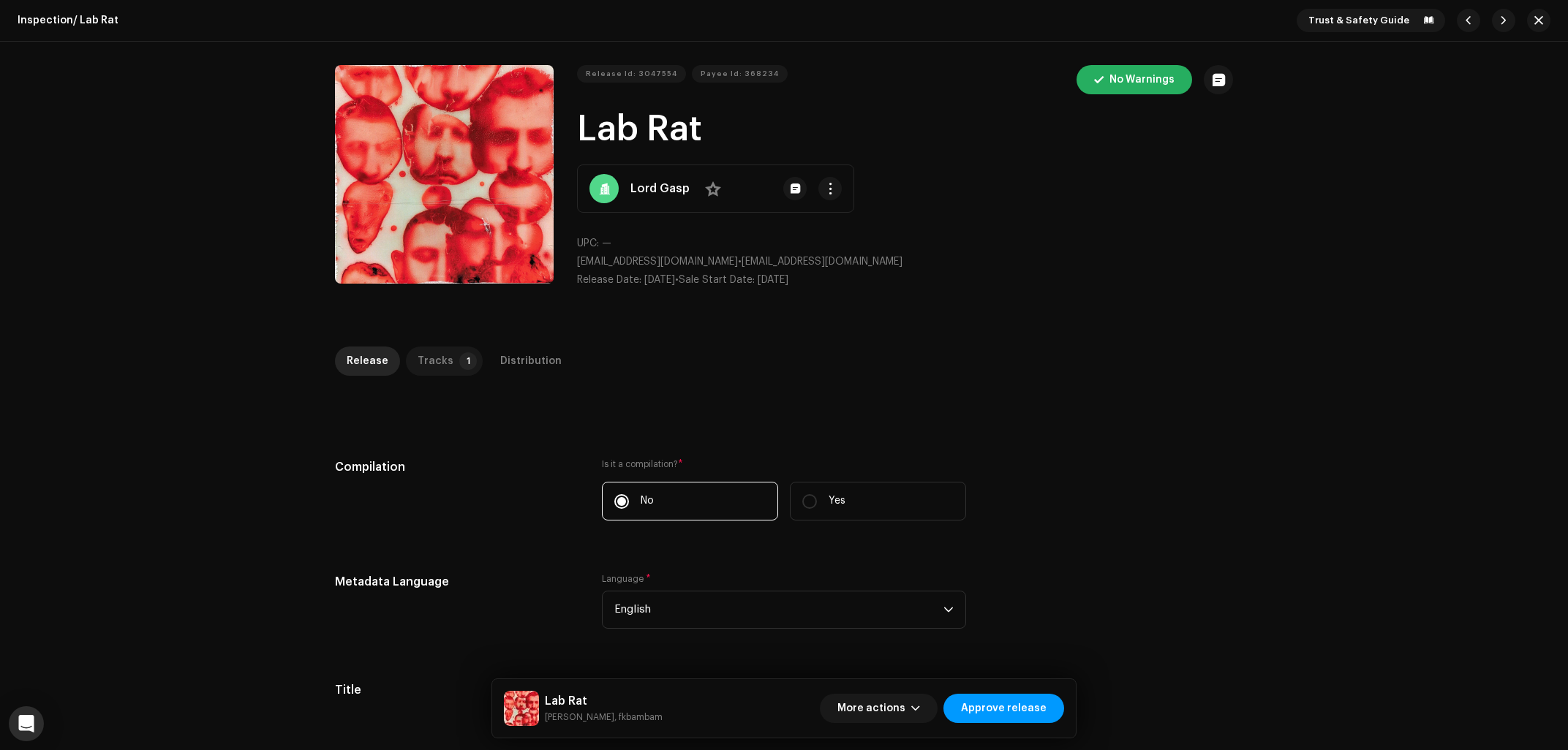
click at [432, 365] on div "Tracks" at bounding box center [436, 362] width 36 height 29
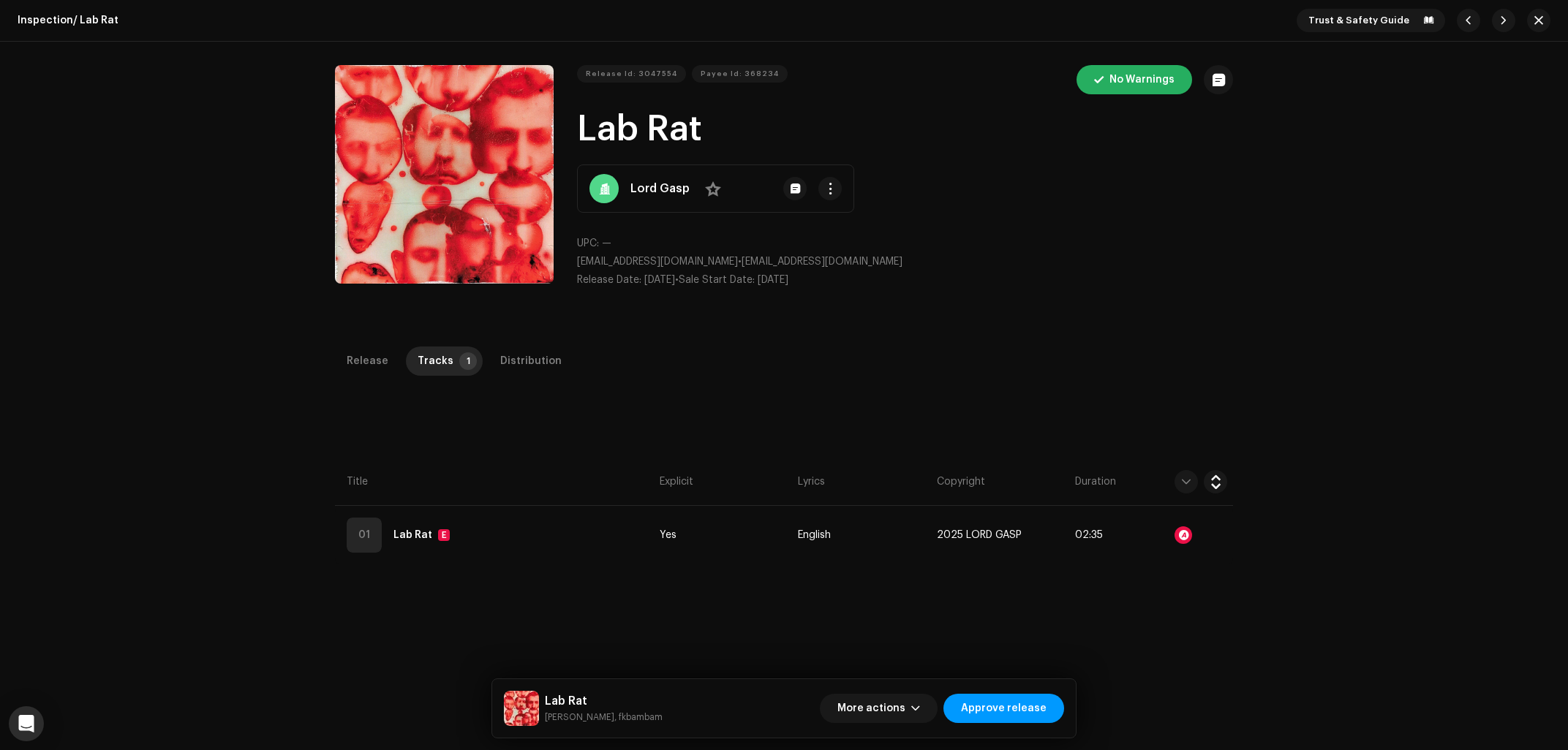
scroll to position [117, 0]
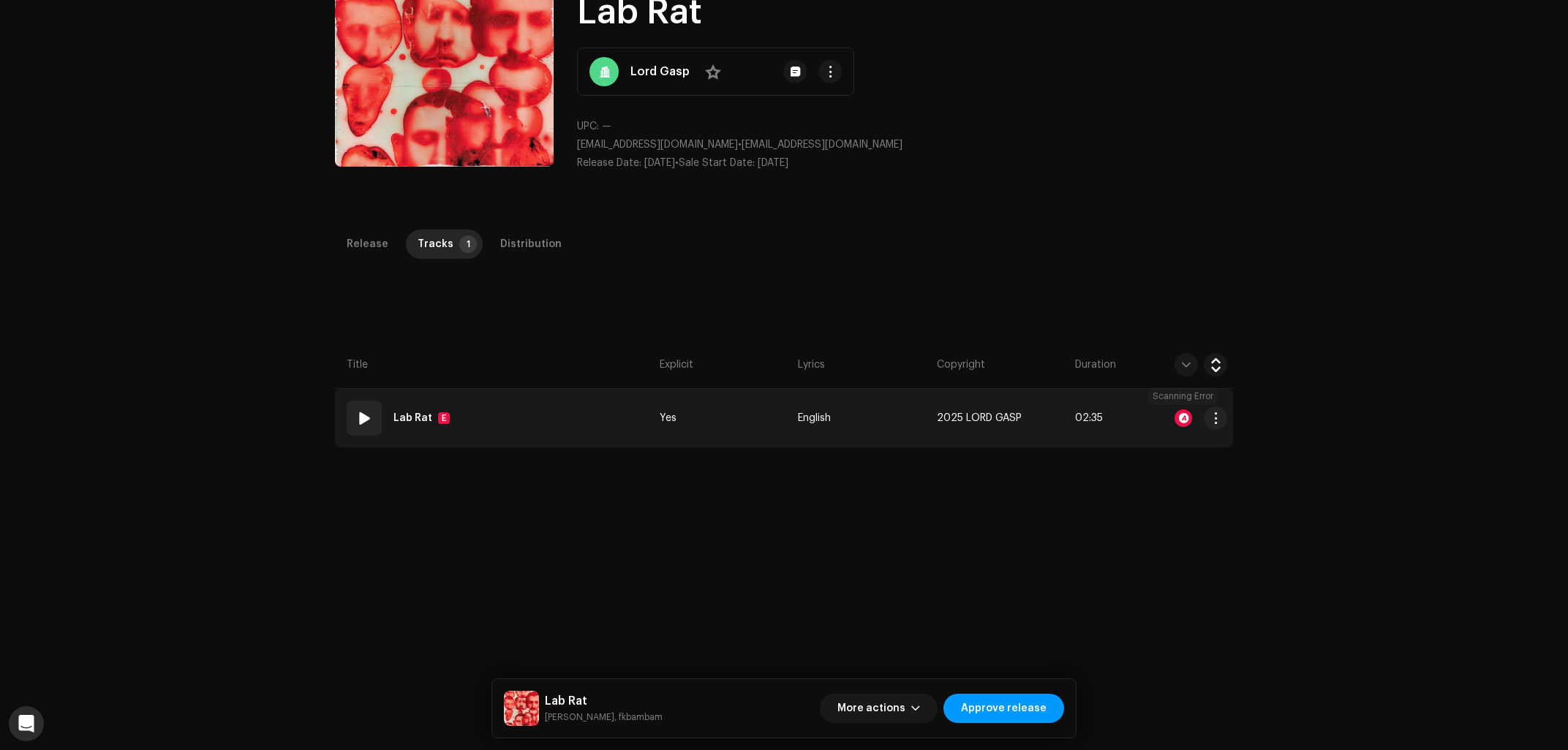
click at [1176, 418] on div at bounding box center [1184, 419] width 18 height 18
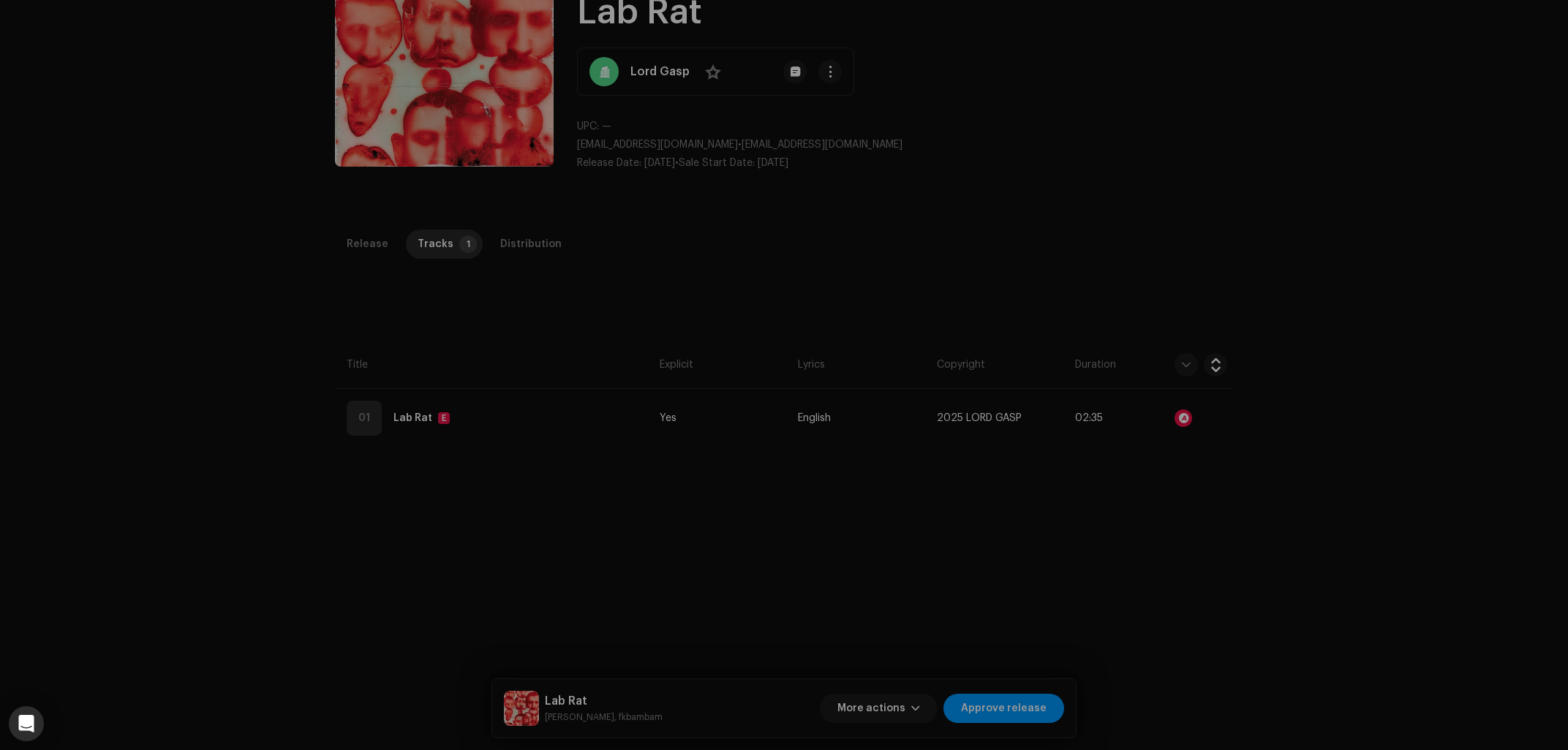
click at [1370, 529] on div "Audio Recognition by AcrCloud is still processing the audio file. Do NOT approv…" at bounding box center [784, 375] width 1568 height 750
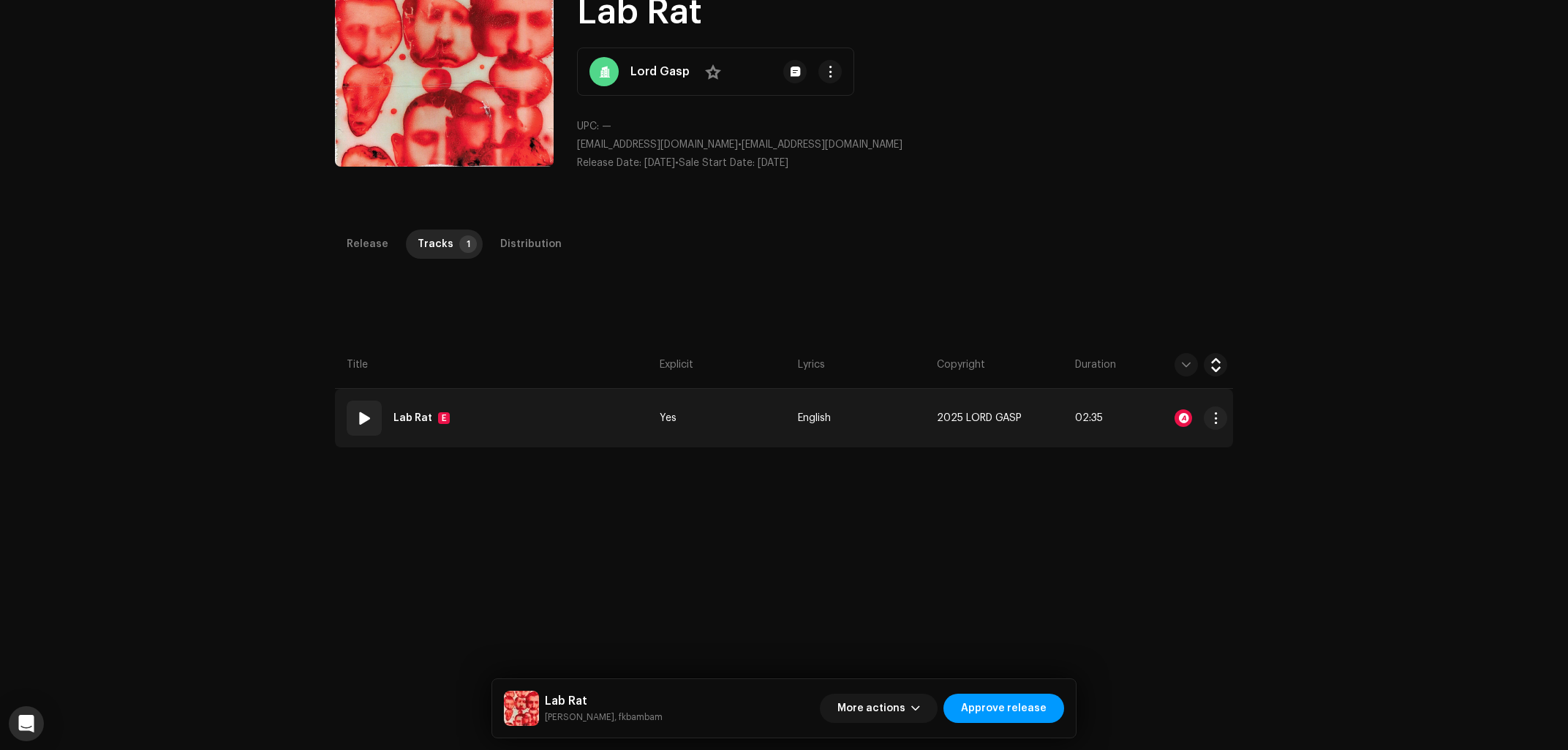
click at [542, 411] on td "01 Lab Rat E" at bounding box center [494, 419] width 318 height 59
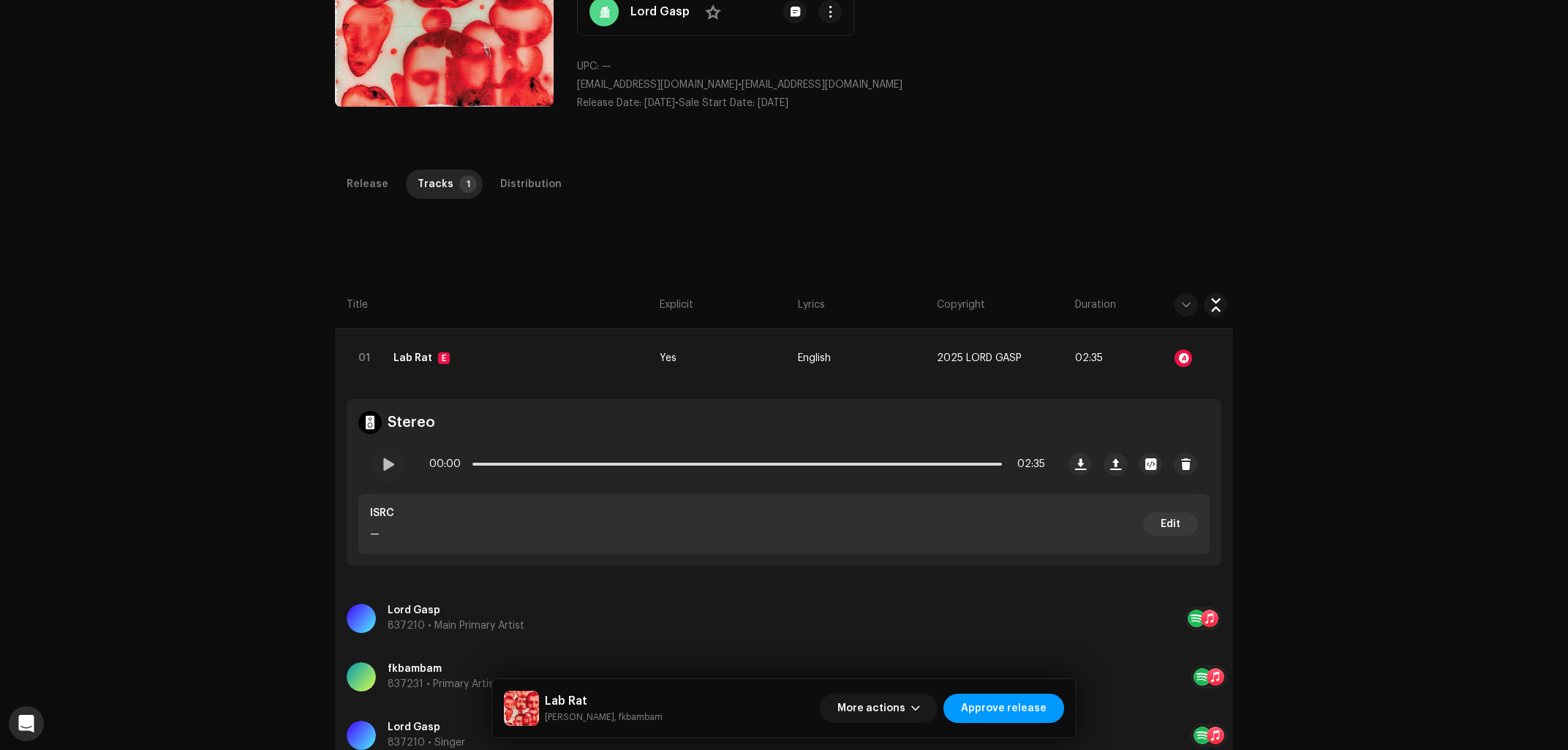
scroll to position [0, 0]
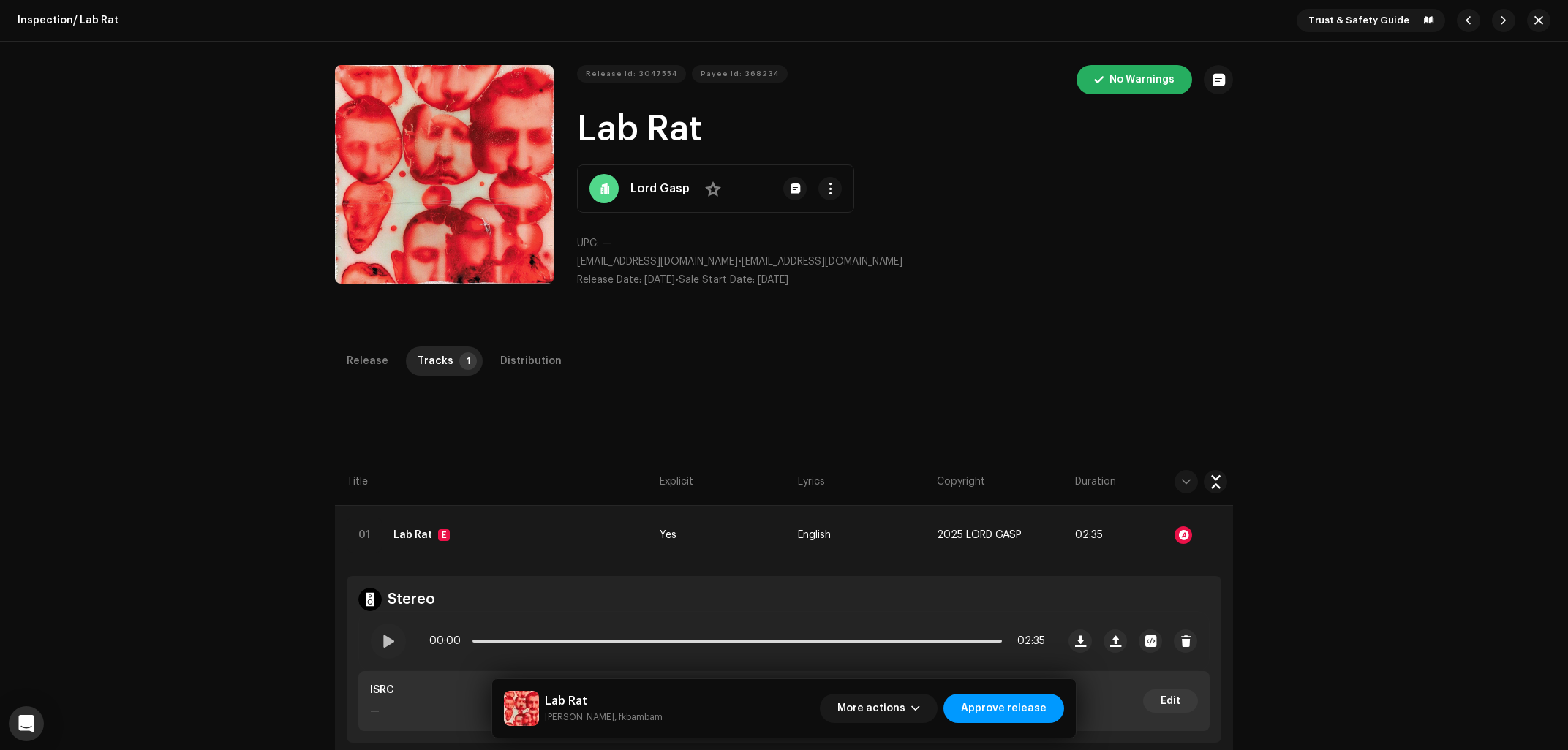
click at [1275, 344] on div "Inspection / Lab Rat Trust & Safety Guide Release Id: 3047554 Payee Id: 368234 …" at bounding box center [784, 375] width 1568 height 750
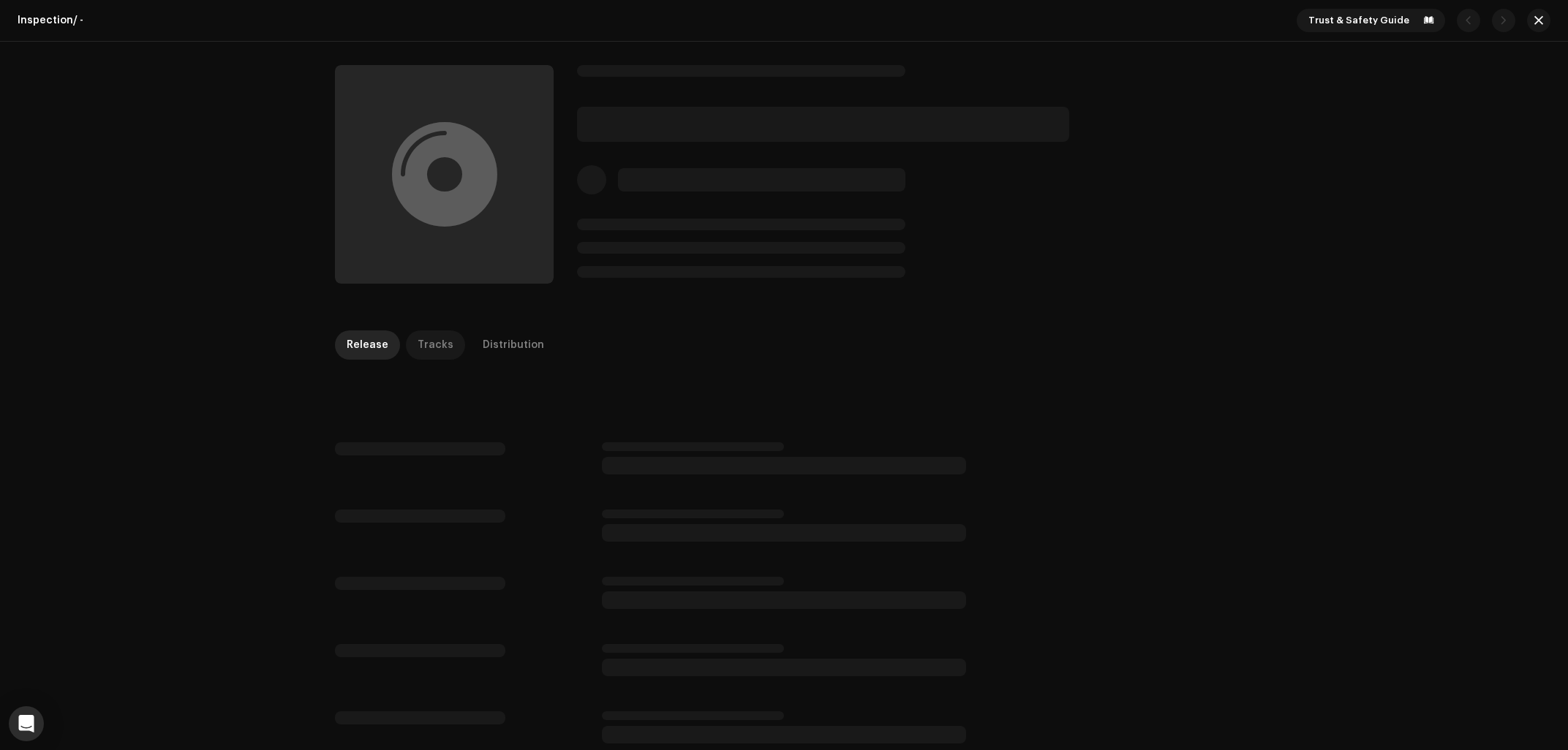
click at [424, 340] on div "Tracks" at bounding box center [436, 345] width 36 height 29
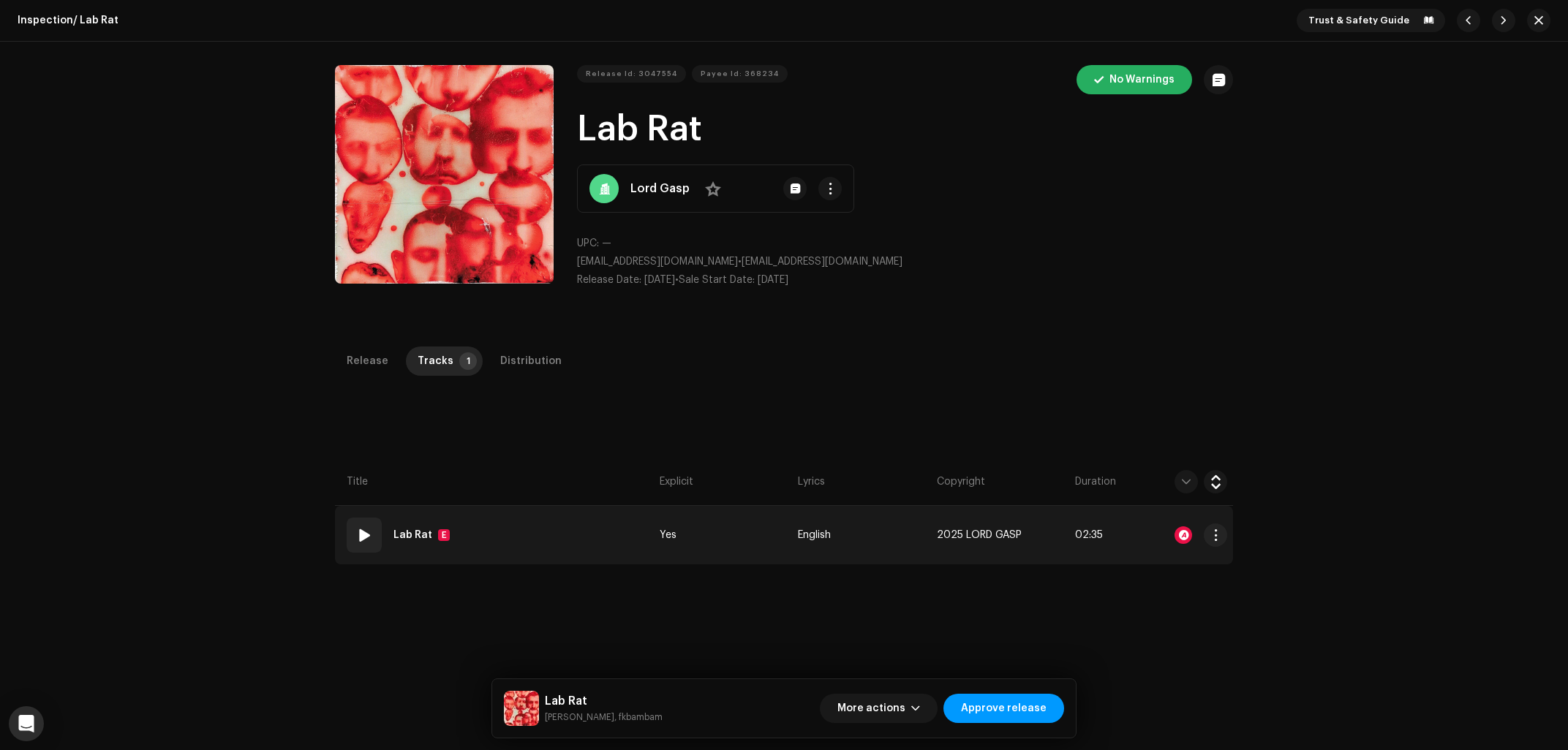
click at [1188, 536] on div at bounding box center [1184, 535] width 18 height 18
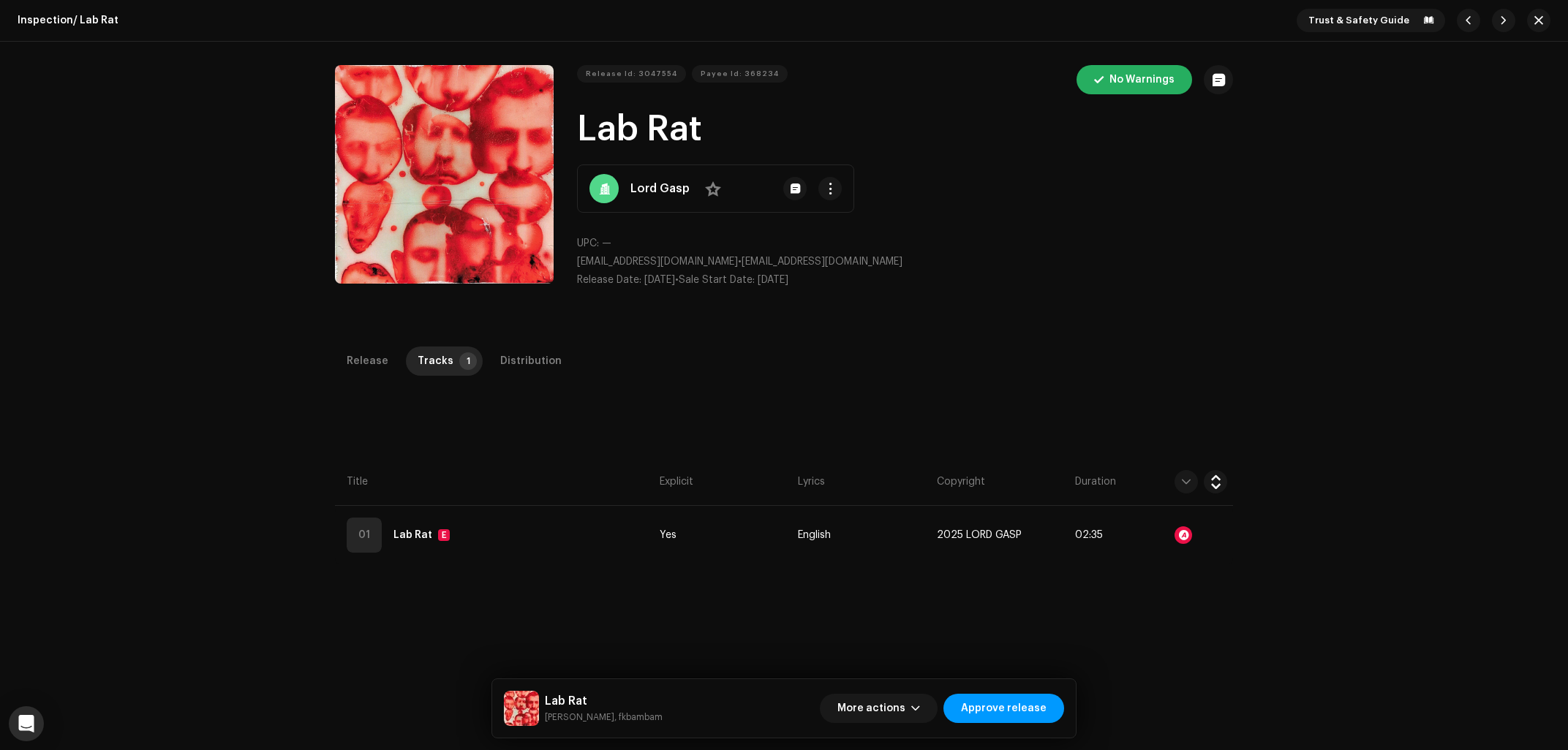
click at [183, 305] on div "Audio Recognition by AcrCloud is still processing the audio file. Do NOT approv…" at bounding box center [784, 375] width 1568 height 750
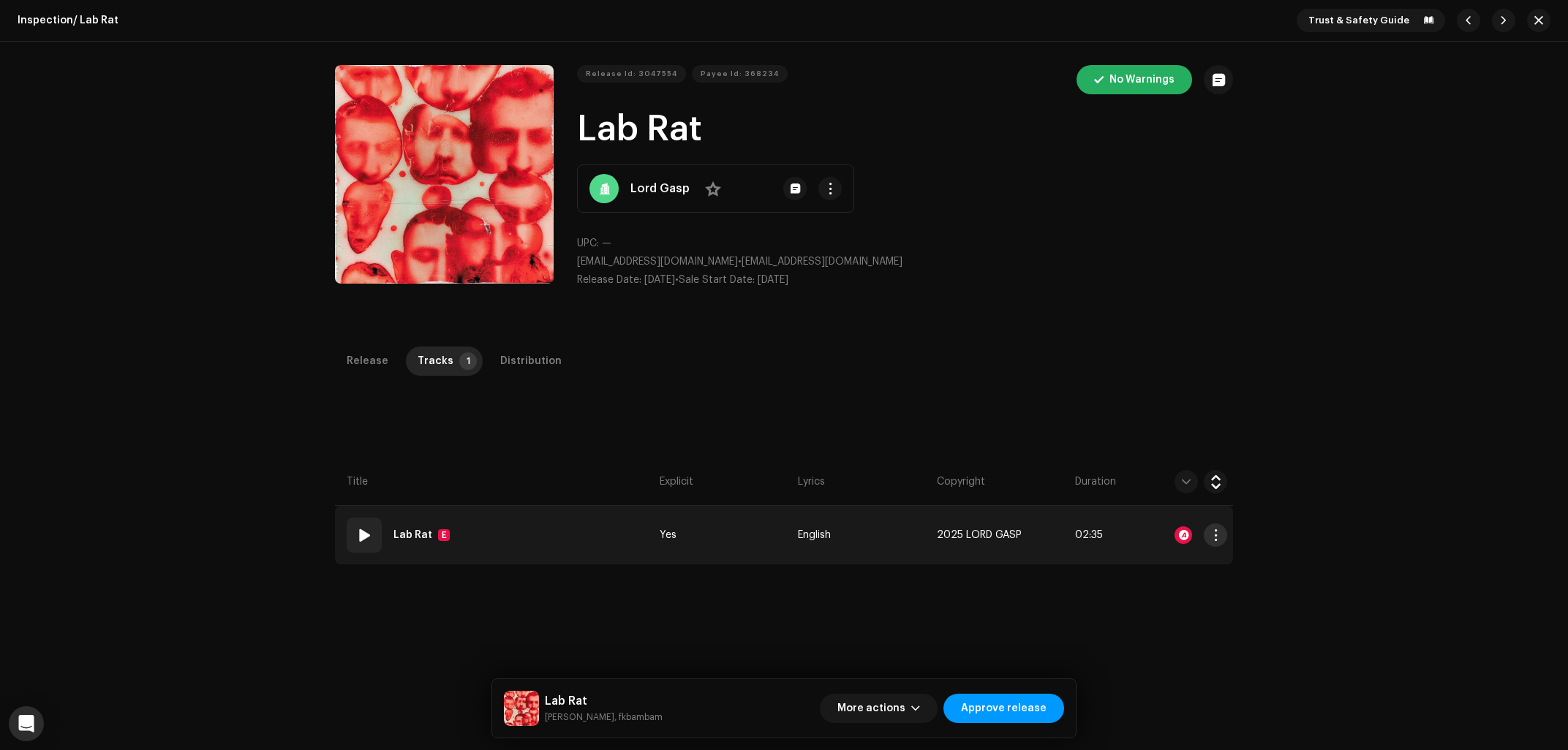
click at [1219, 538] on span "button" at bounding box center [1215, 535] width 11 height 11
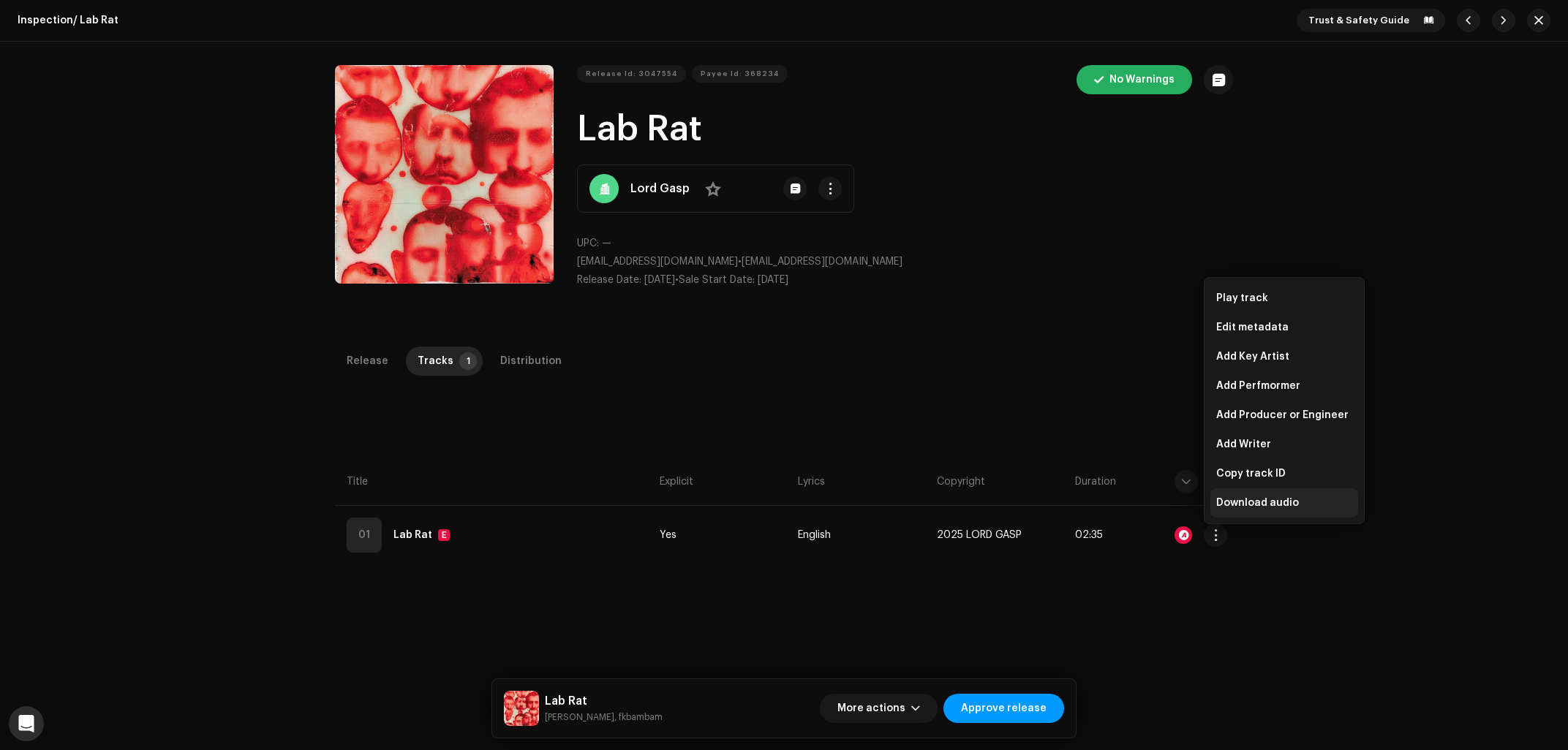
click at [1283, 504] on span "Download audio" at bounding box center [1257, 502] width 82 height 11
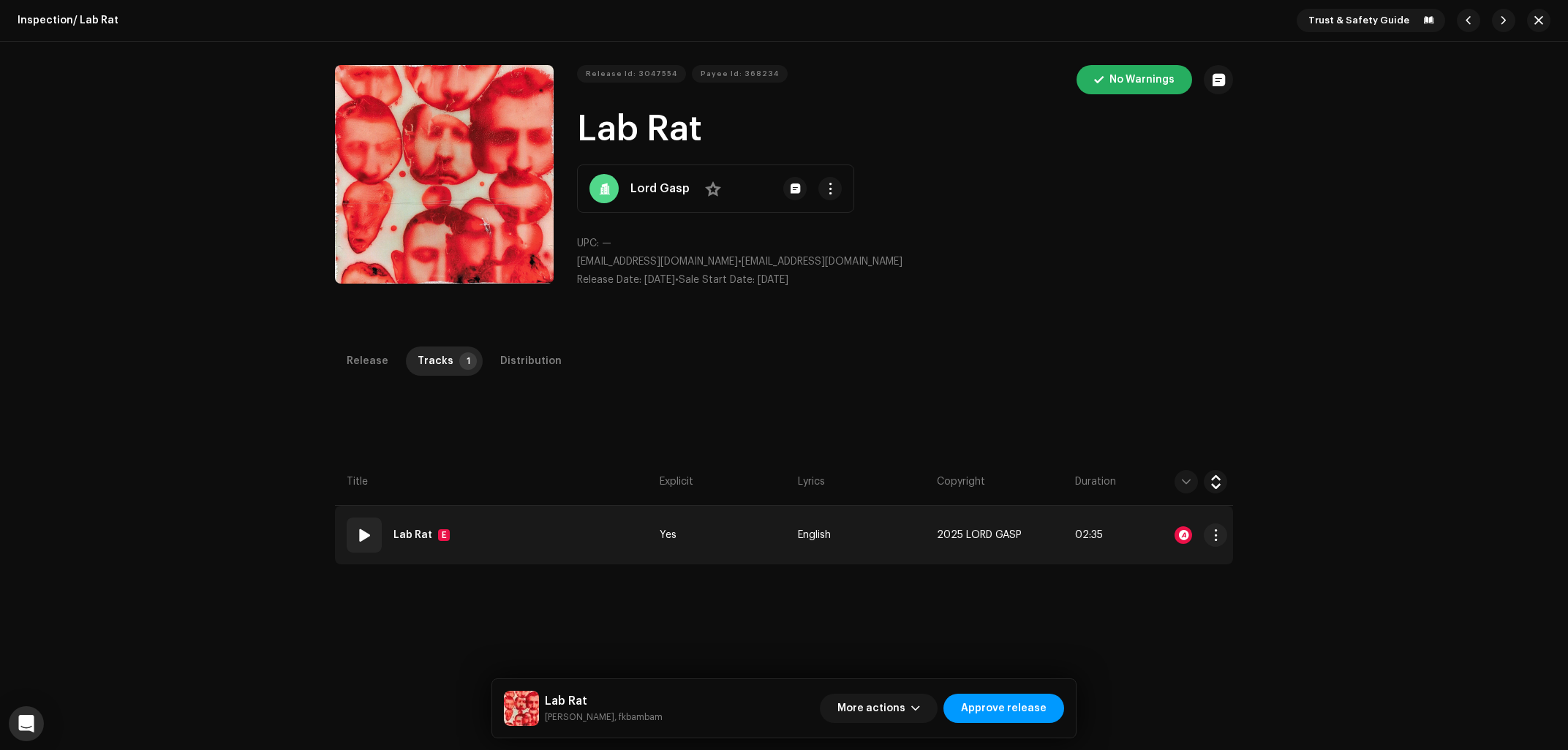
click at [371, 533] on div "01" at bounding box center [364, 535] width 35 height 35
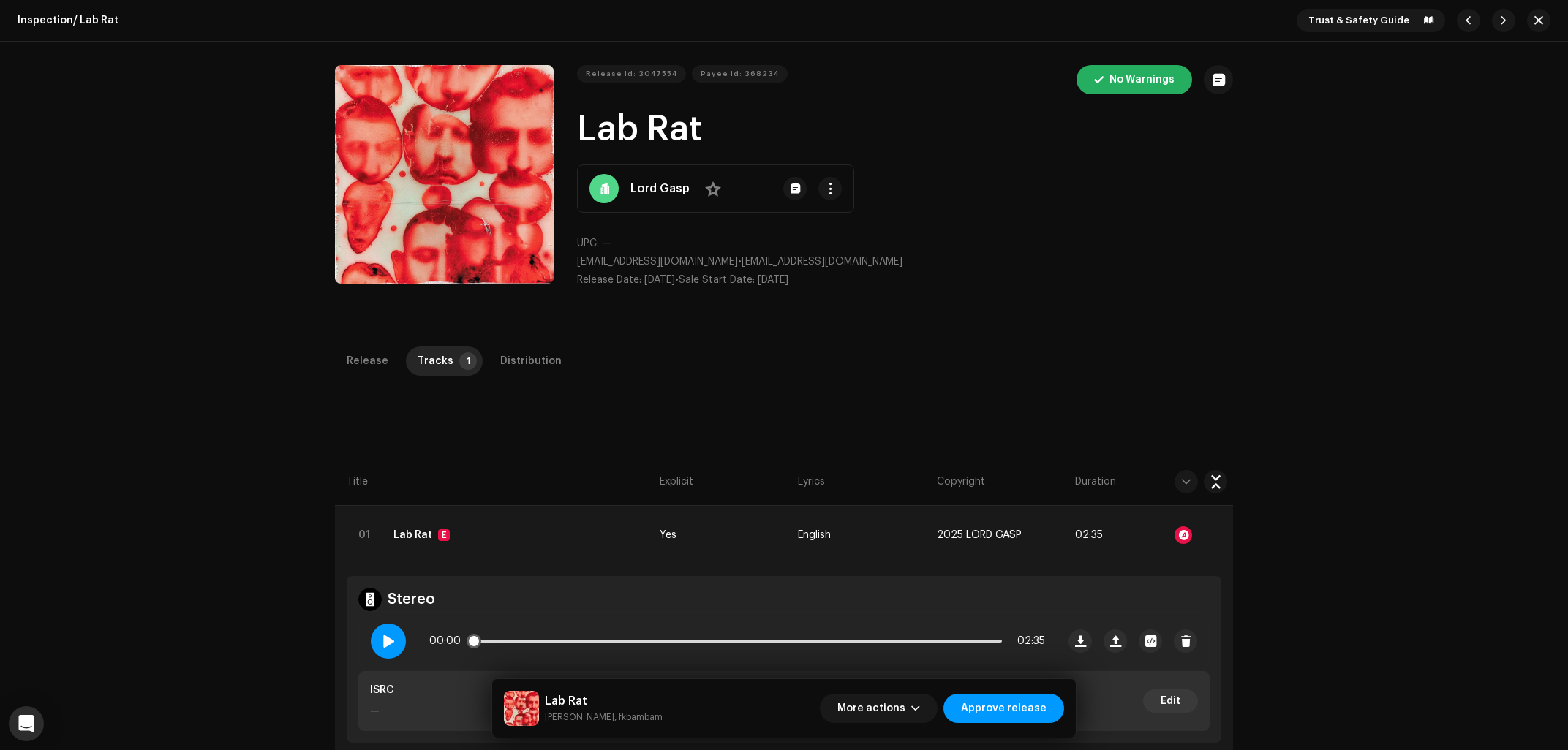
click at [391, 639] on span at bounding box center [388, 641] width 12 height 11
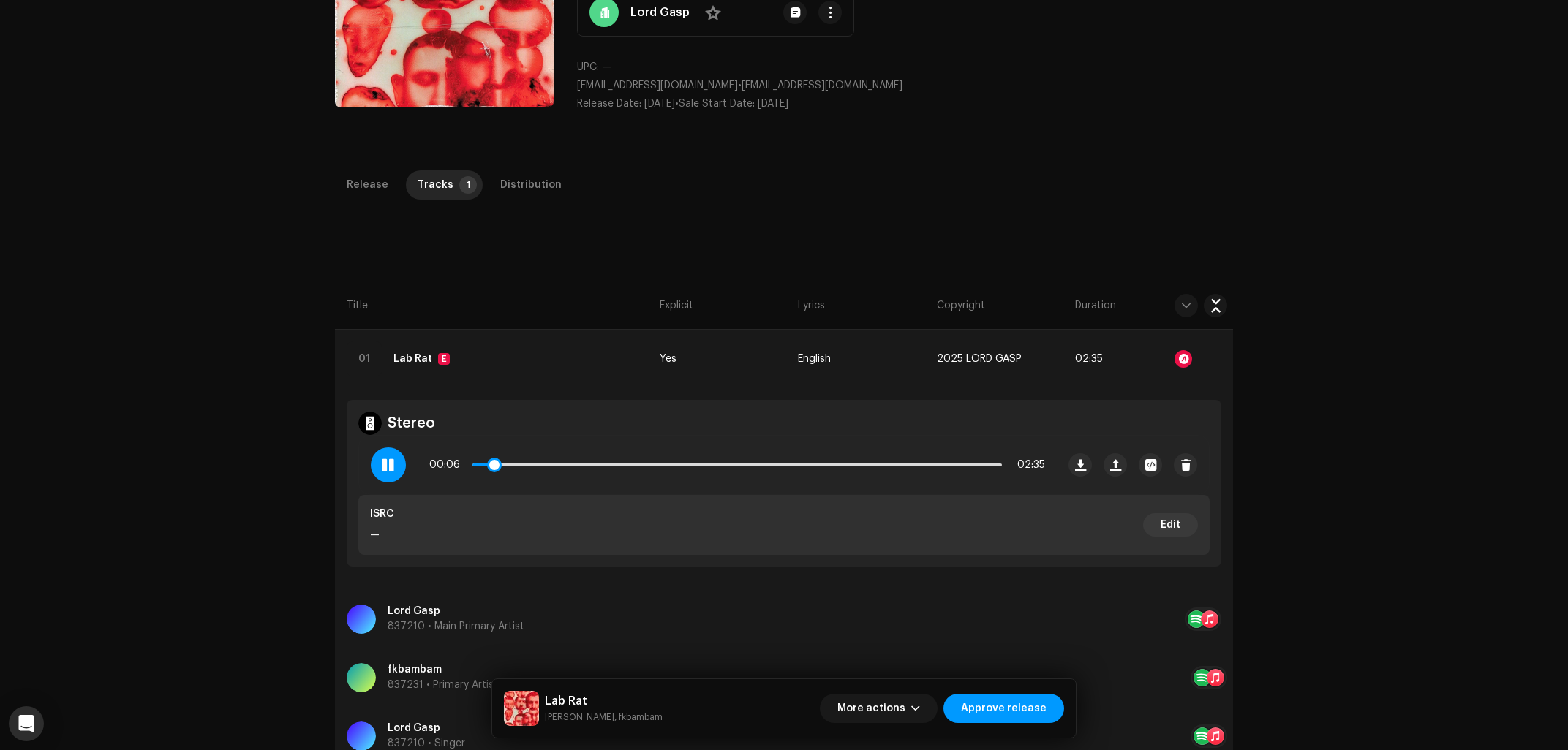
click at [474, 464] on span at bounding box center [482, 465] width 20 height 3
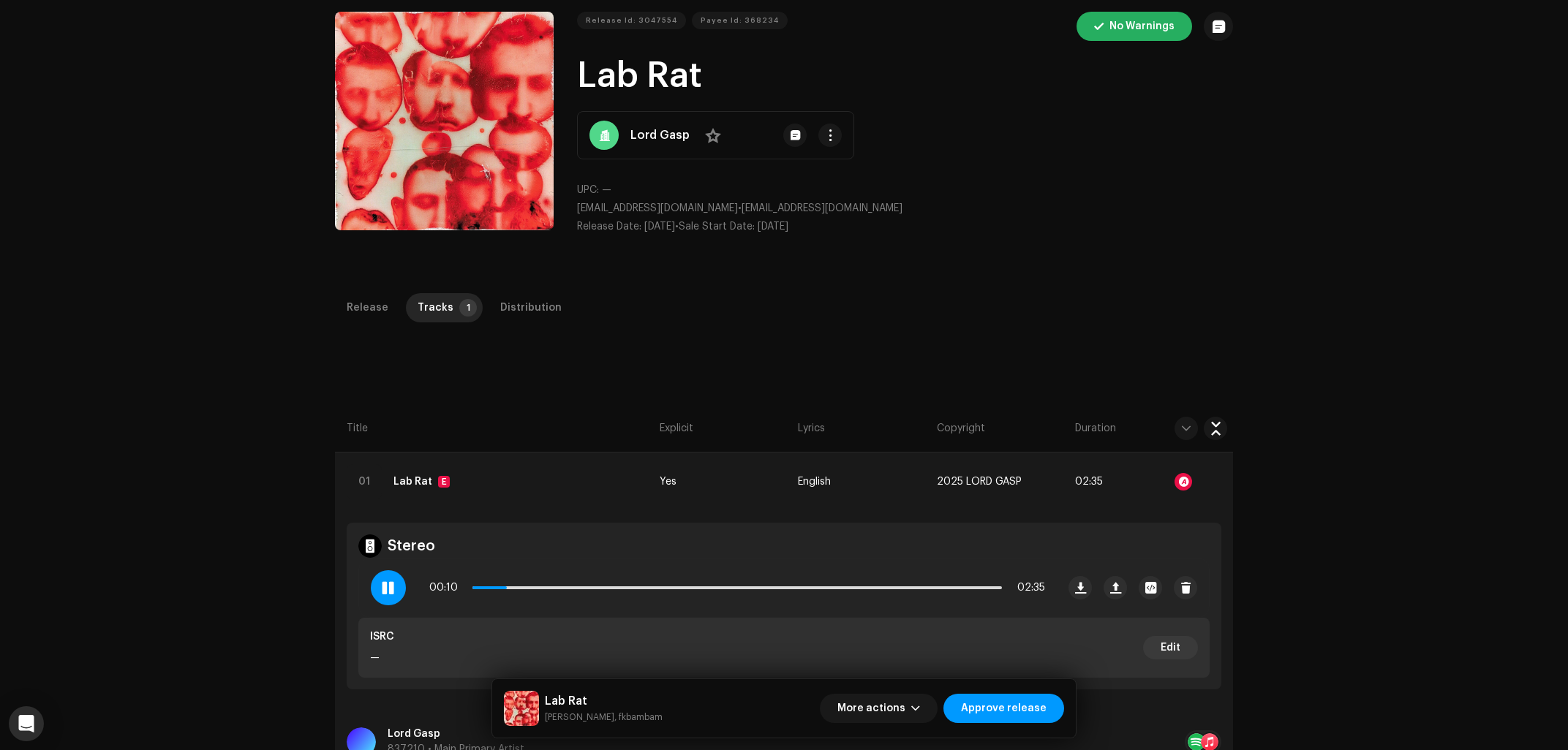
scroll to position [0, 0]
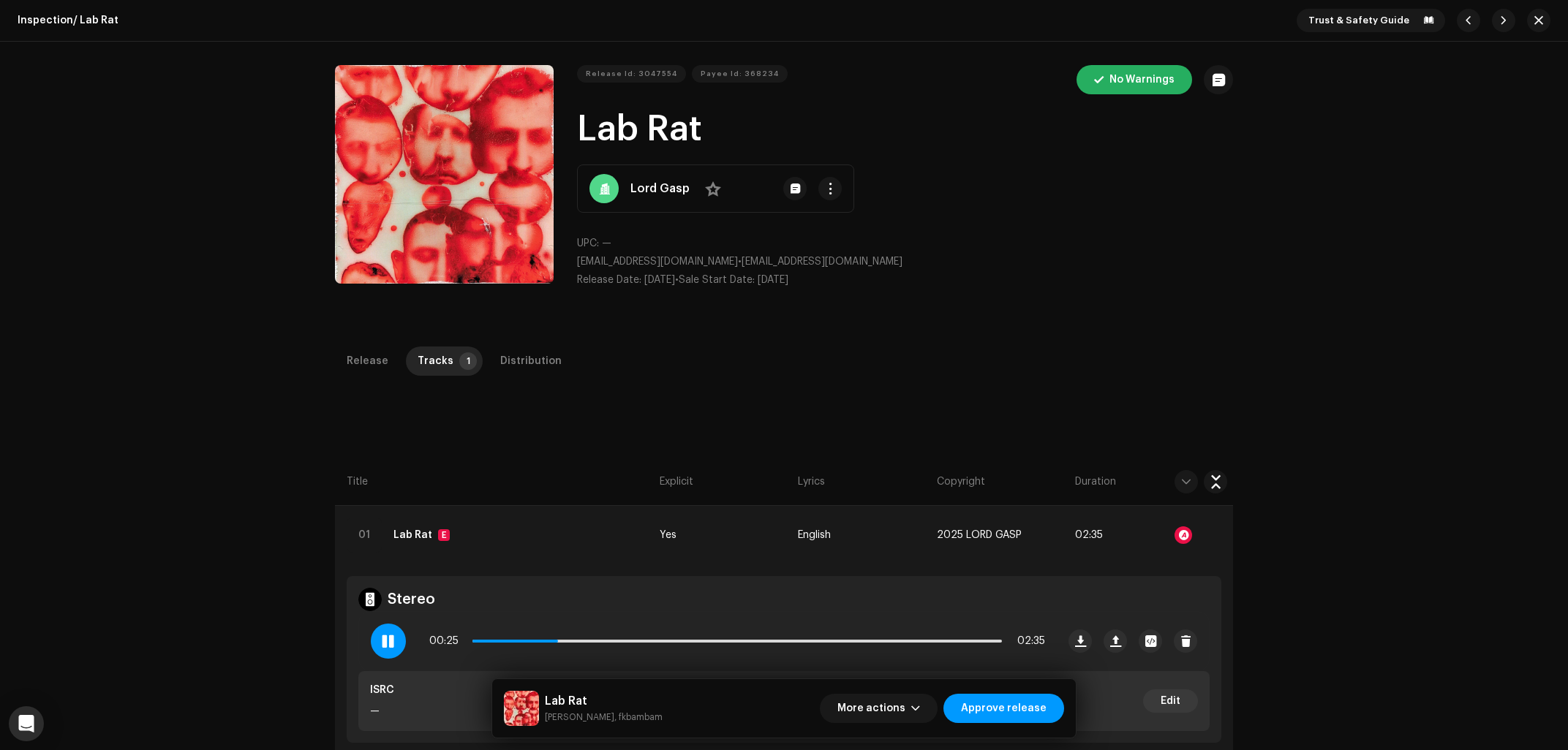
click at [1370, 489] on div "Inspection / Lab Rat Trust & Safety Guide Release Id: 3047554 Payee Id: 368234 …" at bounding box center [784, 375] width 1568 height 750
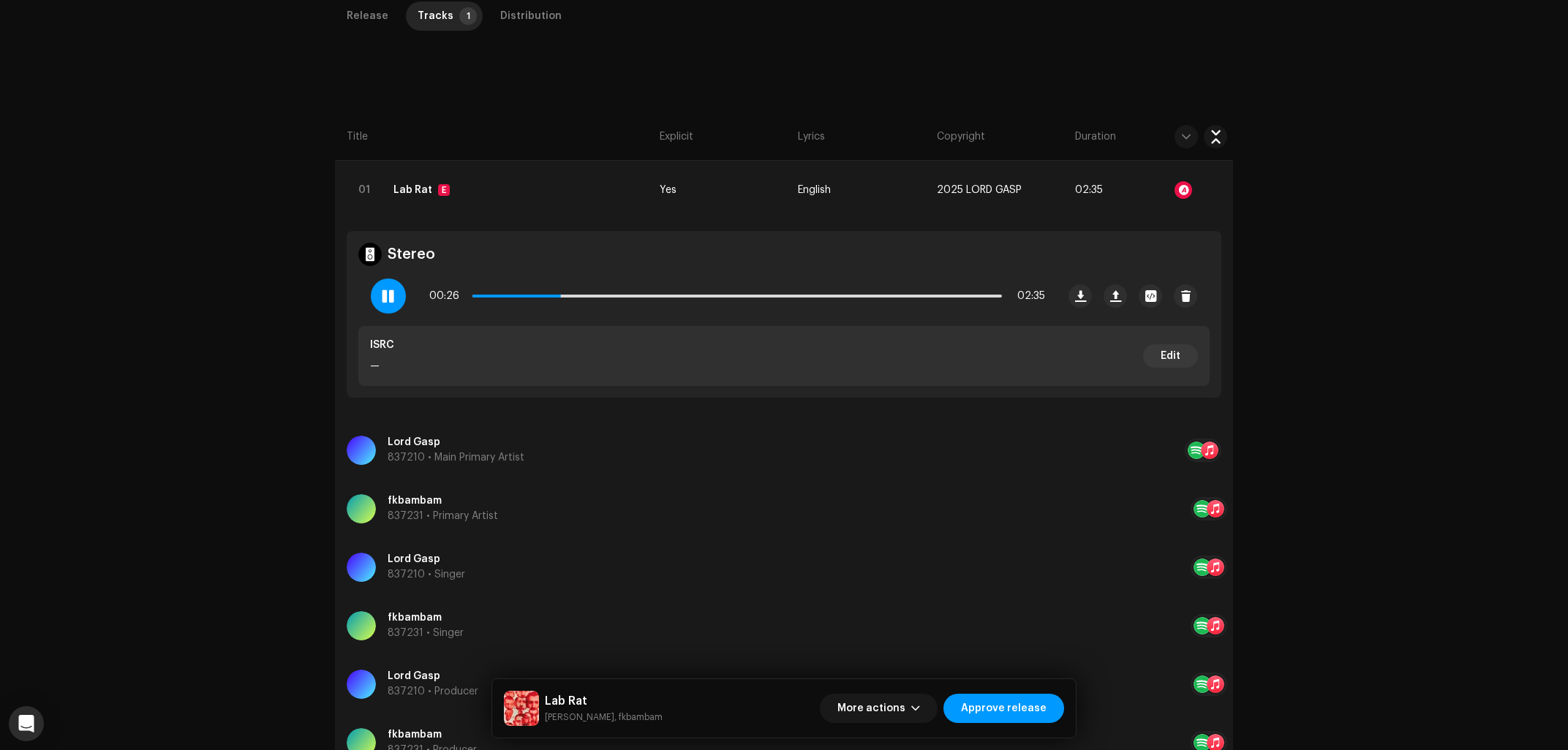
scroll to position [353, 0]
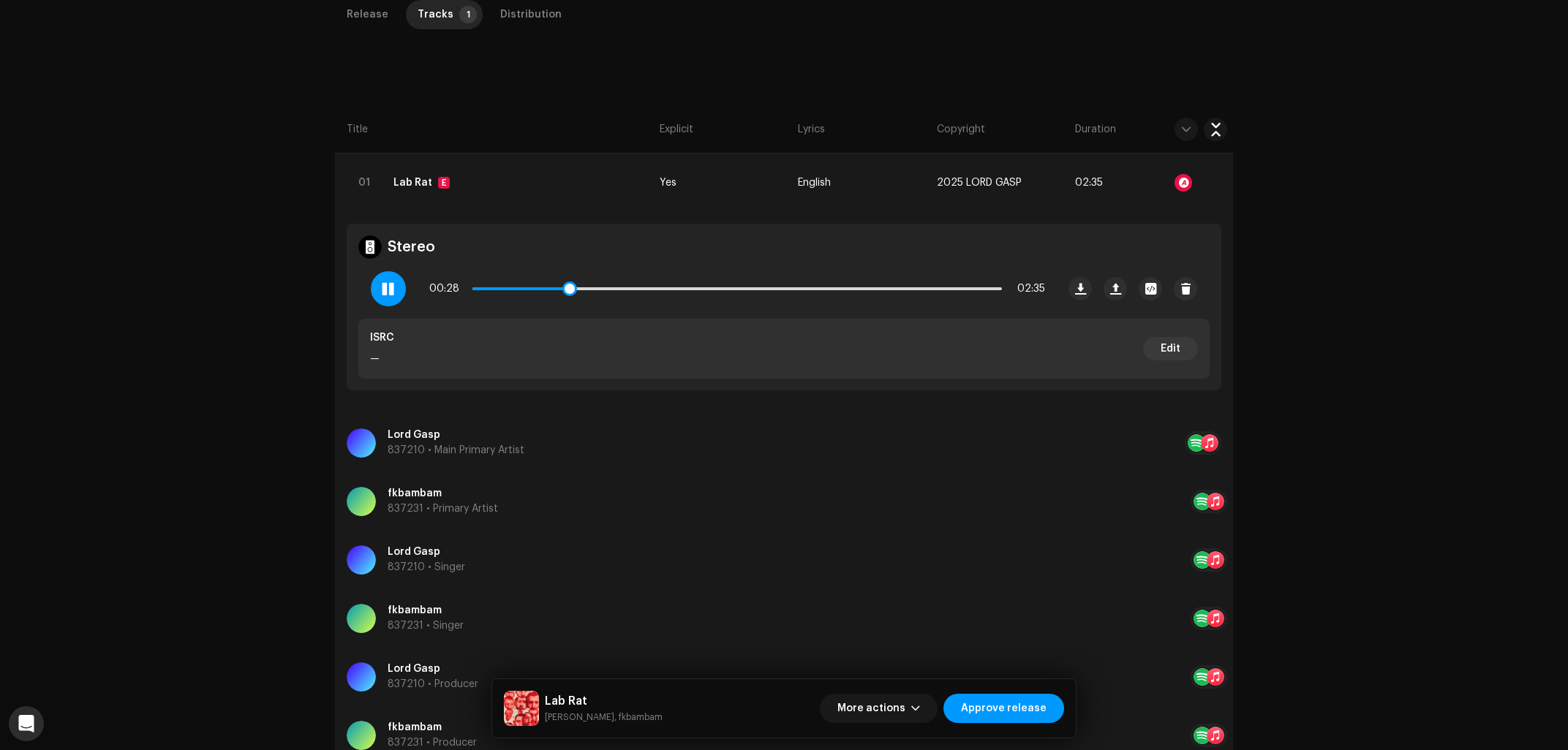
click at [672, 289] on p-slider at bounding box center [737, 289] width 529 height 3
click at [768, 287] on div "00:59 02:35" at bounding box center [737, 289] width 616 height 29
click at [765, 289] on p-slider at bounding box center [737, 289] width 529 height 3
click at [733, 284] on div "01:26 02:35" at bounding box center [737, 289] width 616 height 29
click at [738, 289] on span at bounding box center [621, 289] width 296 height 3
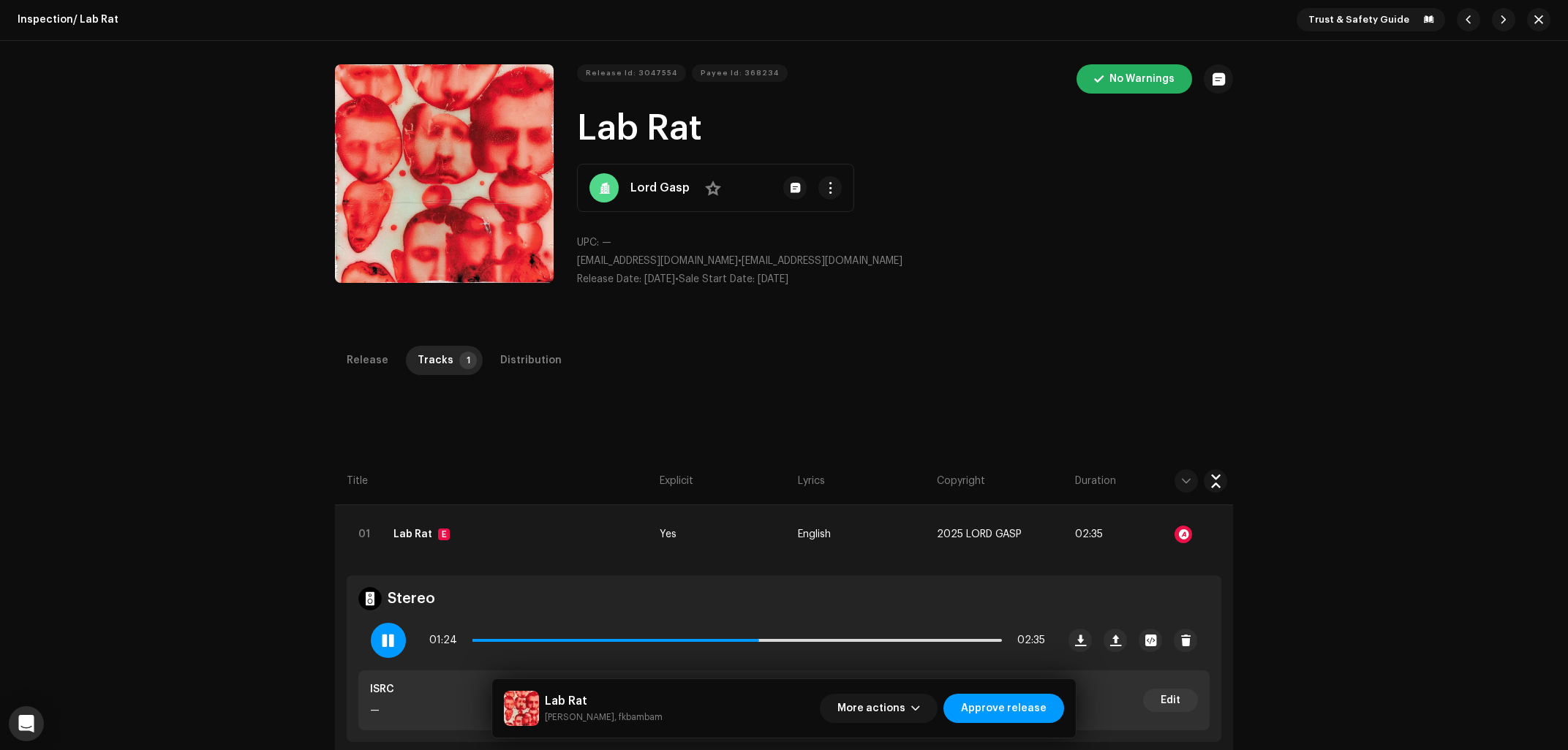
scroll to position [0, 0]
click at [212, 153] on div "Release Id: 3047554 Payee Id: 368234 No Warnings Lab Rat Lord Gasp No UPC: — mi…" at bounding box center [784, 182] width 1568 height 282
click at [168, 209] on div "Release Id: 3047554 Payee Id: 368234 No Warnings Lab Rat Lord Gasp No UPC: — mi…" at bounding box center [784, 182] width 1568 height 282
click at [1183, 533] on div at bounding box center [1184, 535] width 18 height 18
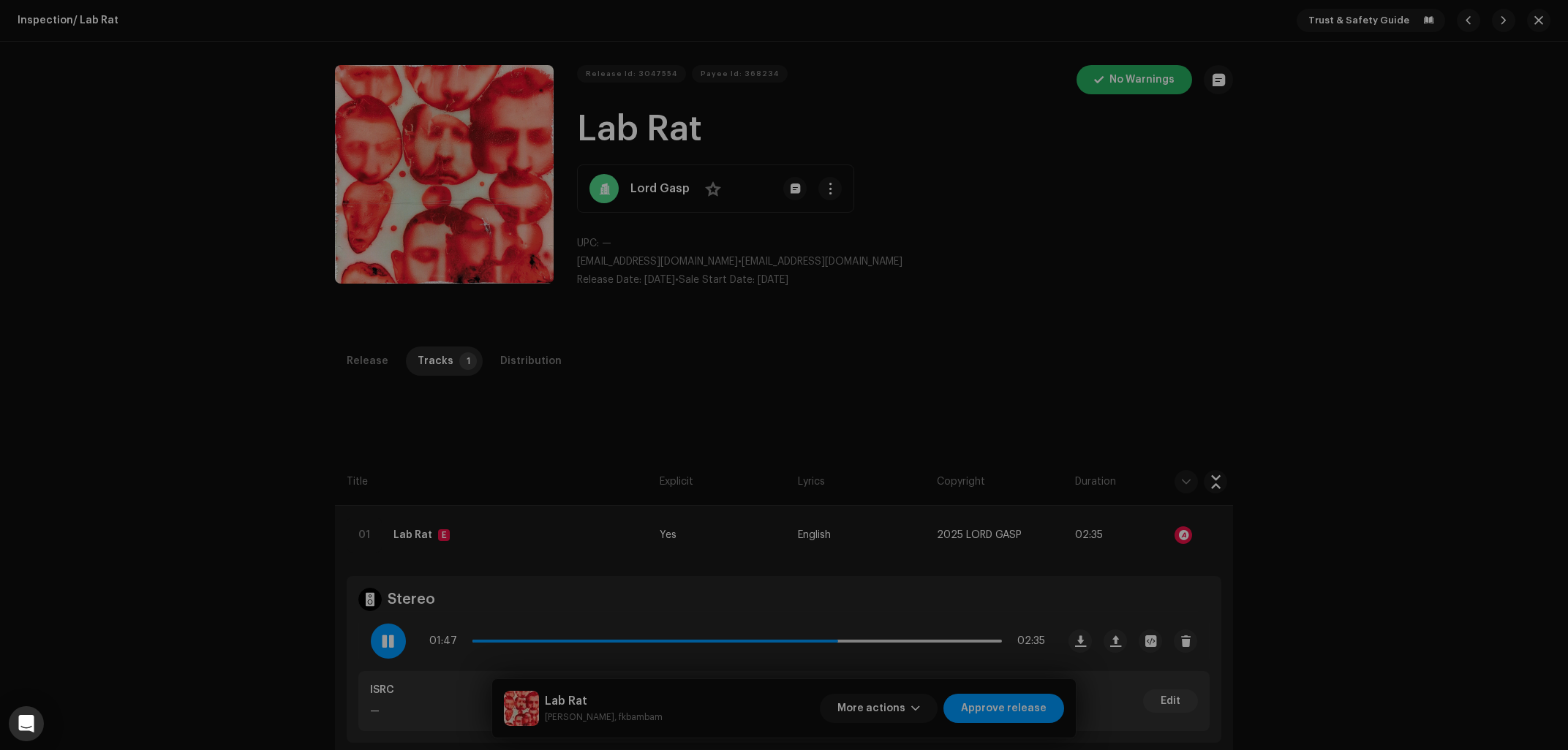
click at [1449, 357] on div "Audio Recognition by AcrCloud is still processing the audio file. Do NOT approv…" at bounding box center [784, 375] width 1568 height 750
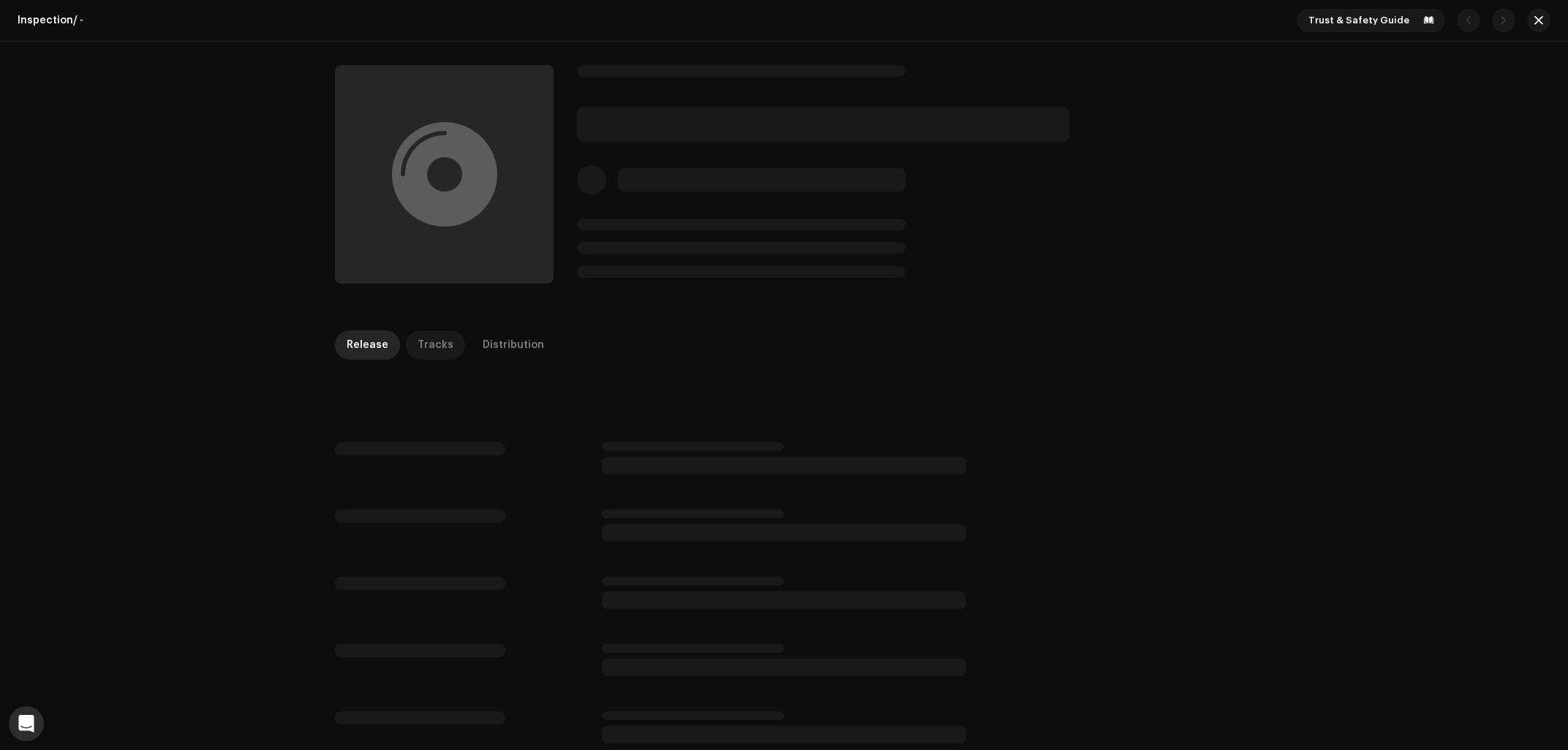
click at [435, 342] on div "Tracks" at bounding box center [436, 345] width 36 height 29
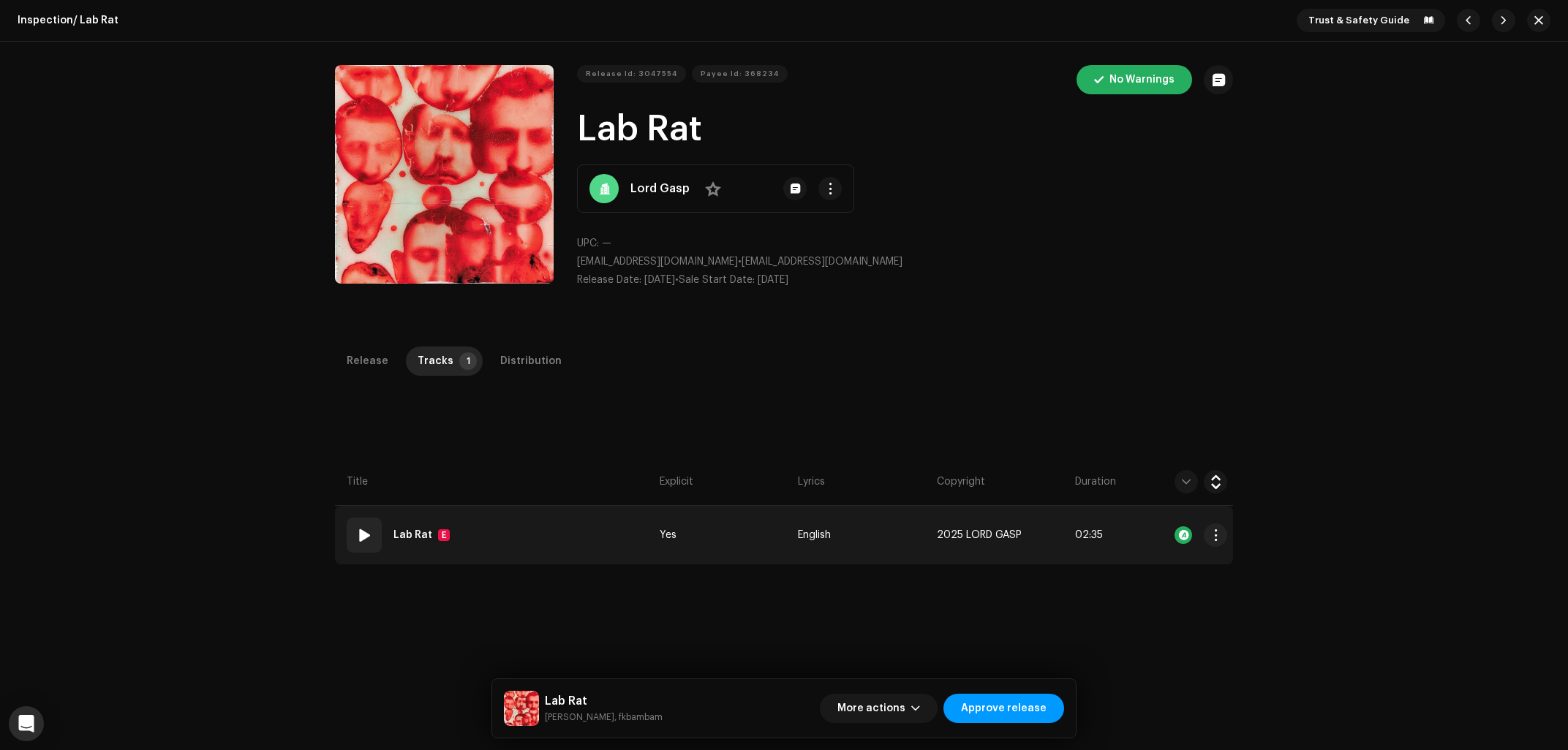
click at [1184, 539] on div at bounding box center [1184, 535] width 18 height 18
click at [536, 536] on td "01 Lab Rat E" at bounding box center [494, 535] width 318 height 59
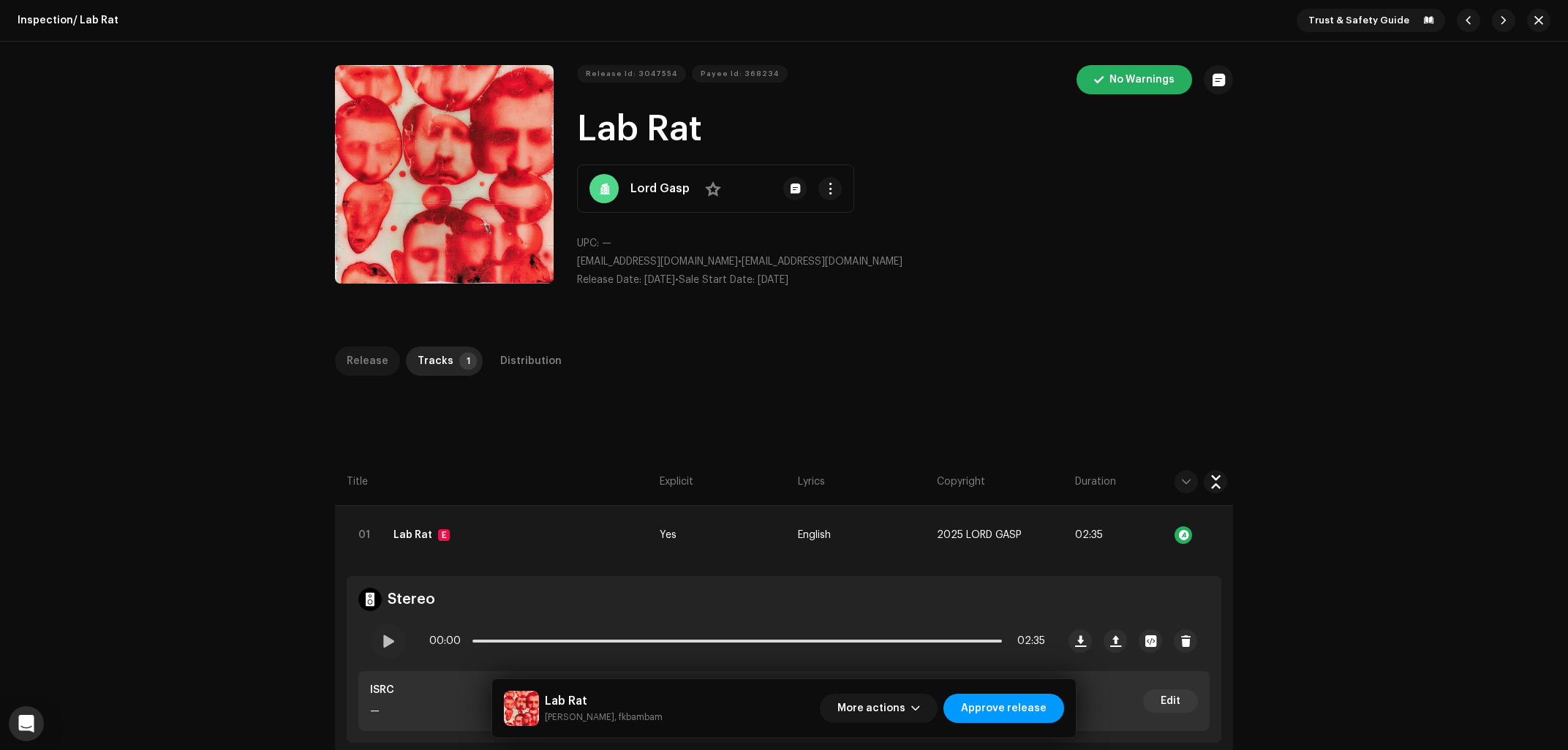
scroll to position [235, 0]
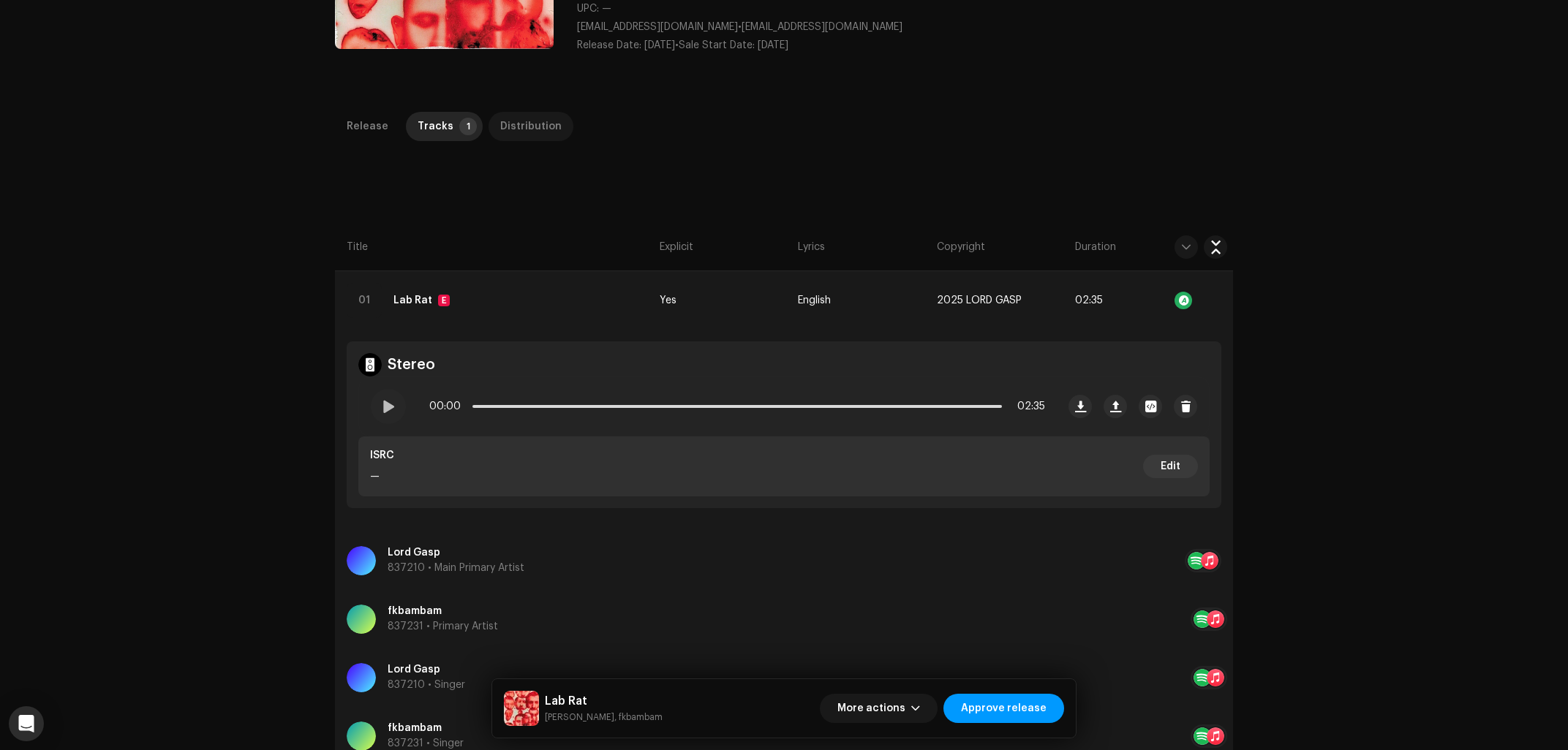
click at [501, 132] on div "Distribution" at bounding box center [530, 126] width 61 height 29
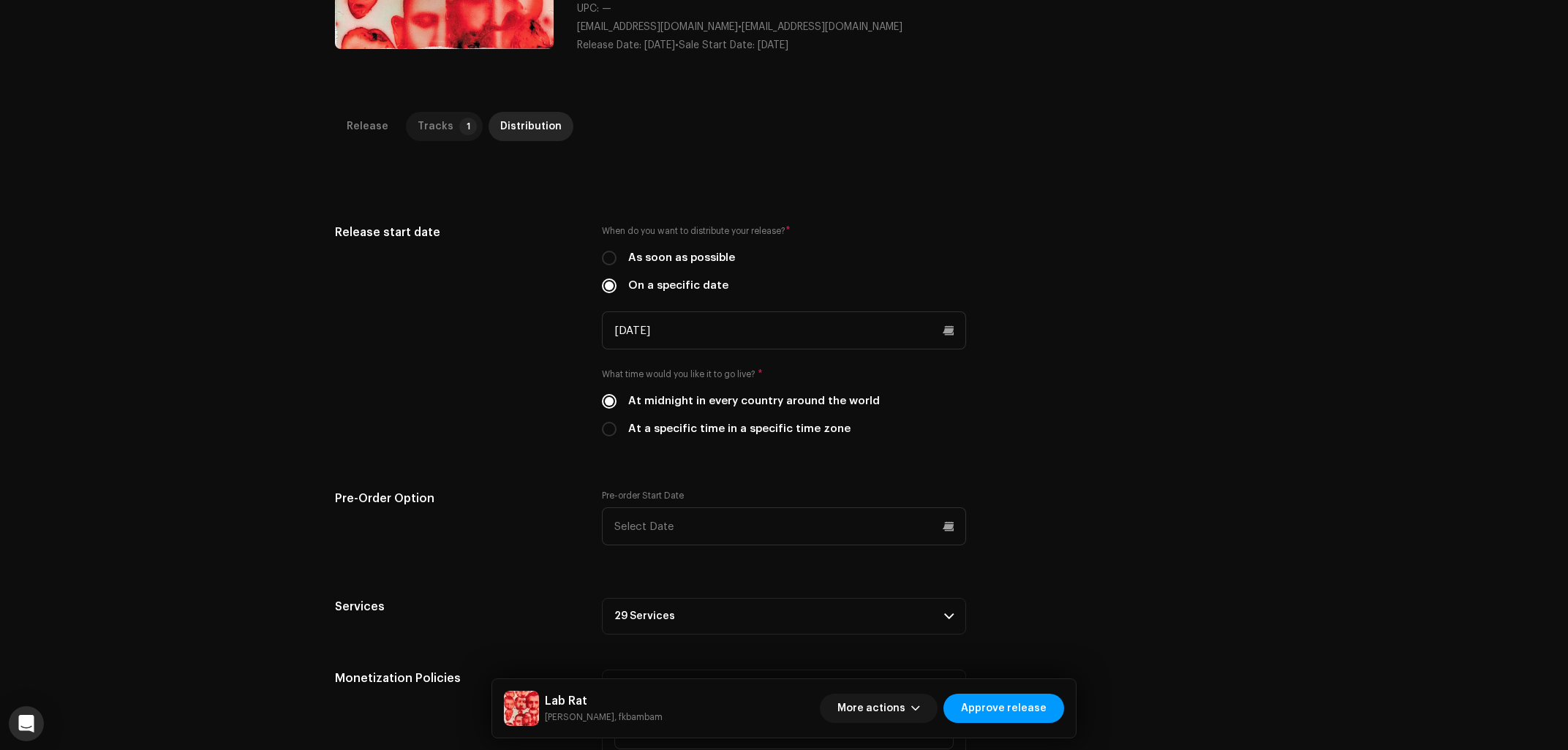
click at [433, 129] on div "Tracks" at bounding box center [436, 126] width 36 height 29
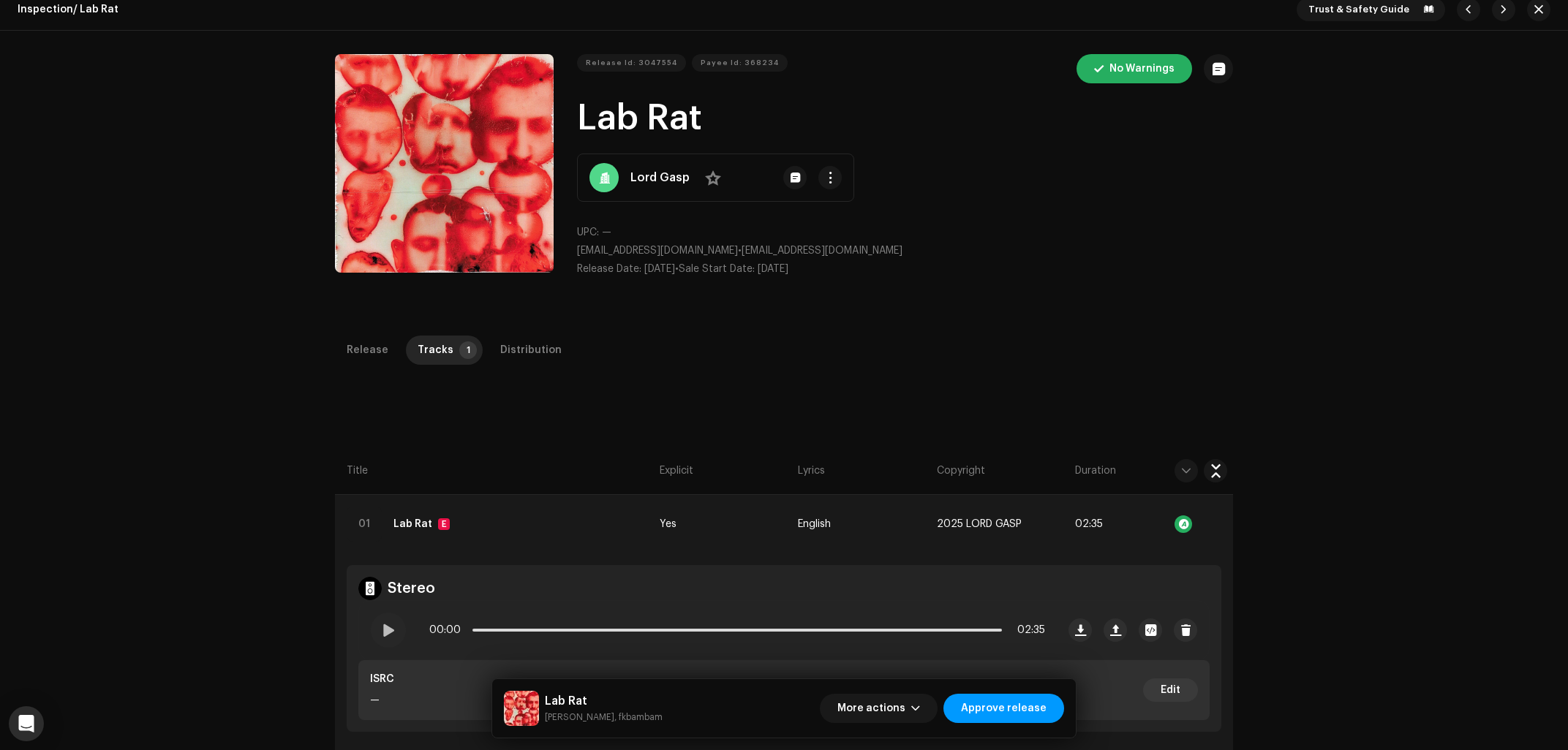
scroll to position [0, 0]
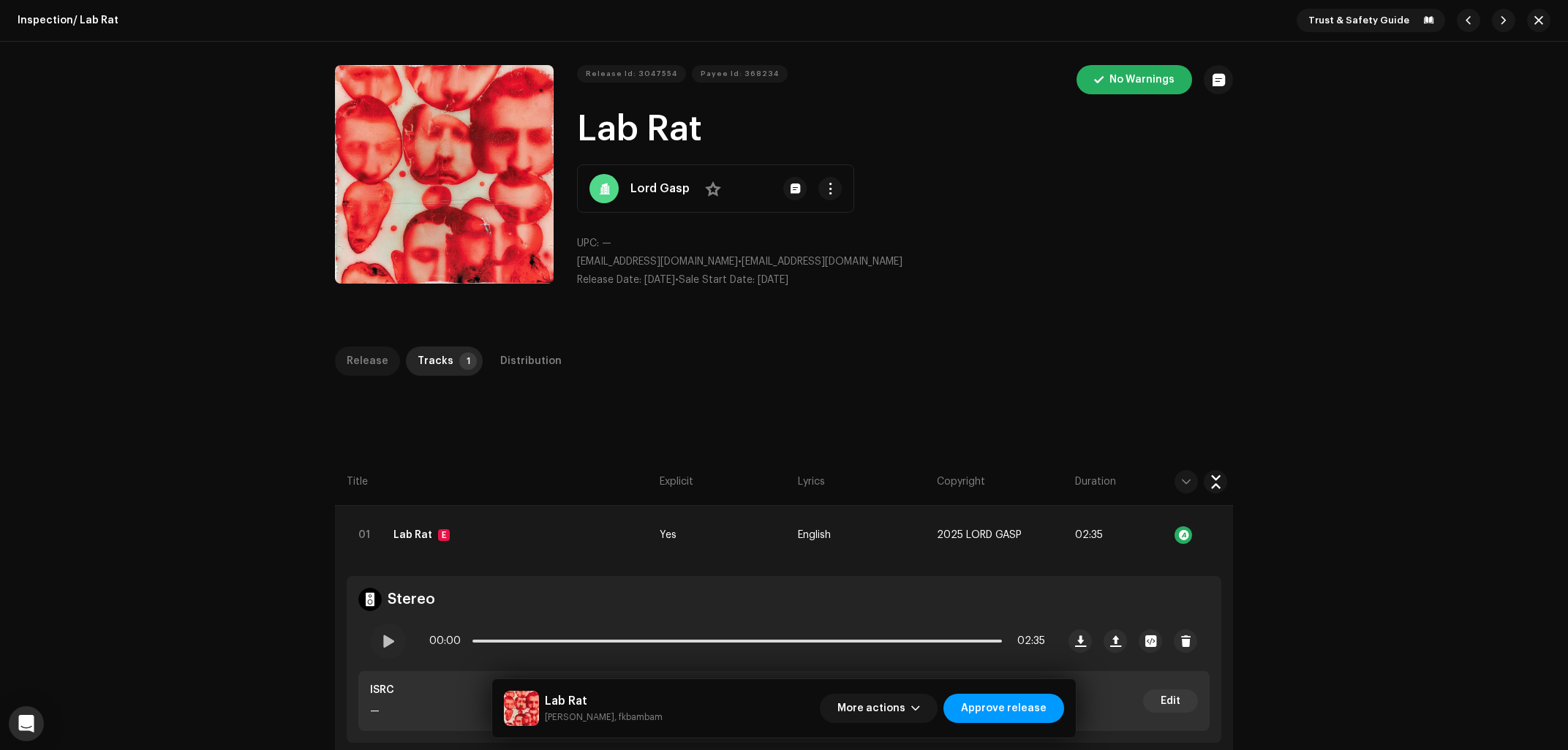
click at [365, 363] on div "Release" at bounding box center [367, 362] width 42 height 29
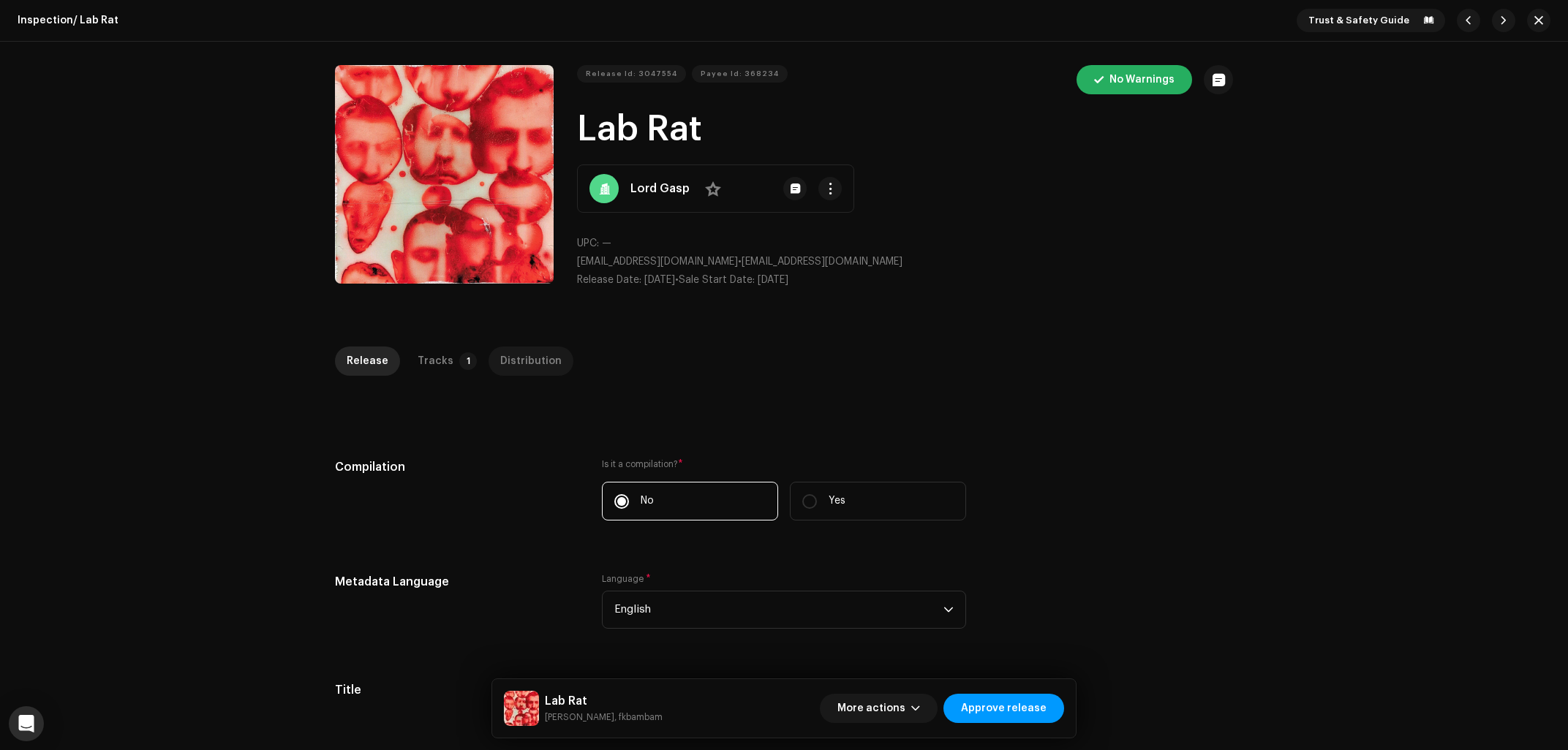
click at [537, 352] on div "Distribution" at bounding box center [530, 362] width 61 height 29
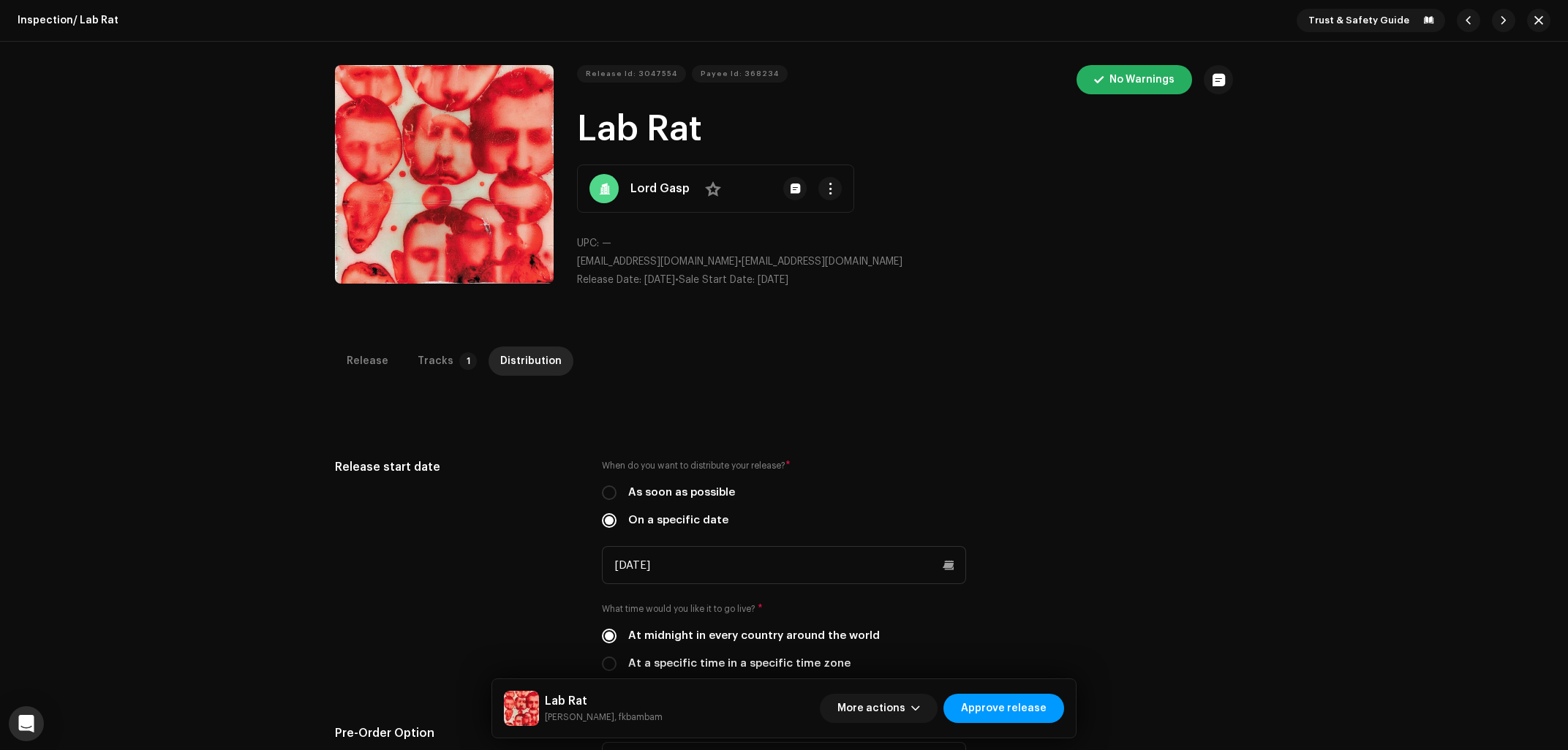
click at [1037, 286] on p "Release Date: [DATE] • Sale Start Date: [DATE]" at bounding box center [904, 280] width 656 height 15
click at [401, 363] on div "Release Tracks 1 Distribution" at bounding box center [784, 362] width 898 height 29
click at [419, 361] on div "Tracks" at bounding box center [436, 362] width 36 height 29
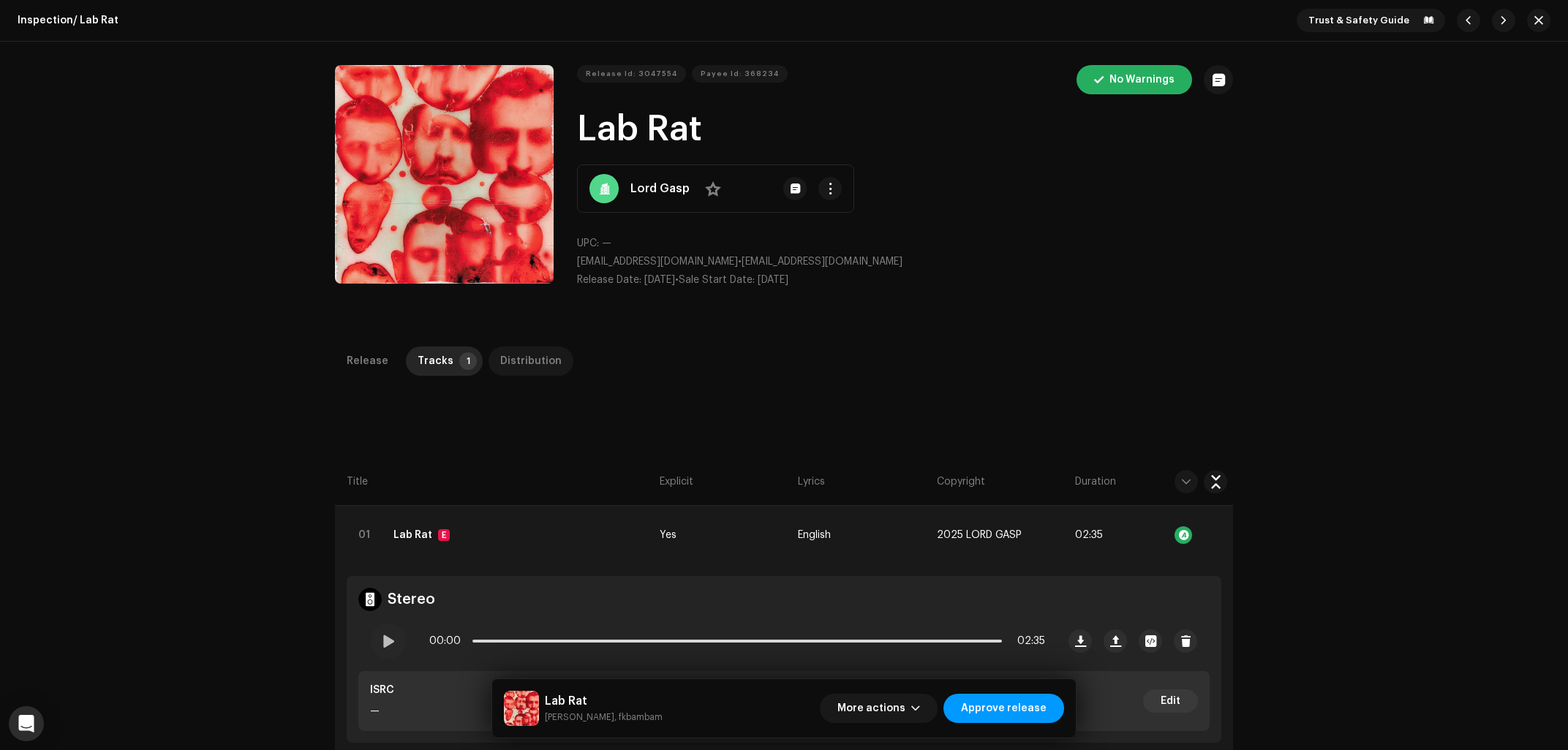
click at [546, 362] on div "Distribution" at bounding box center [530, 362] width 61 height 29
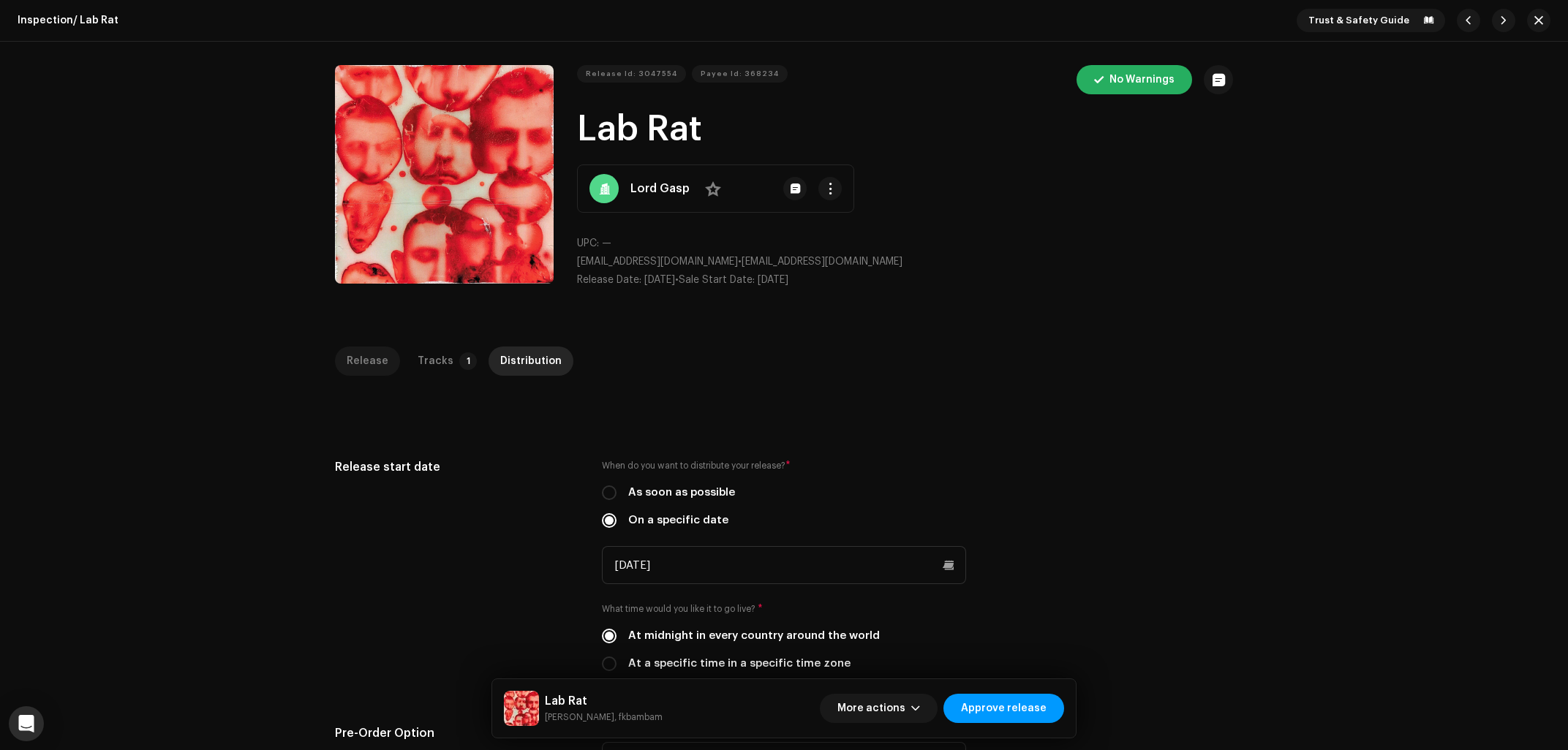
click at [364, 360] on div "Release" at bounding box center [367, 362] width 42 height 29
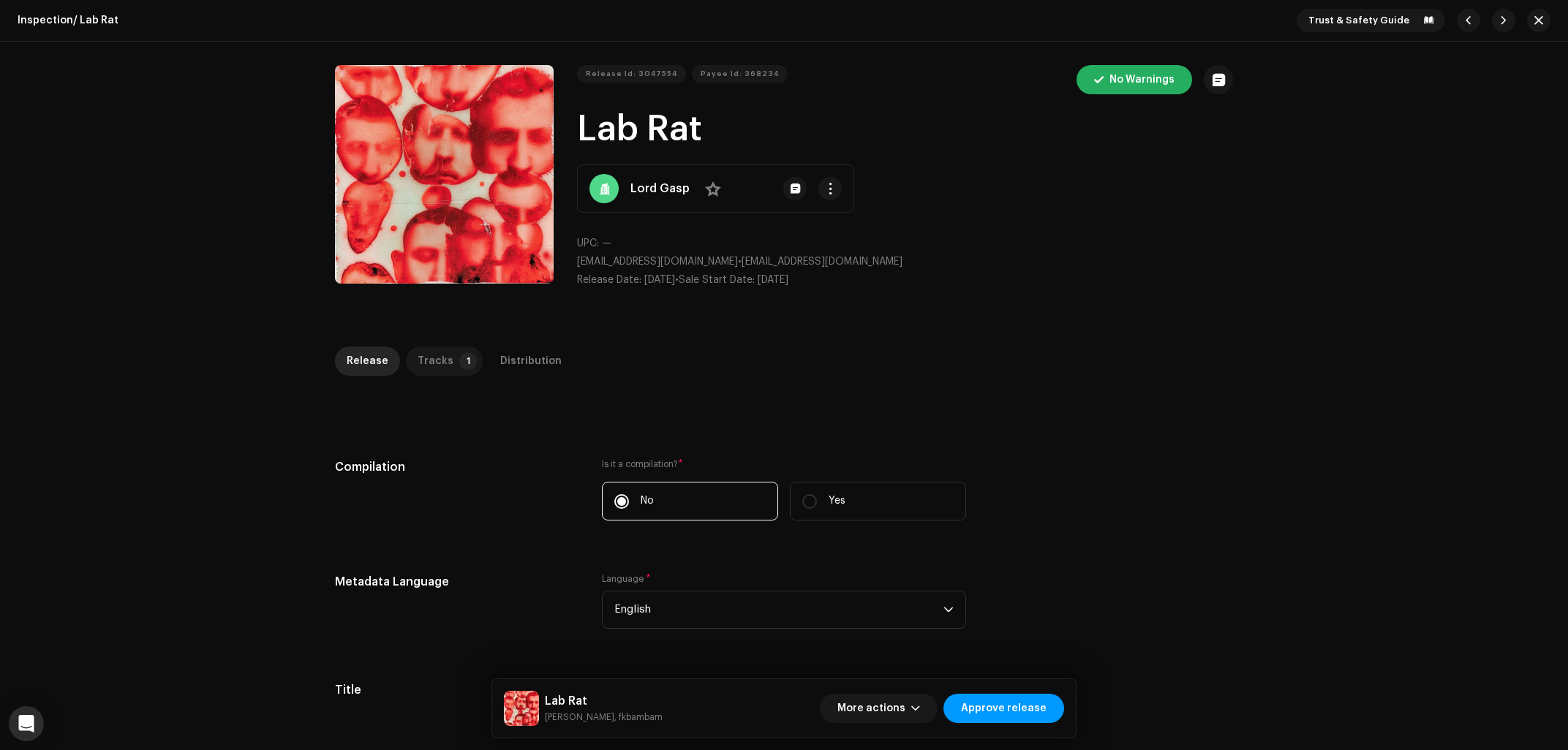
click at [443, 355] on div "Tracks" at bounding box center [436, 362] width 36 height 29
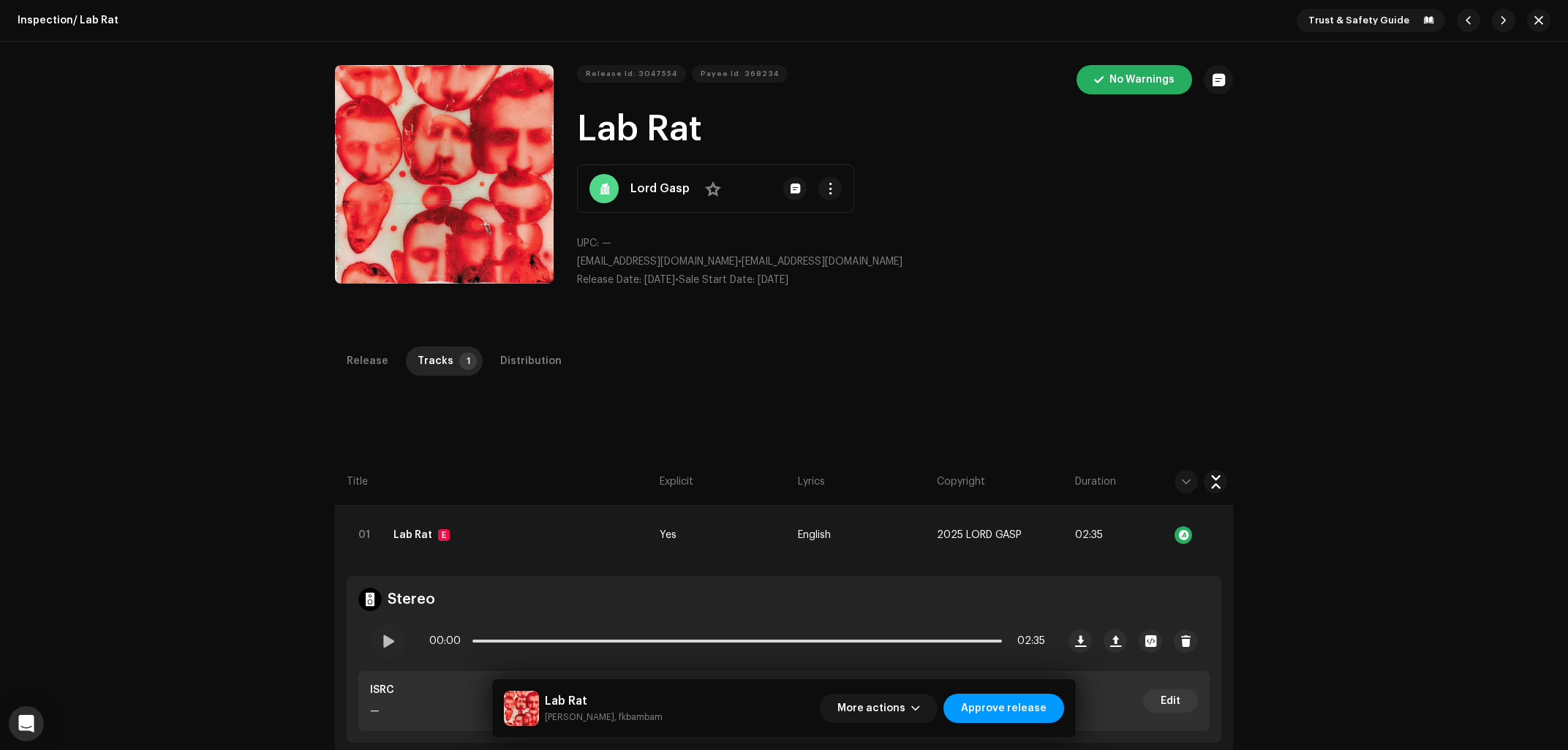
scroll to position [235, 0]
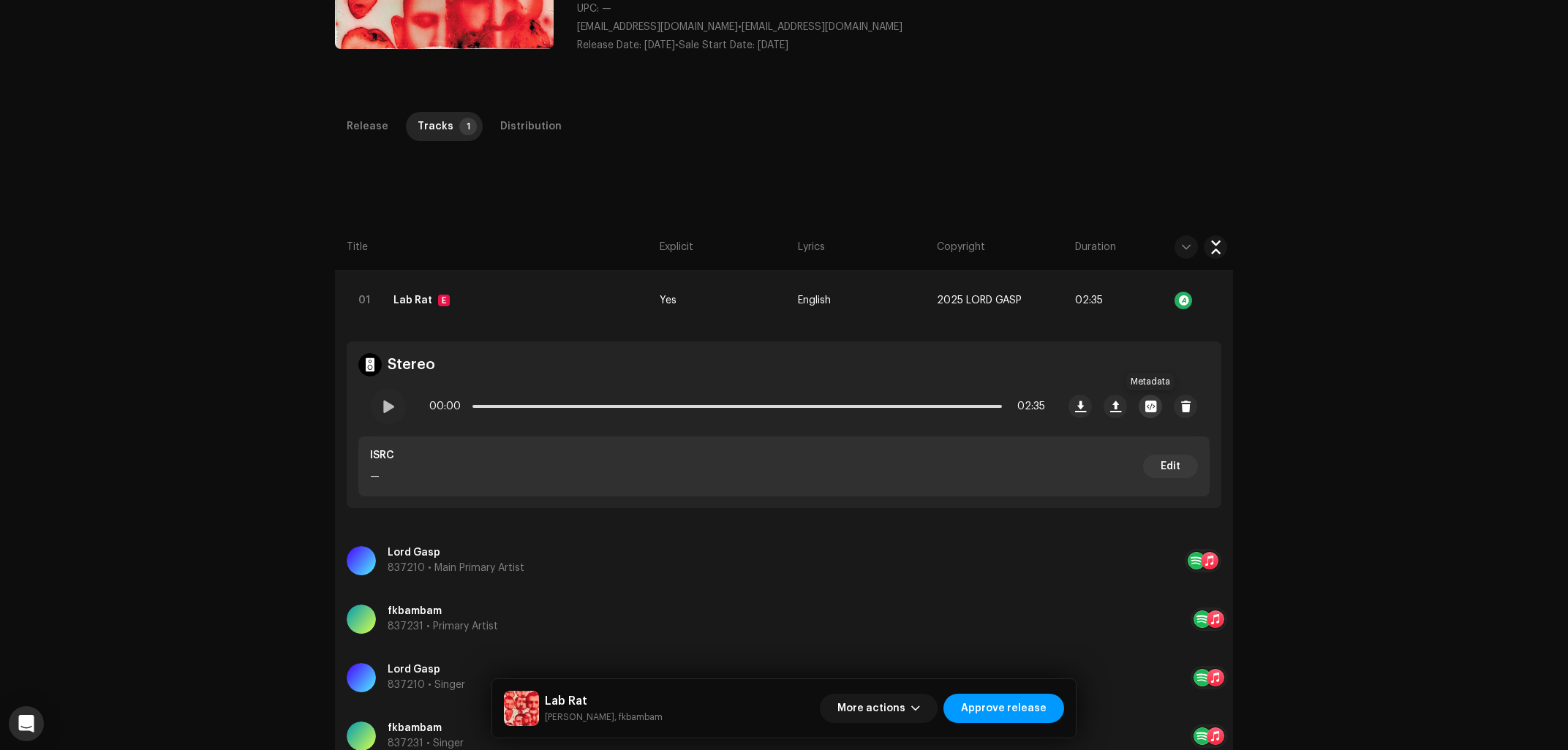
click at [1150, 405] on span "button" at bounding box center [1150, 406] width 11 height 11
click at [156, 384] on div "Lord Gasp x Fkbambam - Lab Rat (final master V1).wav File Name Lord Gasp x Fkba…" at bounding box center [784, 375] width 1568 height 750
click at [976, 709] on span "Approve release" at bounding box center [1004, 708] width 86 height 29
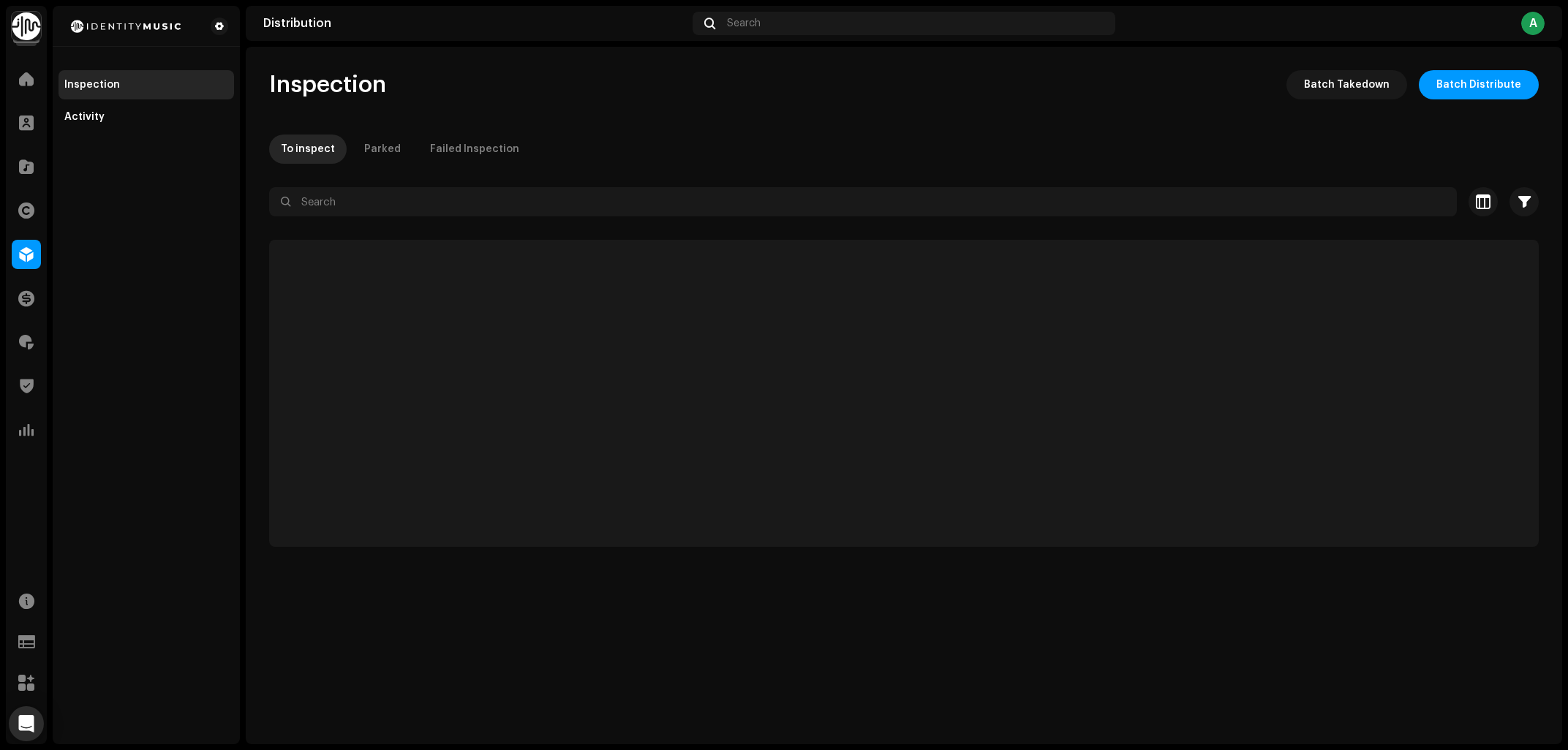
click at [518, 140] on div "To inspect Parked Failed Inspection" at bounding box center [903, 149] width 1269 height 29
